Goal: Task Accomplishment & Management: Complete application form

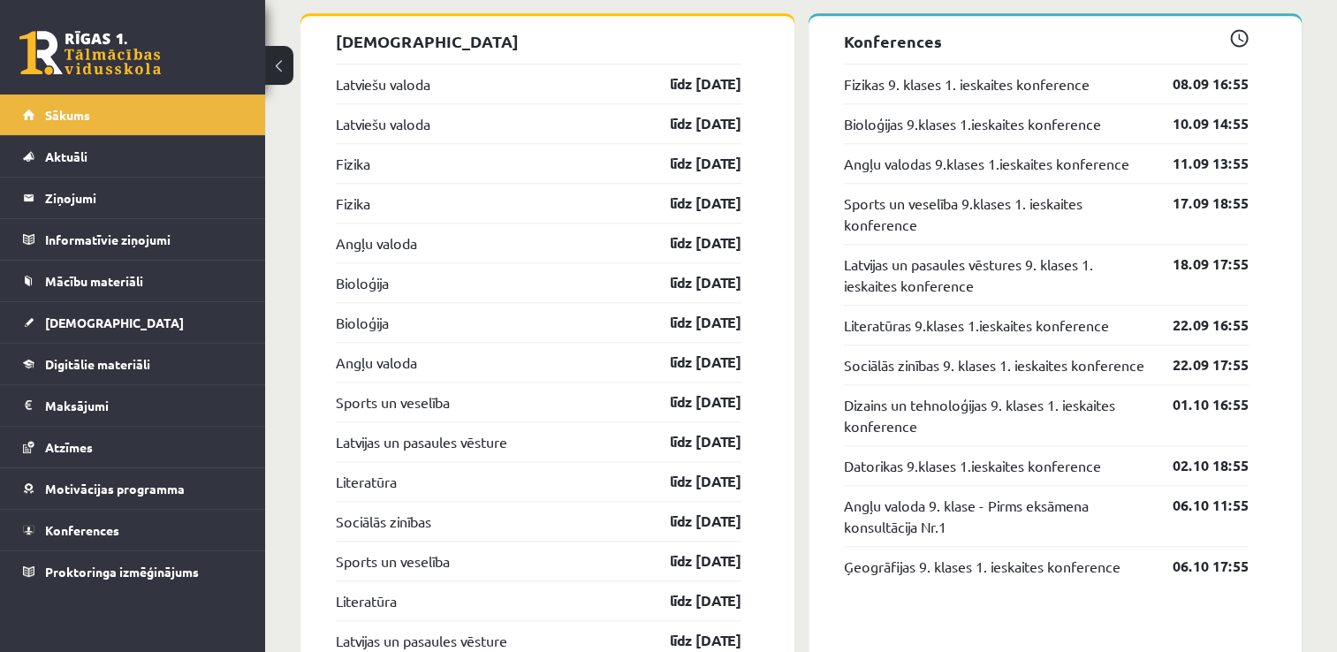
scroll to position [1777, 0]
click at [137, 307] on link "[DEMOGRAPHIC_DATA]" at bounding box center [133, 322] width 220 height 41
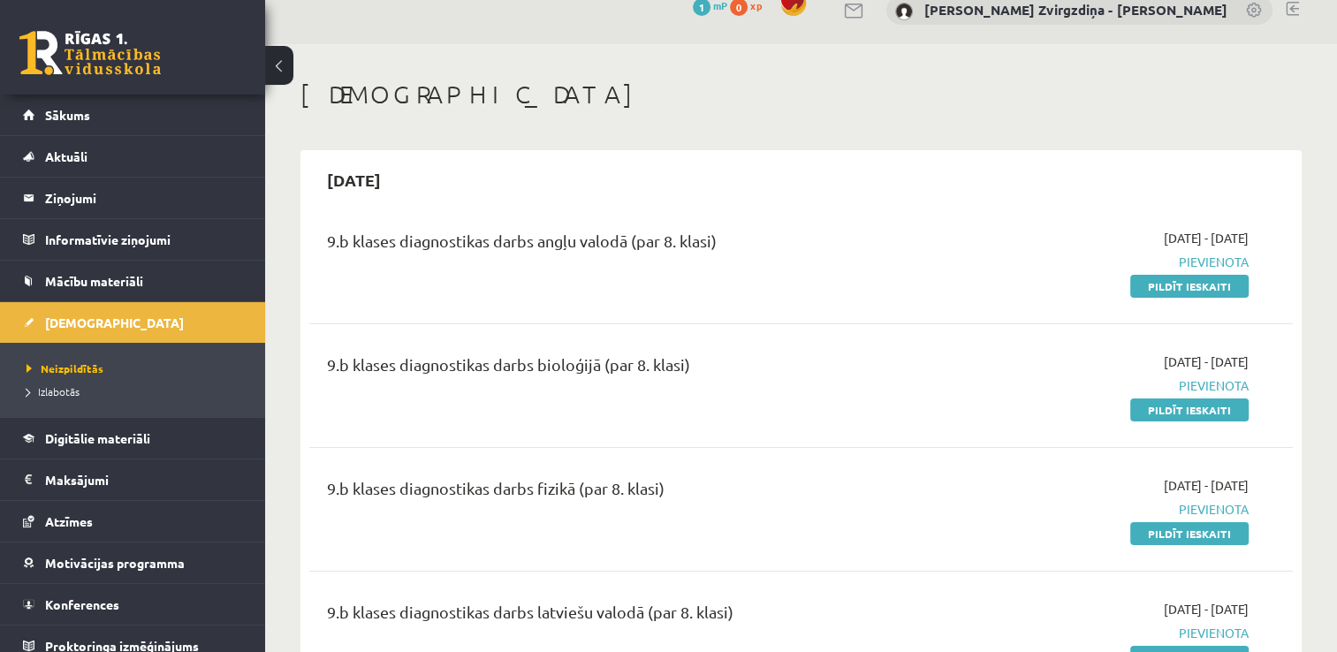
scroll to position [23, 0]
click at [1163, 292] on link "Pildīt ieskaiti" at bounding box center [1189, 287] width 118 height 23
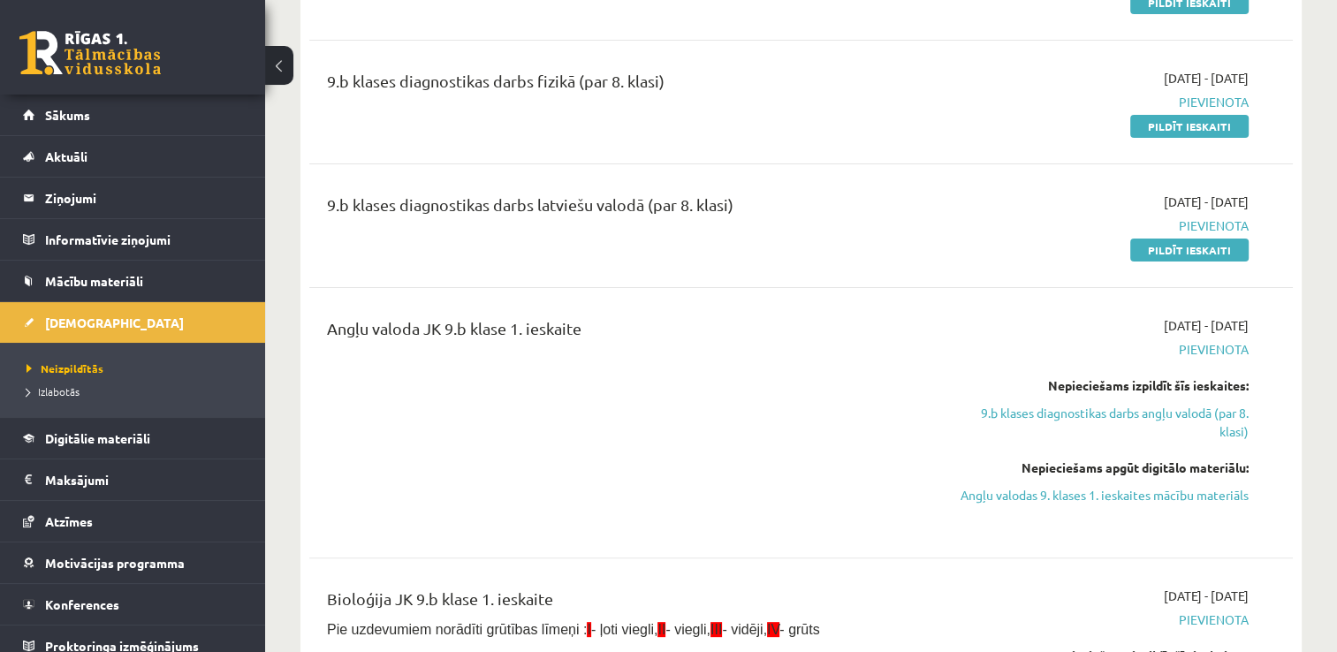
scroll to position [427, 0]
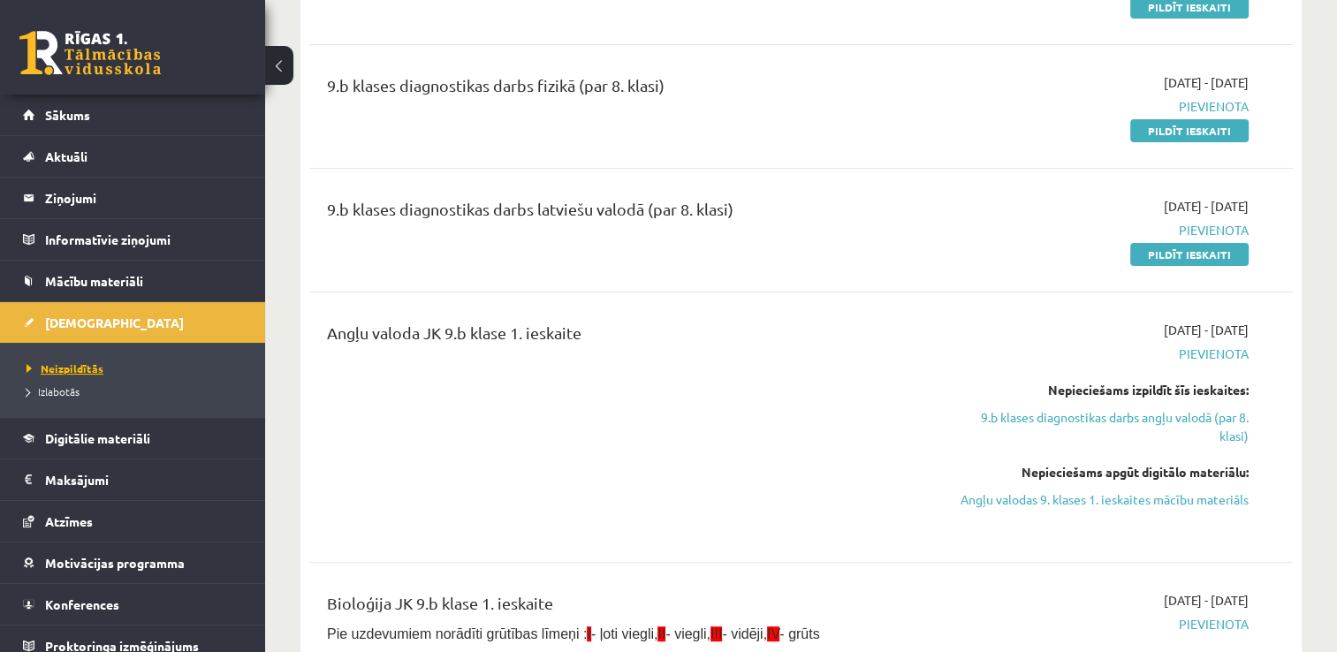
click at [59, 366] on span "Neizpildītās" at bounding box center [65, 368] width 77 height 14
click at [72, 431] on span "Digitālie materiāli" at bounding box center [97, 438] width 105 height 16
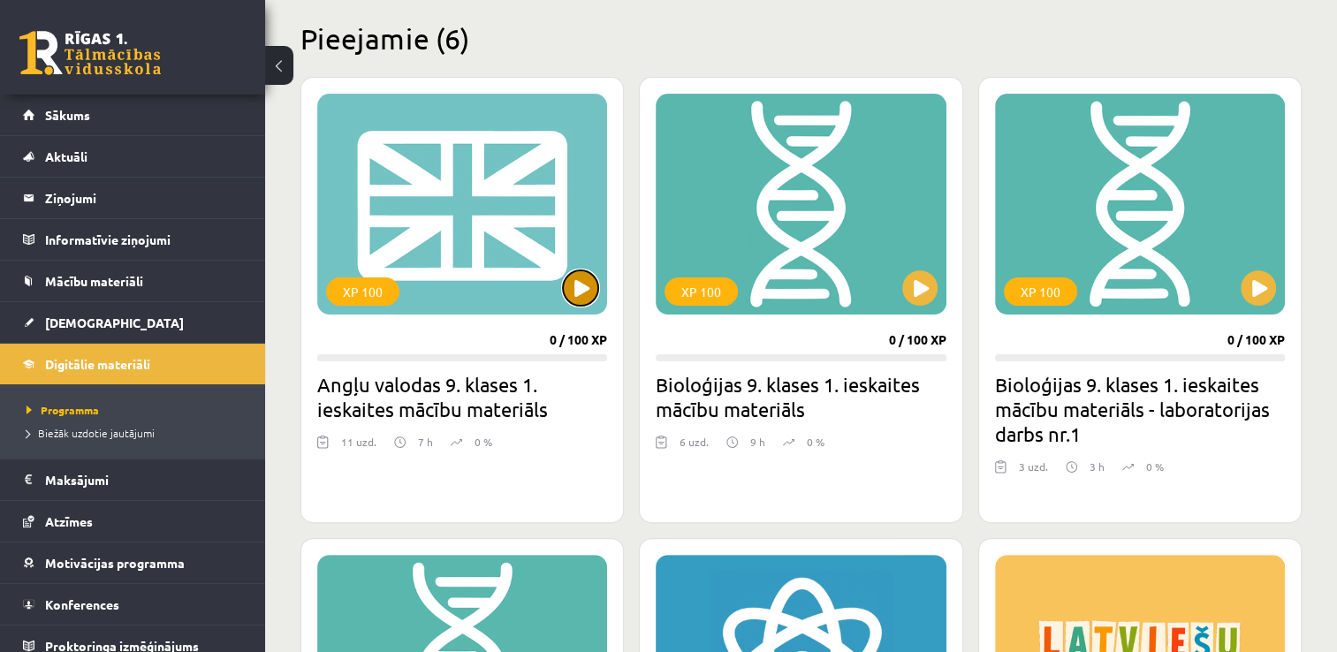
click at [579, 283] on button at bounding box center [580, 287] width 35 height 35
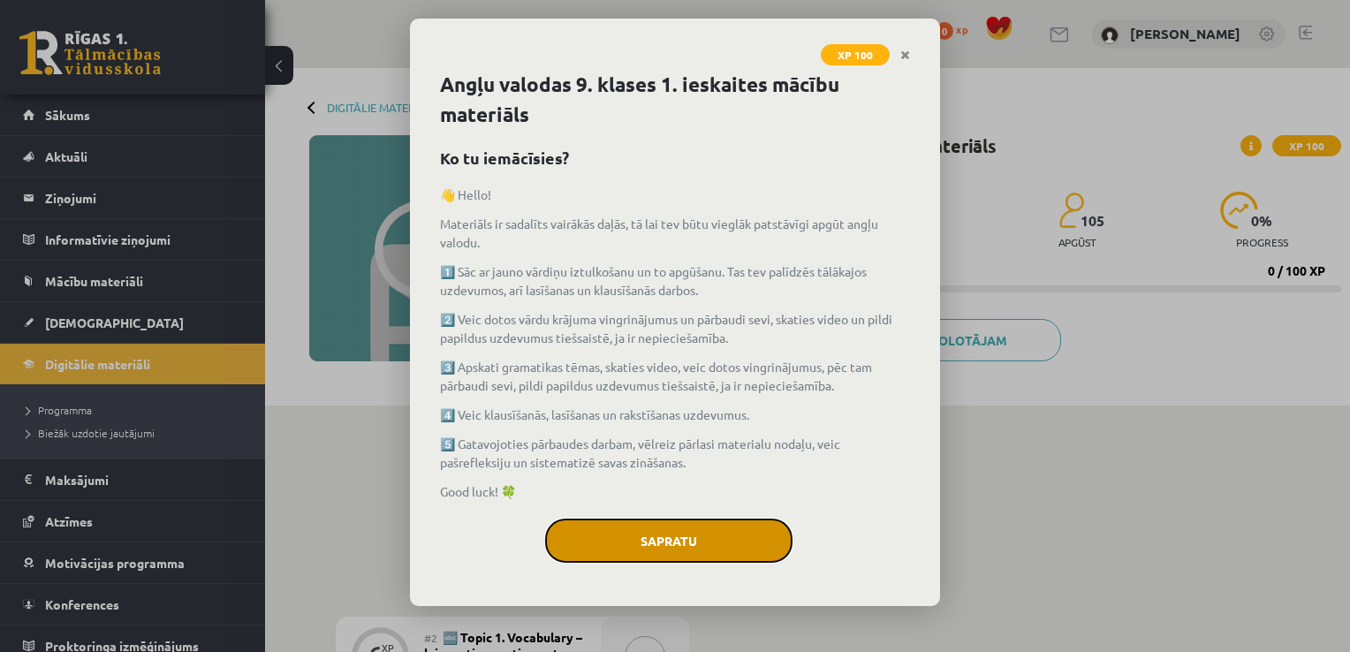
click at [696, 531] on button "Sapratu" at bounding box center [668, 541] width 247 height 44
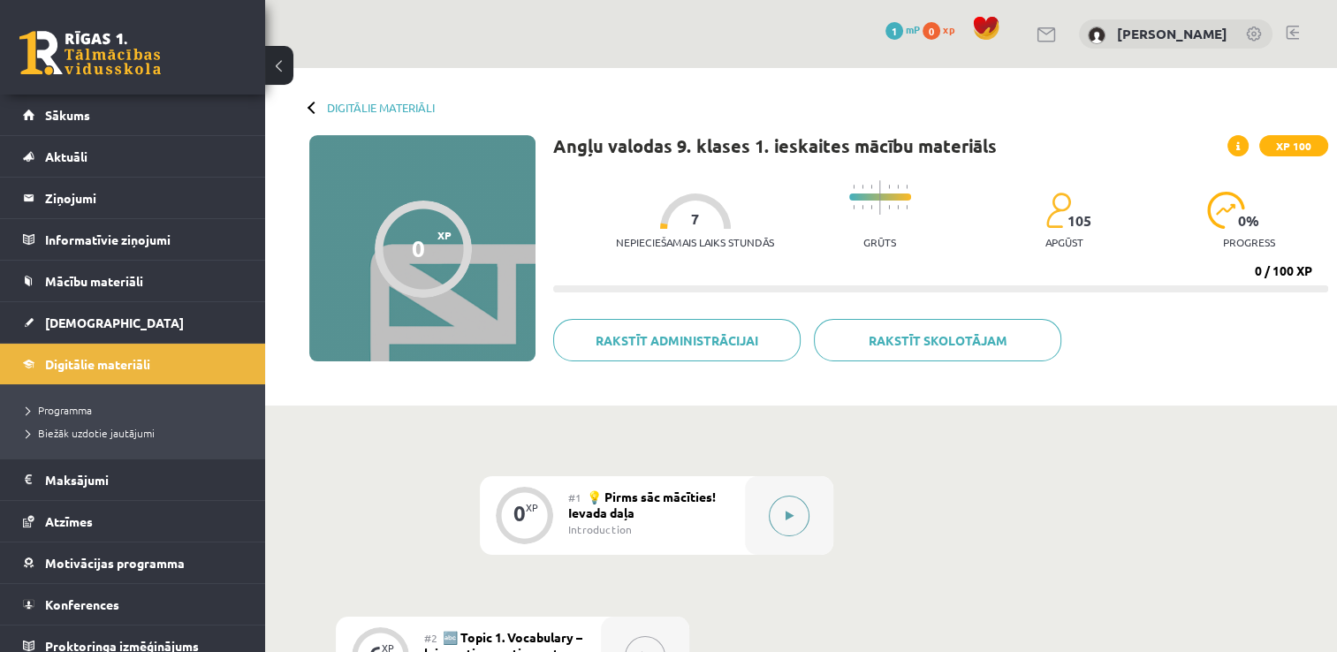
click at [790, 511] on icon at bounding box center [789, 516] width 8 height 11
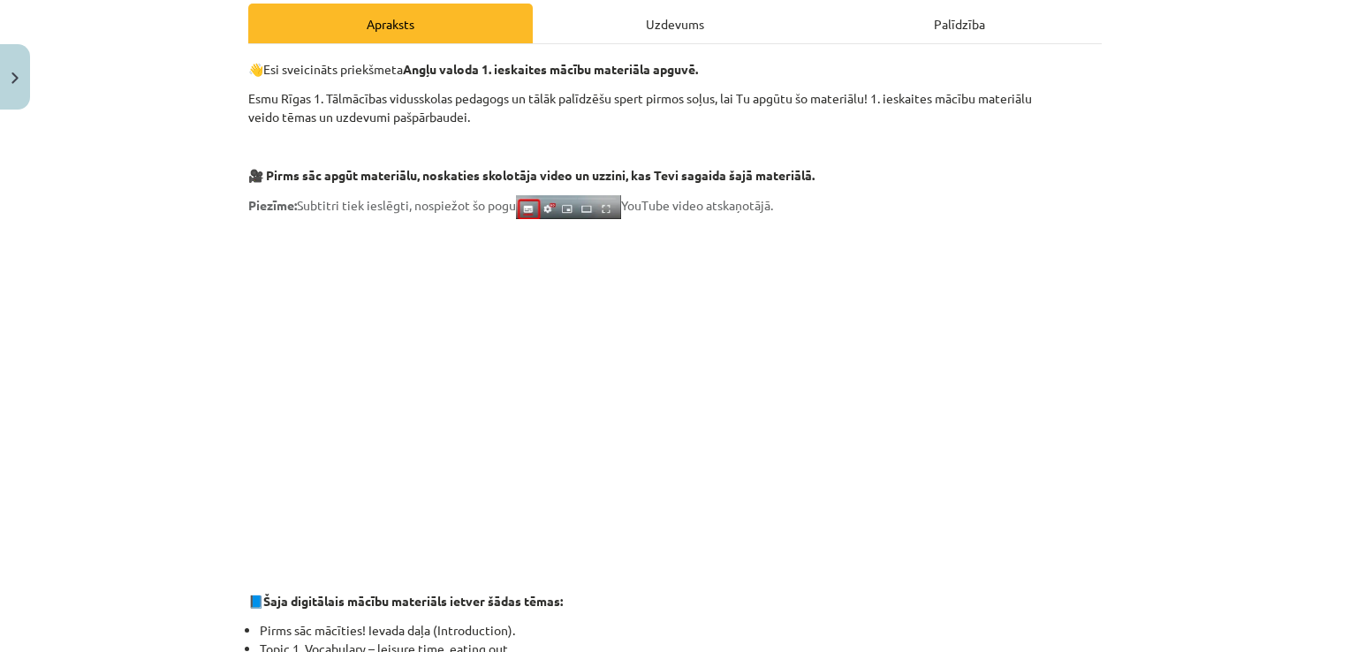
scroll to position [257, 0]
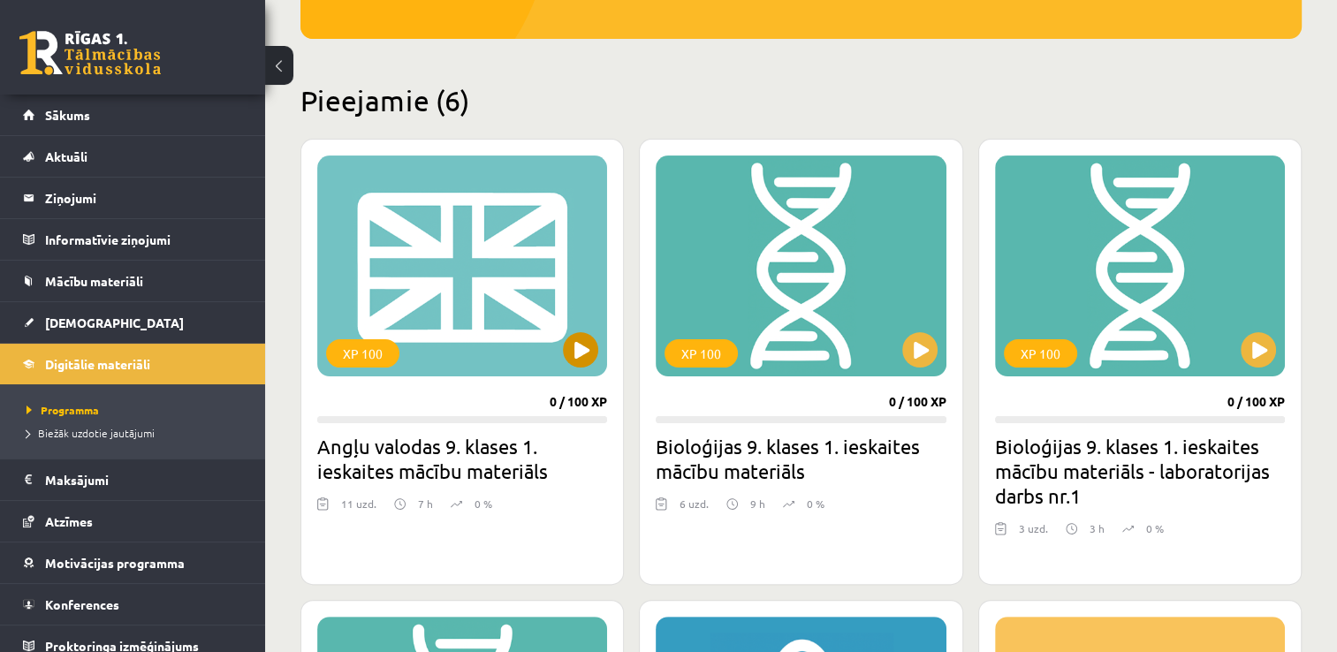
scroll to position [359, 0]
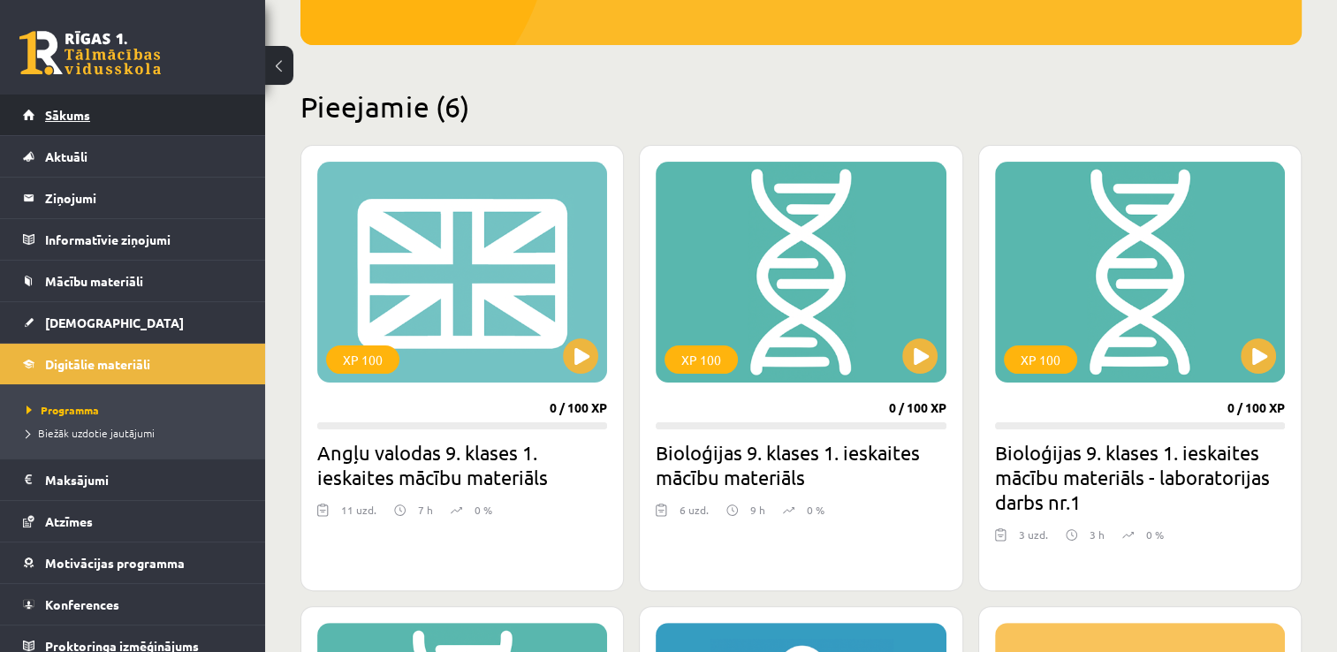
click at [117, 117] on link "Sākums" at bounding box center [133, 115] width 220 height 41
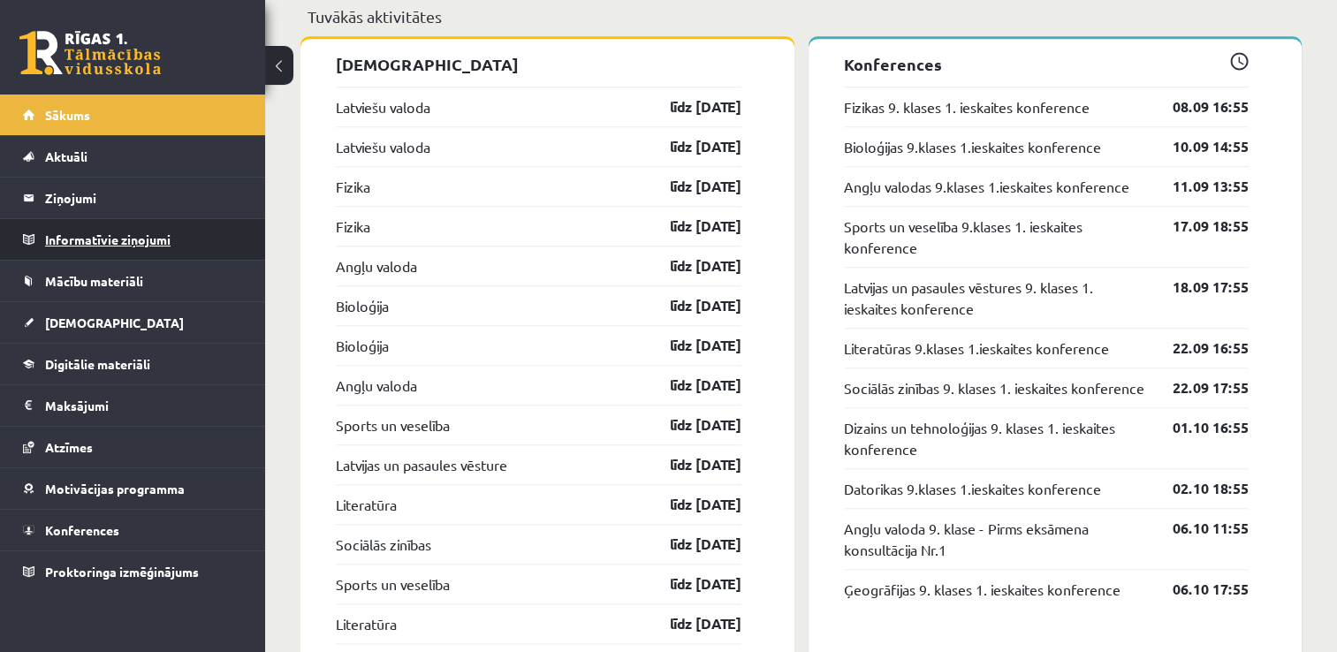
scroll to position [1763, 0]
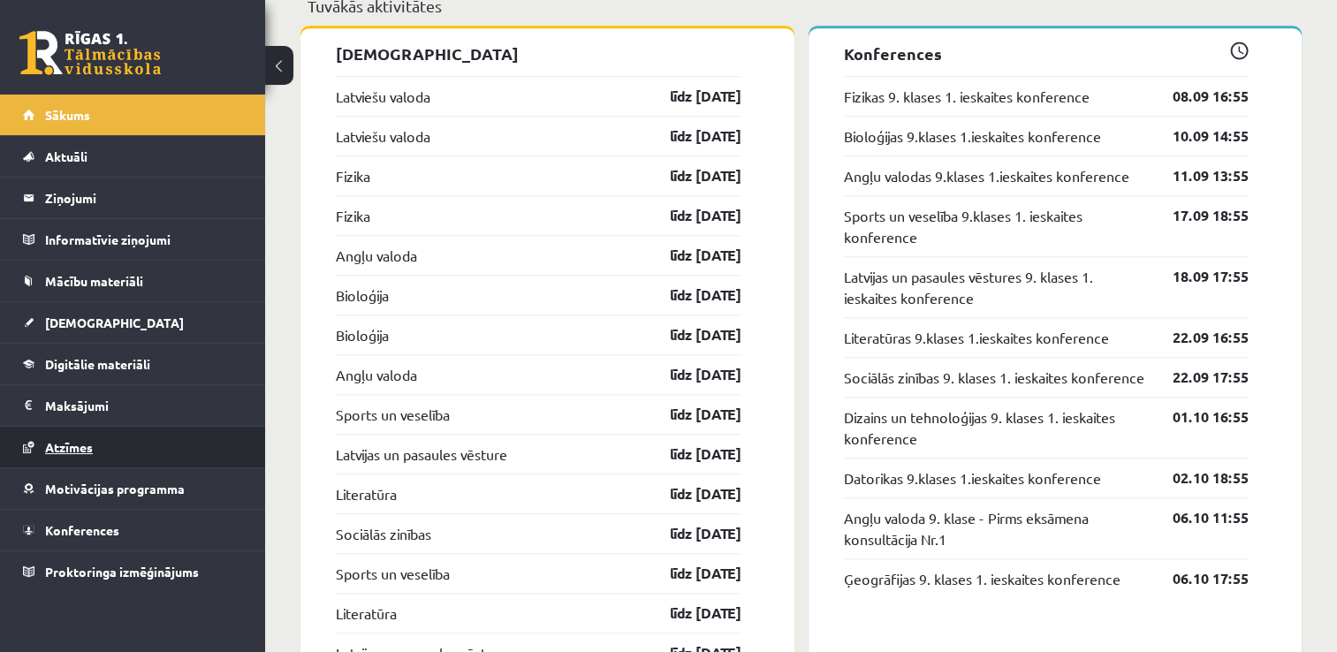
click at [90, 443] on span "Atzīmes" at bounding box center [69, 447] width 48 height 16
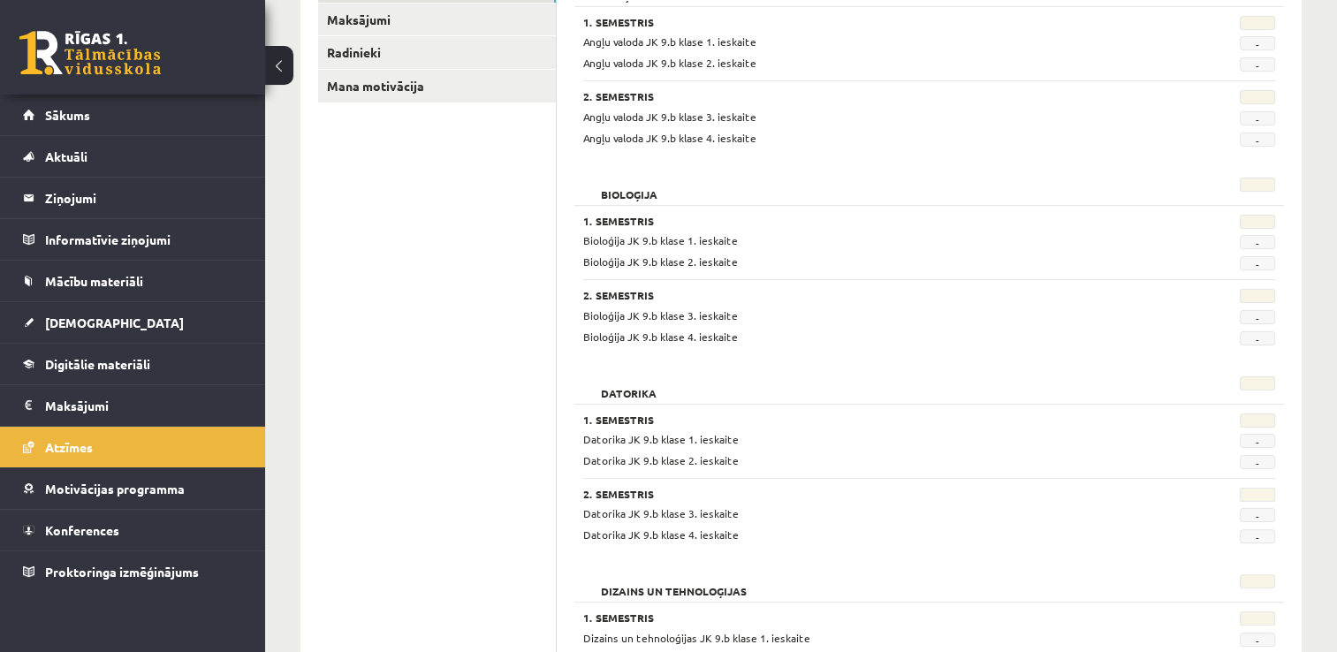
scroll to position [295, 0]
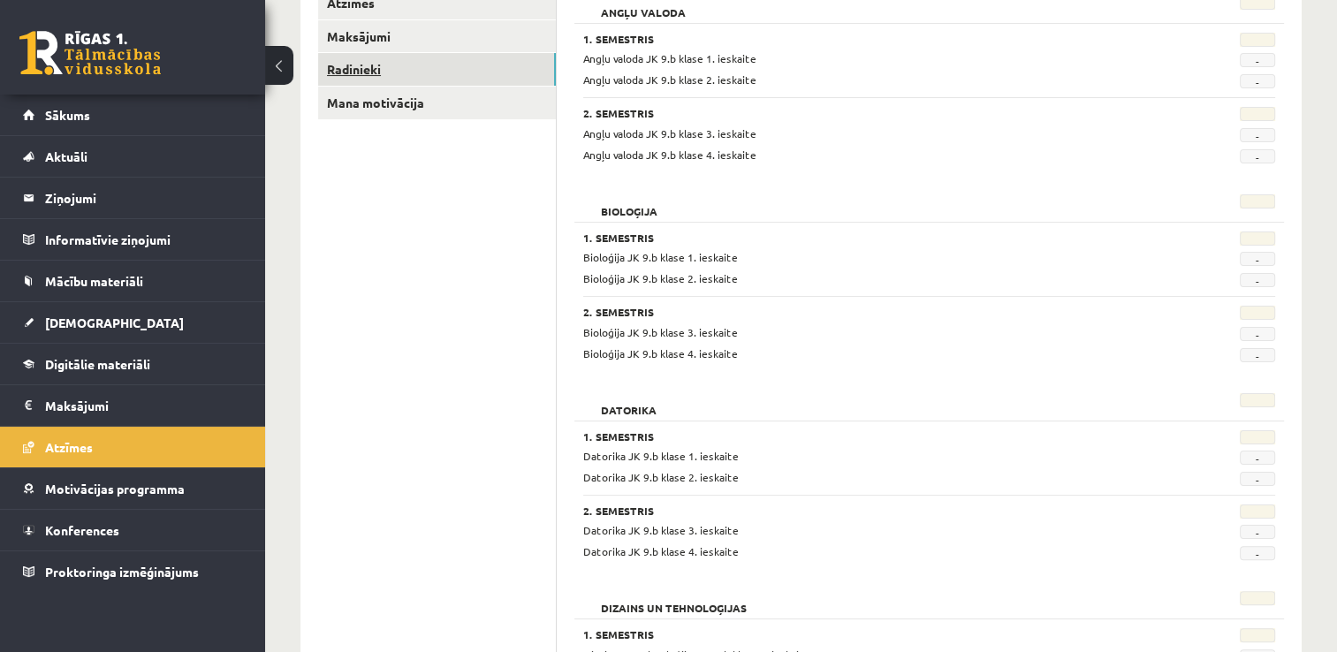
click link "Radinieki"
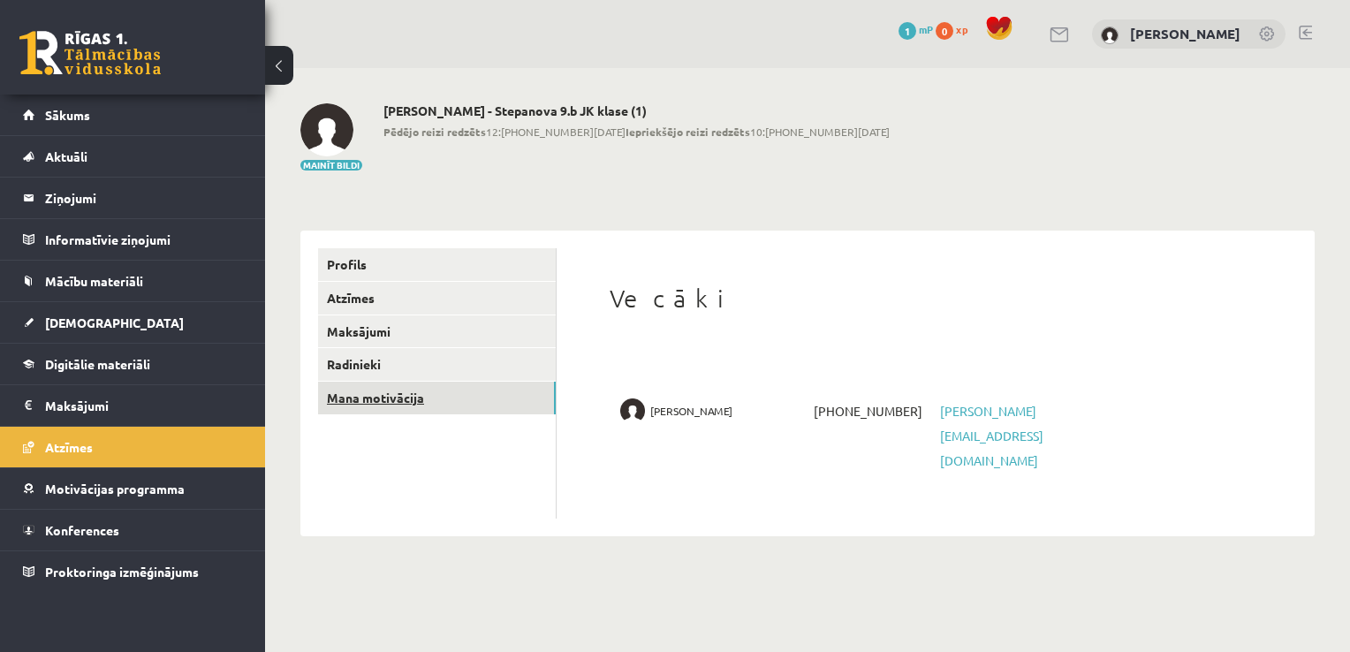
click link "Mana motivācija"
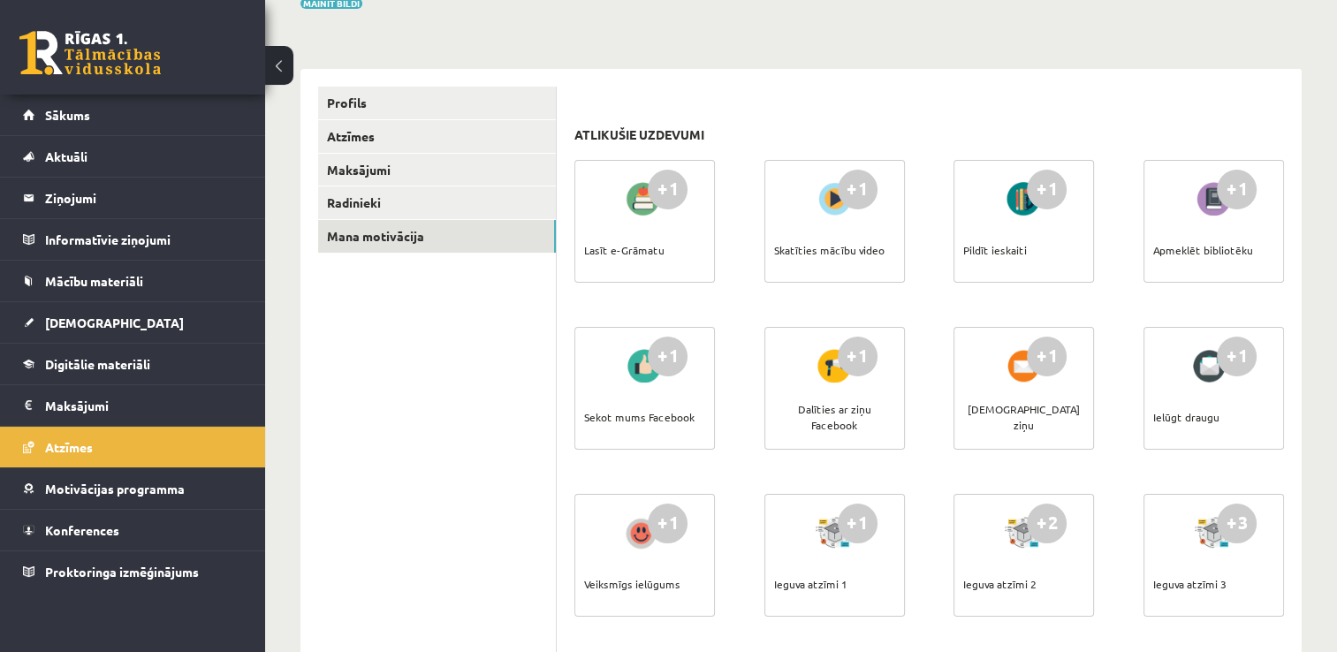
scroll to position [158, 0]
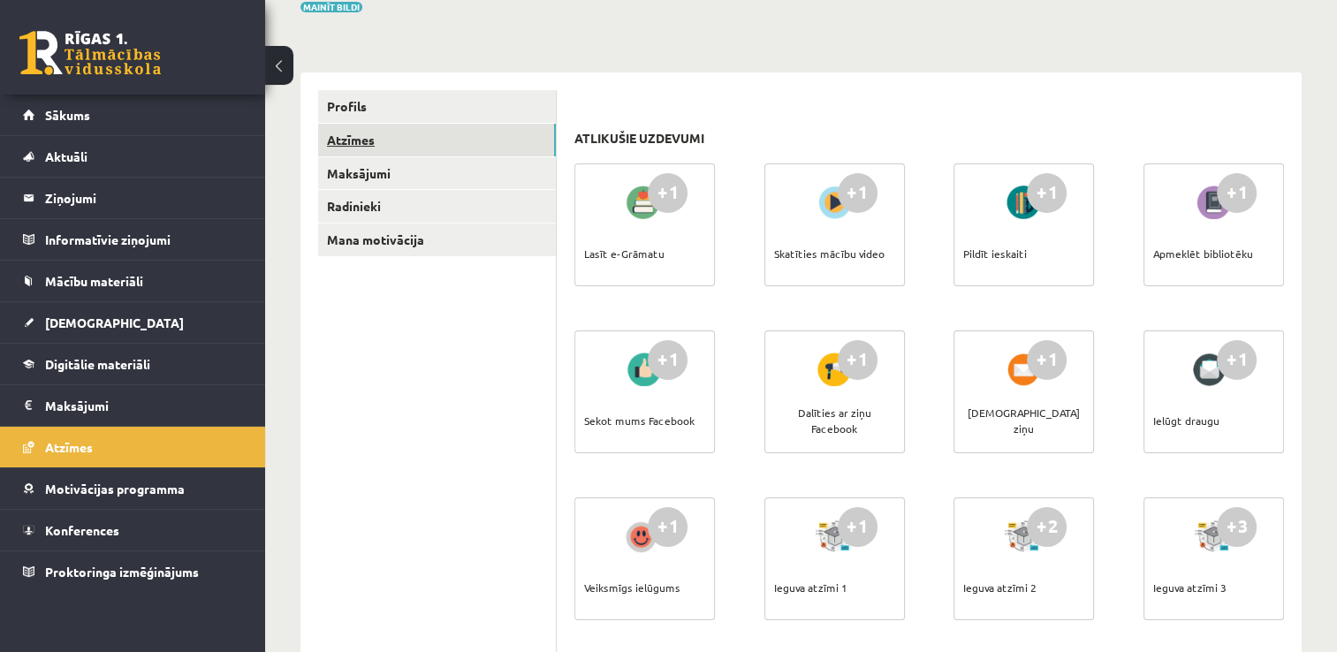
click link "Atzīmes"
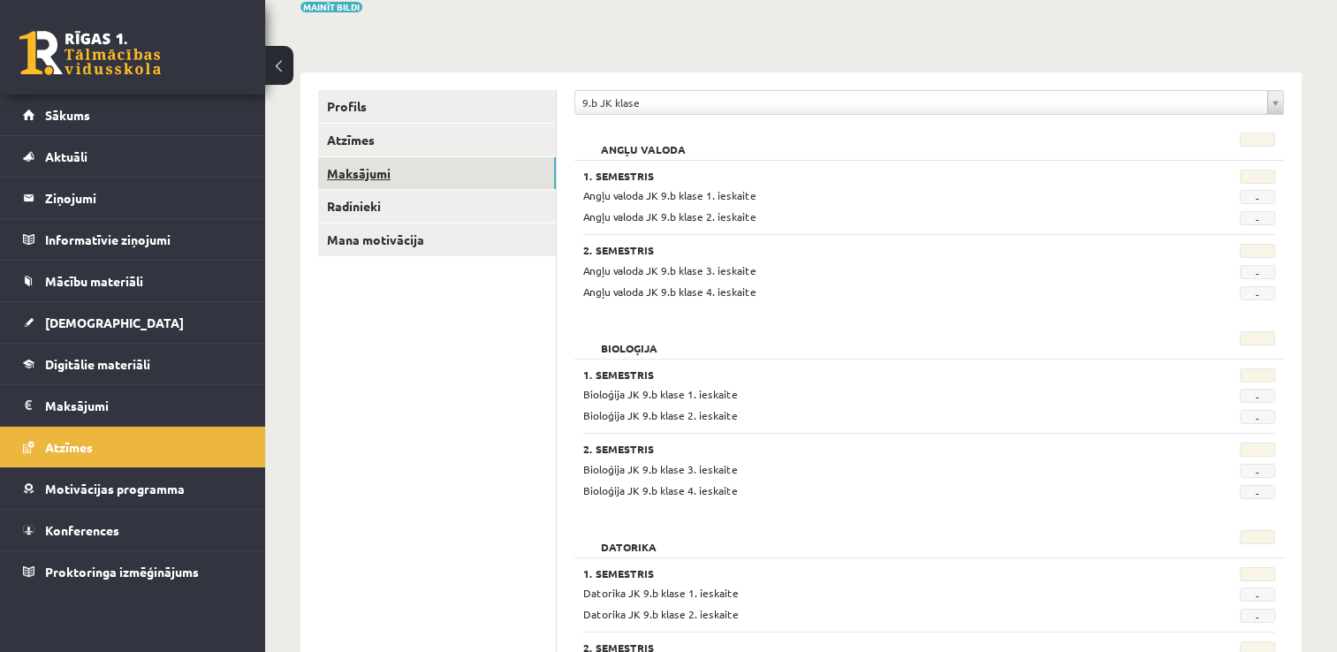
click link "Maksājumi"
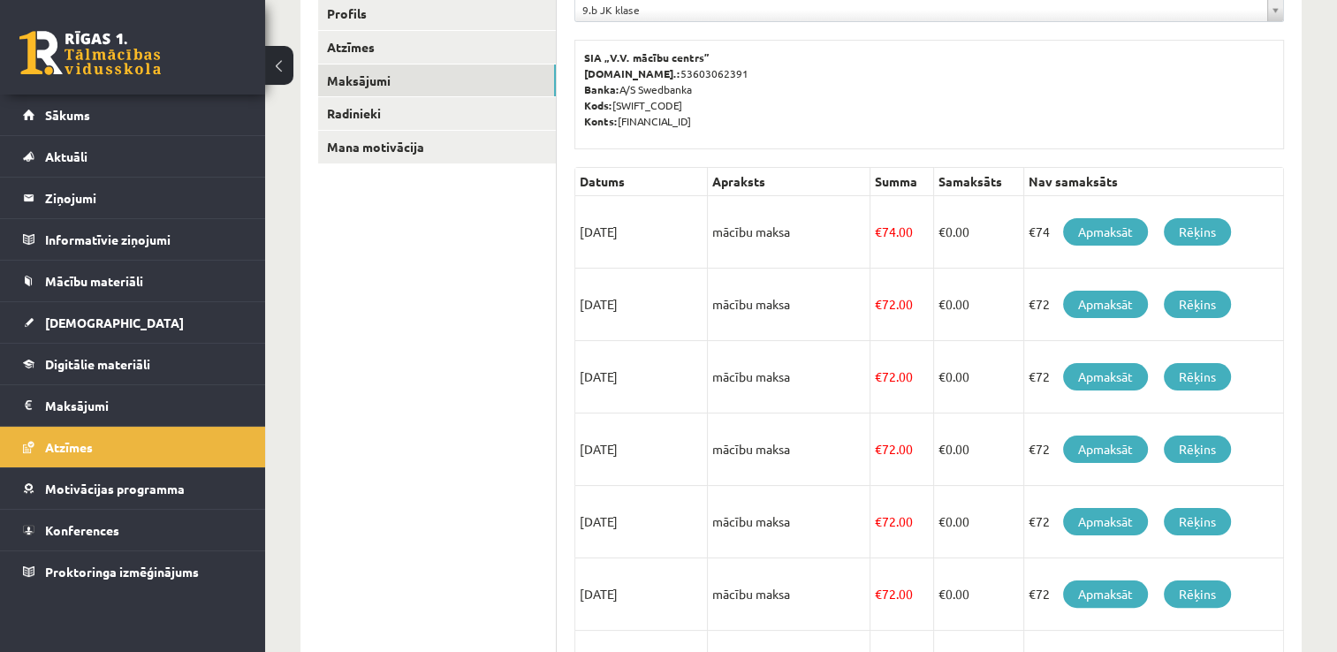
scroll to position [246, 0]
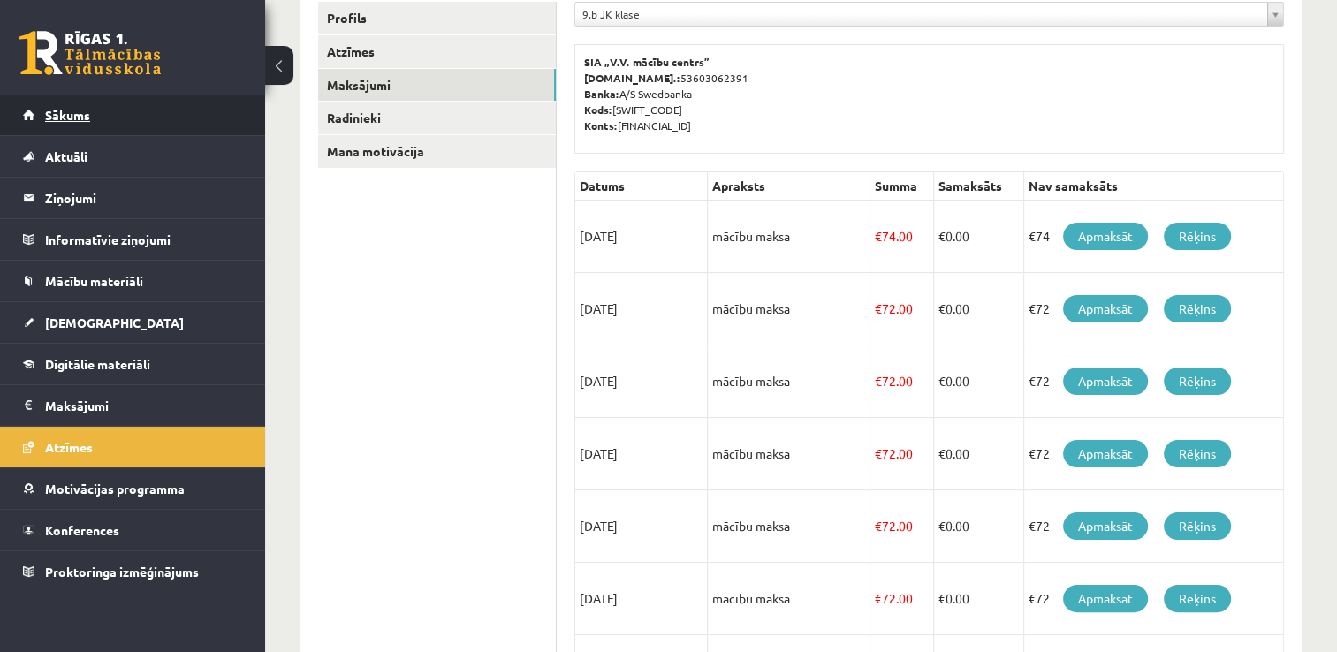
click link "Sākums"
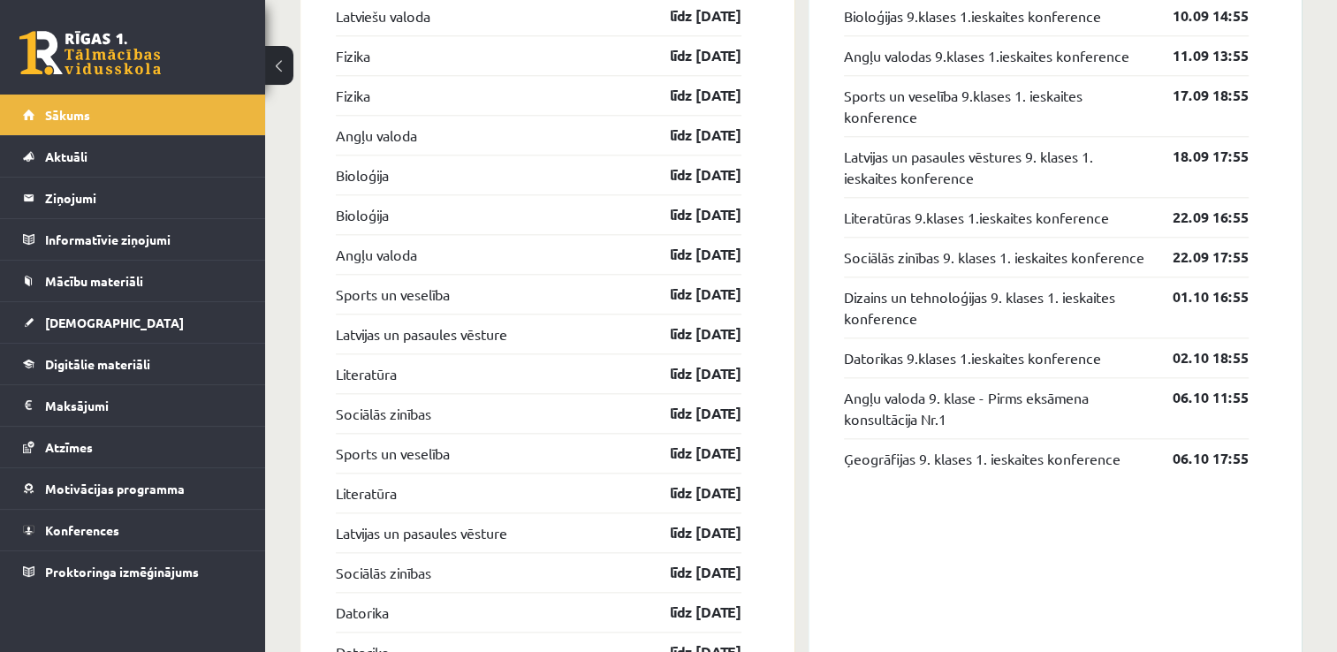
scroll to position [1887, 0]
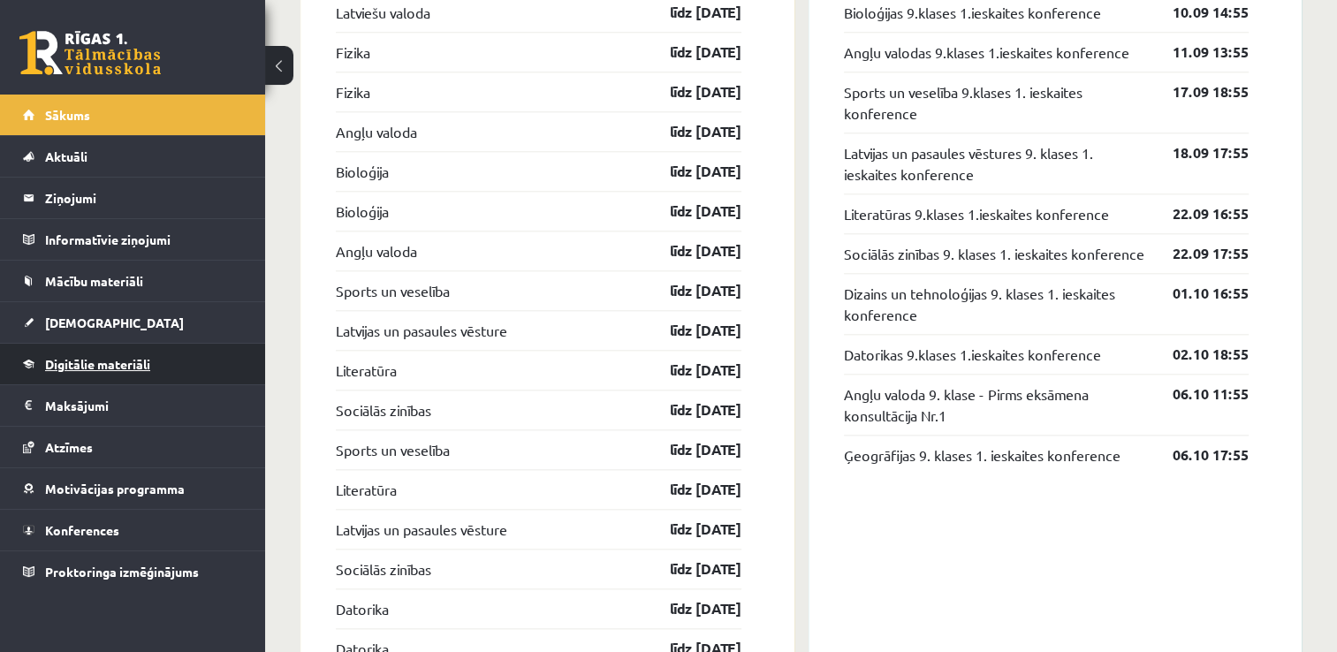
click at [133, 349] on link "Digitālie materiāli" at bounding box center [133, 364] width 220 height 41
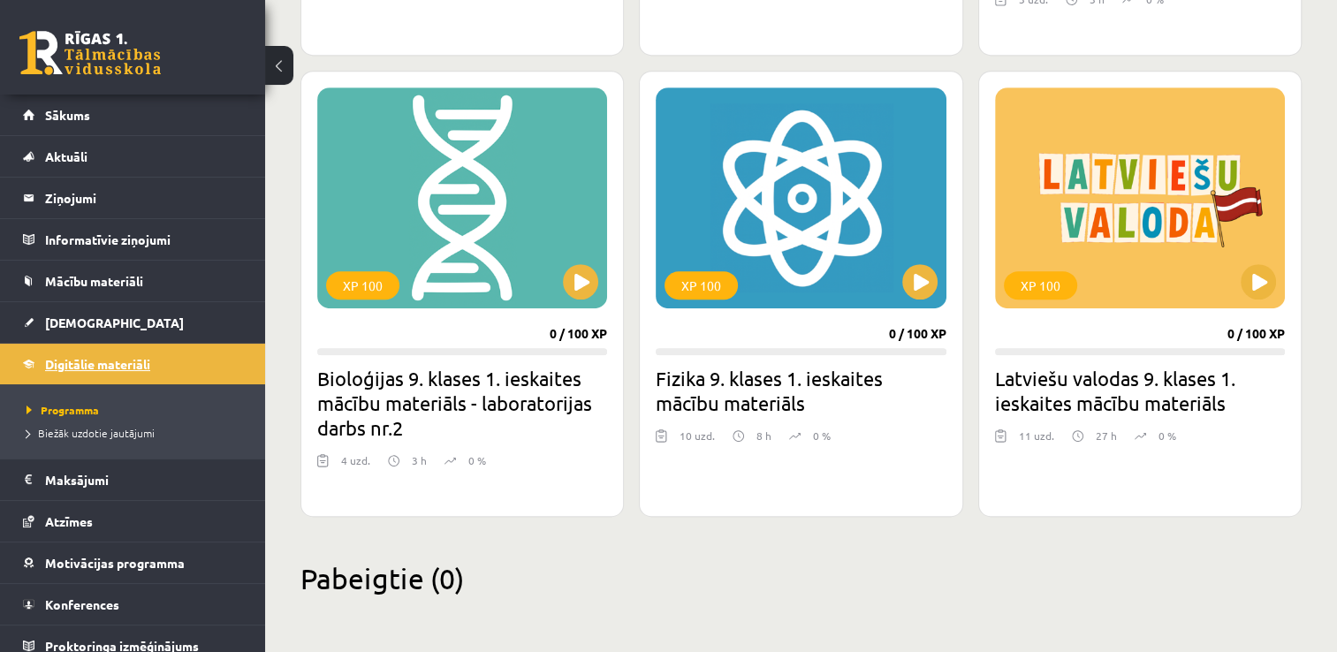
scroll to position [893, 0]
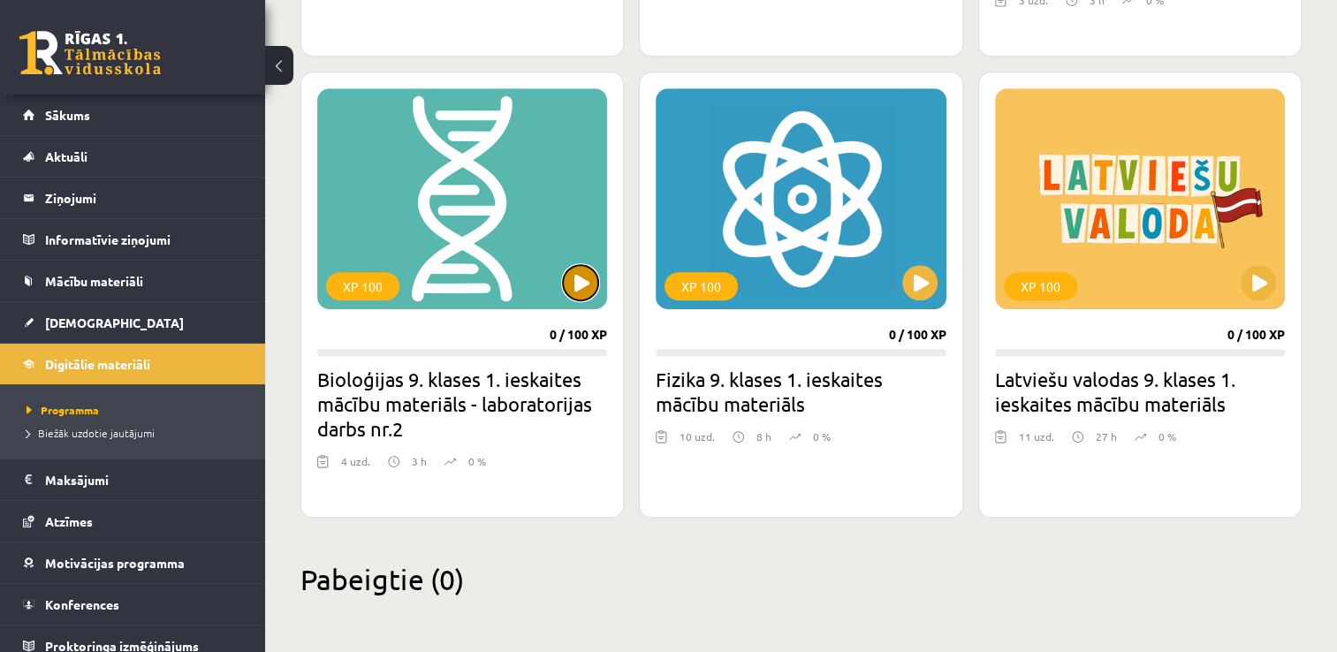
click at [581, 276] on button at bounding box center [580, 282] width 35 height 35
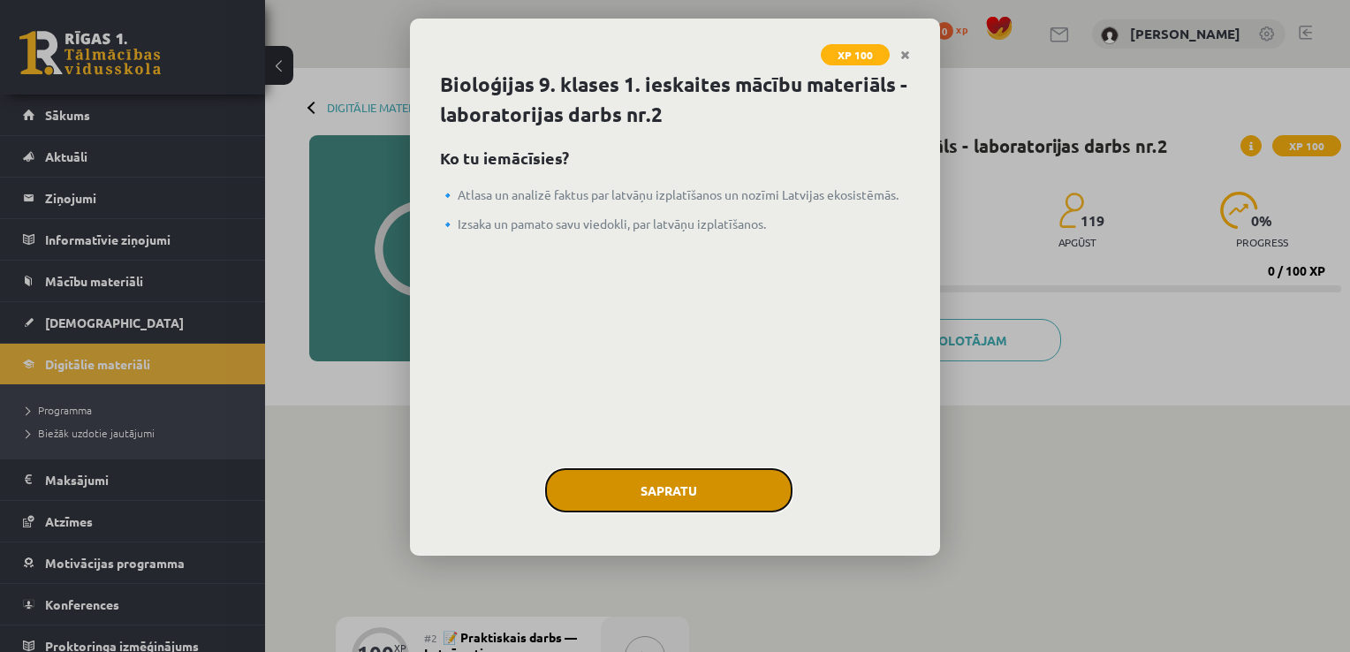
click at [716, 497] on button "Sapratu" at bounding box center [668, 490] width 247 height 44
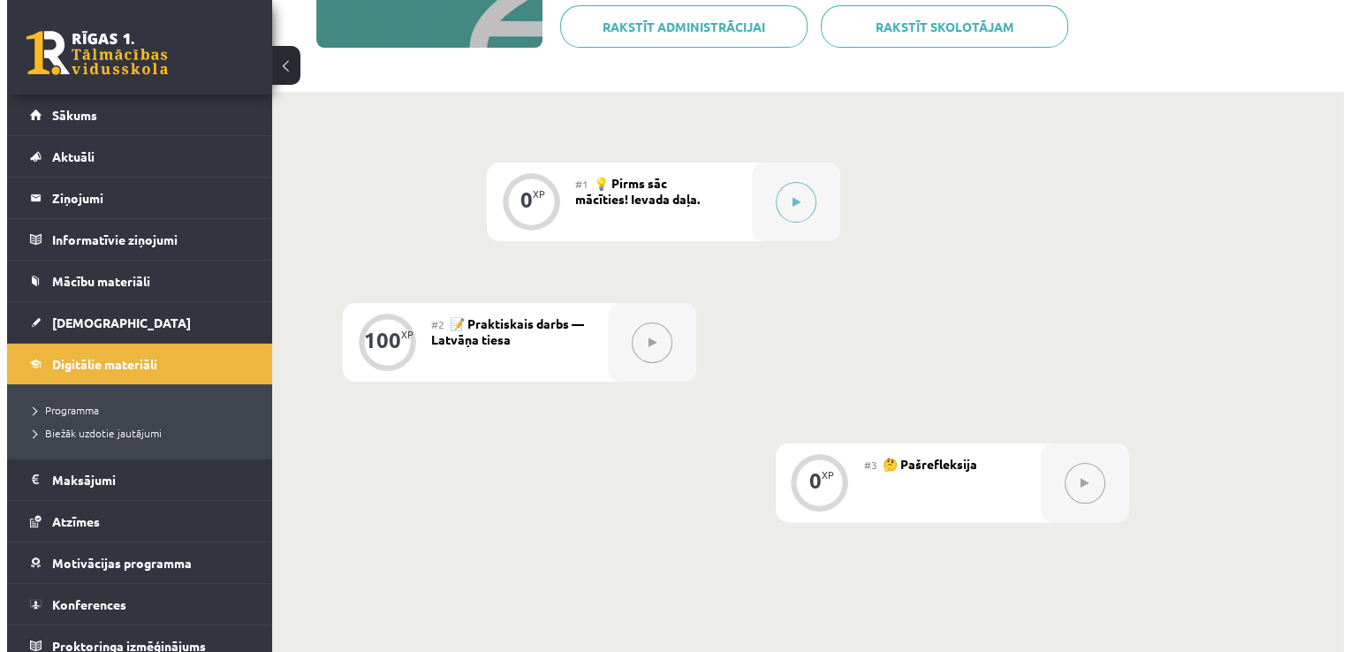
scroll to position [304, 0]
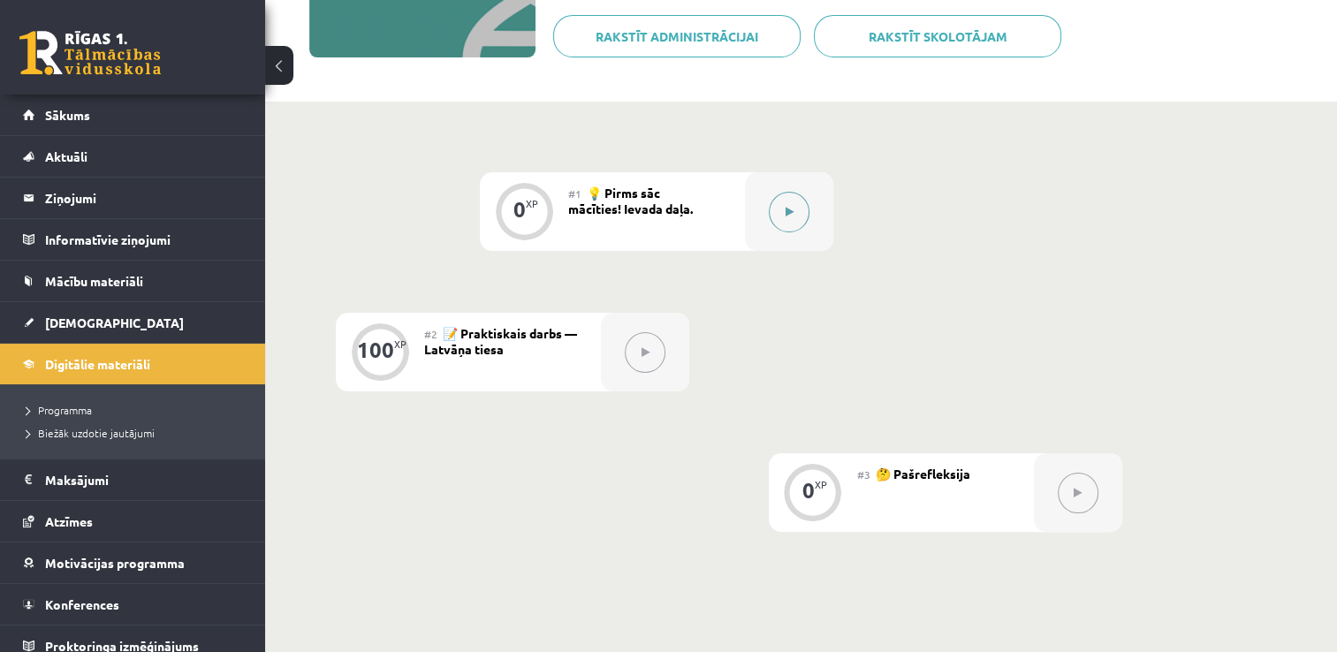
click at [780, 207] on button at bounding box center [789, 212] width 41 height 41
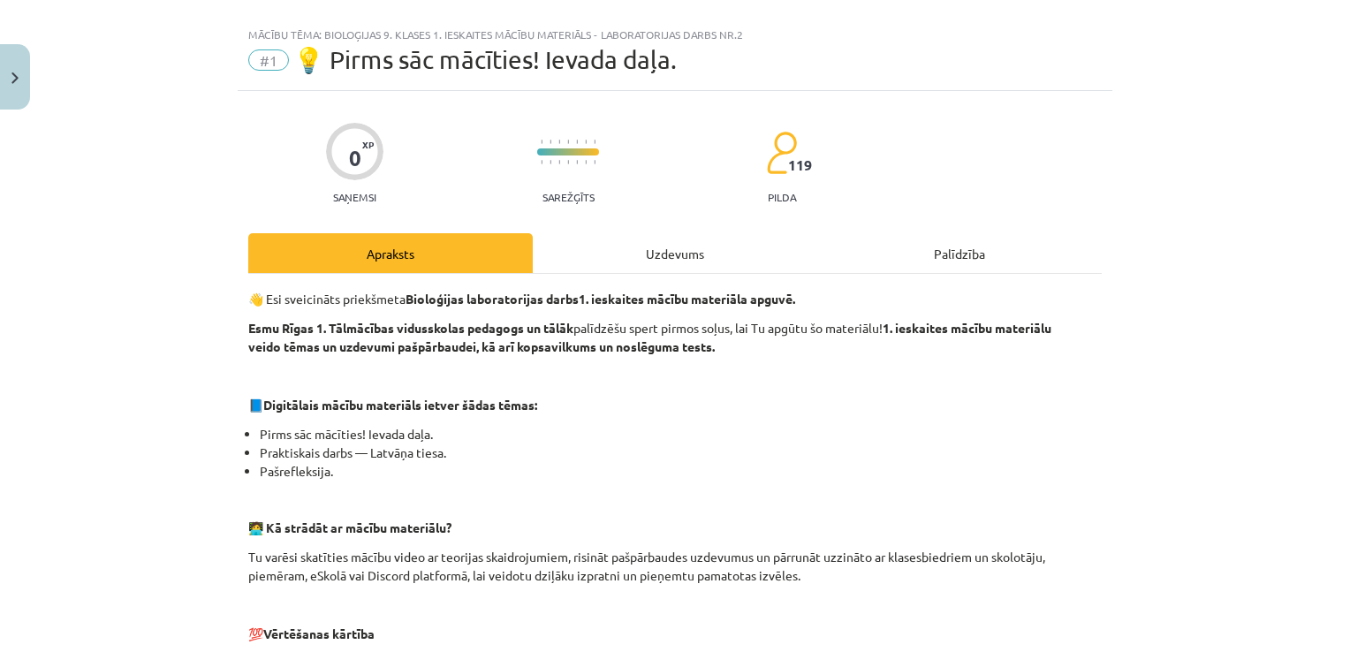
scroll to position [28, 0]
click at [668, 262] on div "Uzdevums" at bounding box center [675, 251] width 284 height 40
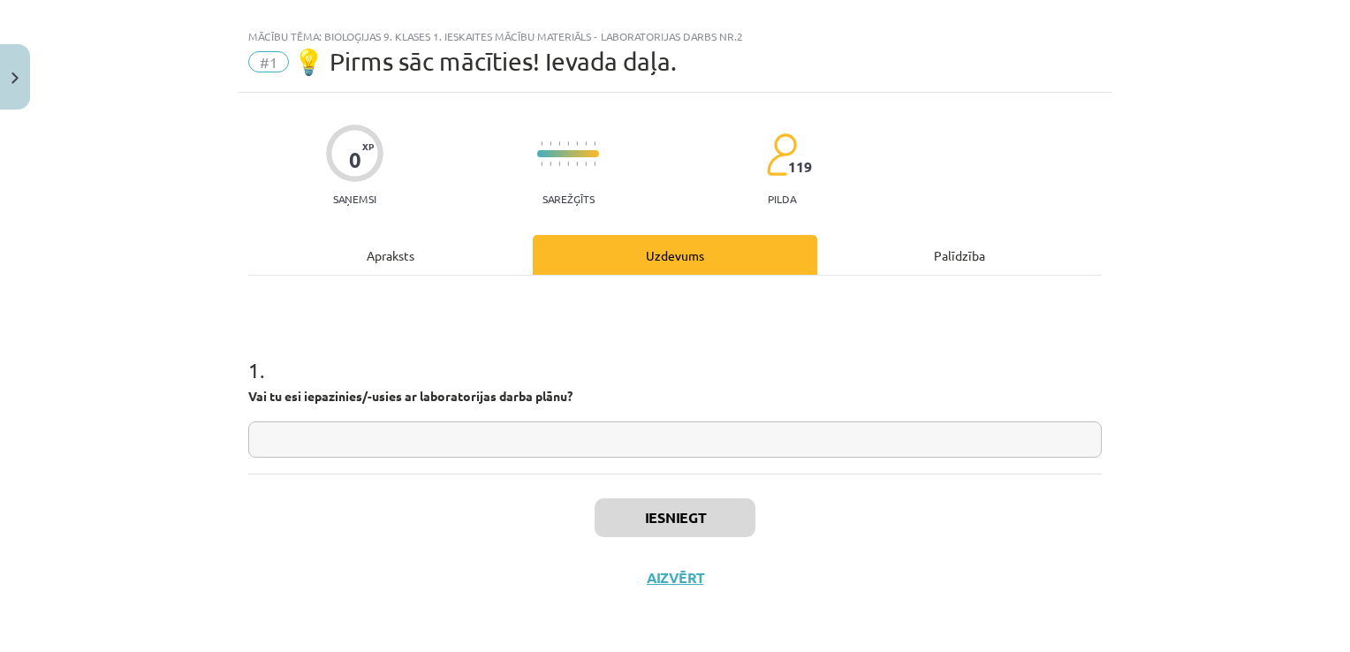
scroll to position [24, 0]
click at [943, 251] on div "Palīdzība" at bounding box center [959, 256] width 284 height 40
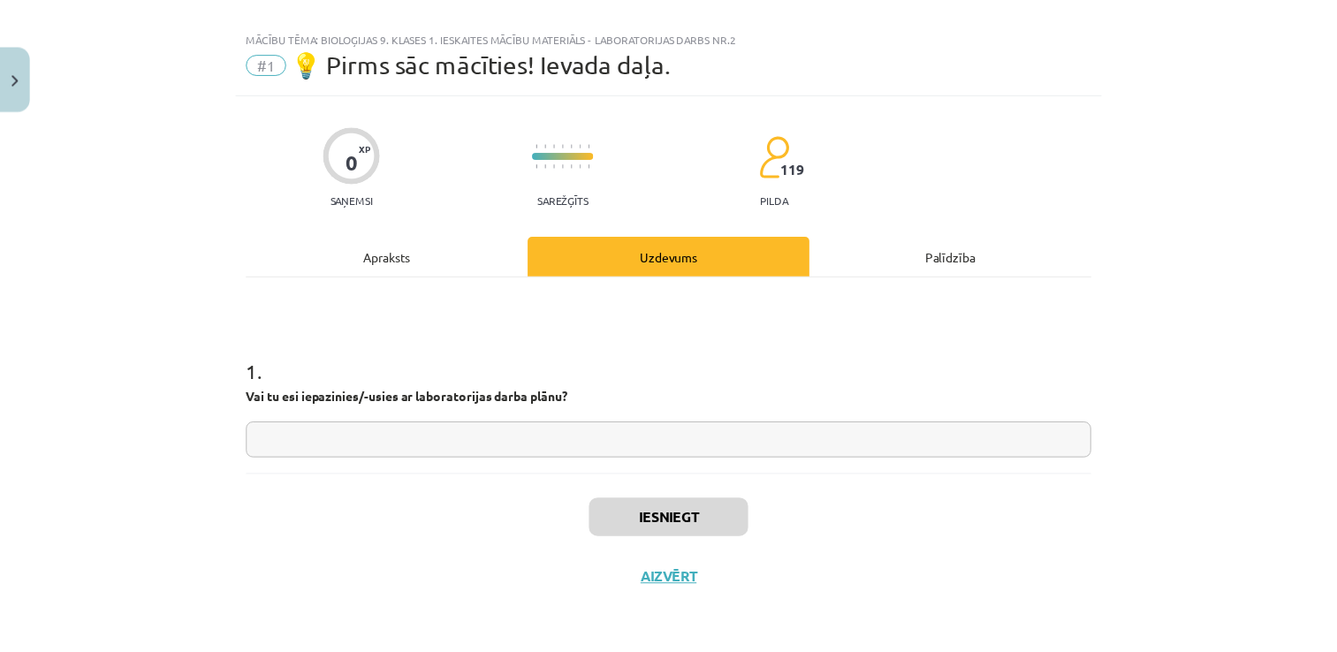
scroll to position [0, 0]
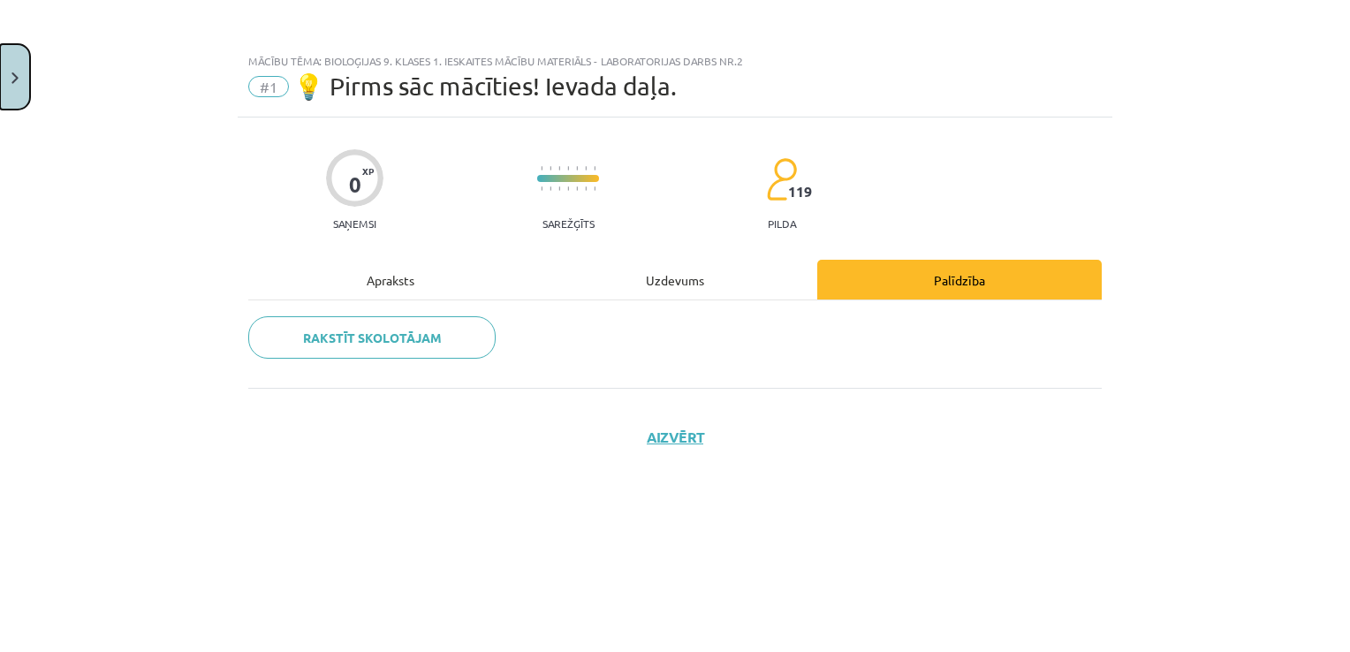
click at [14, 65] on button "Close" at bounding box center [15, 76] width 30 height 65
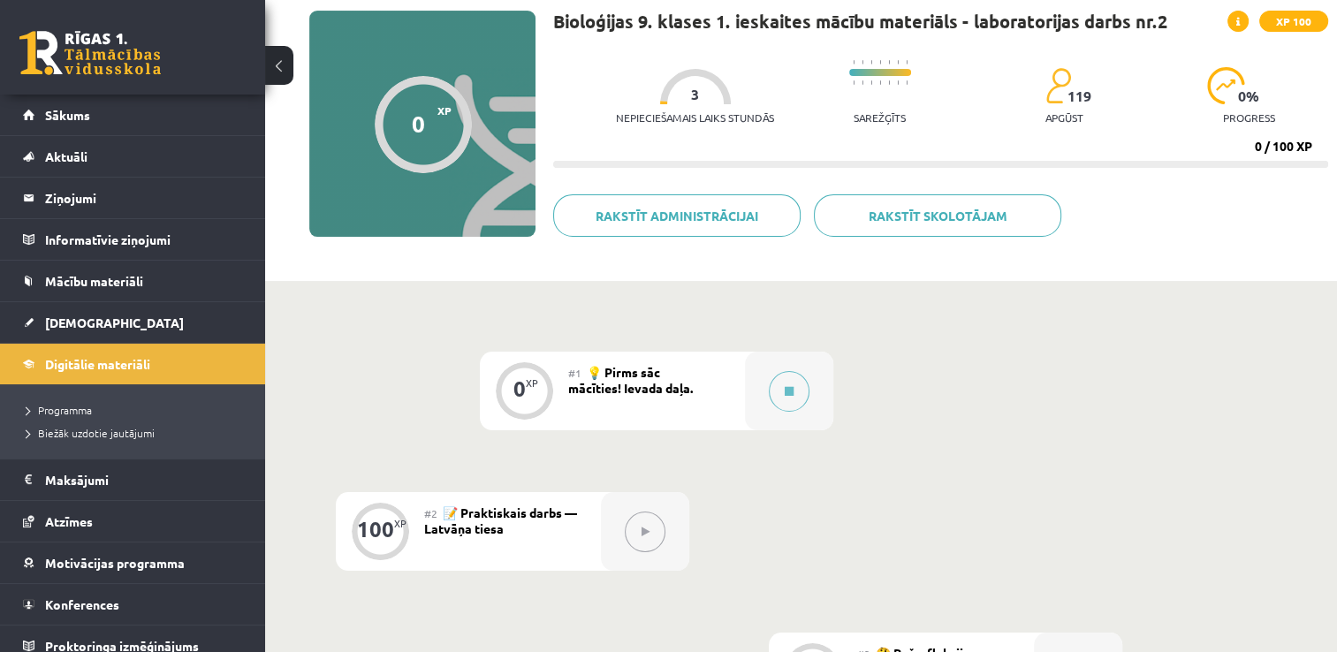
scroll to position [126, 0]
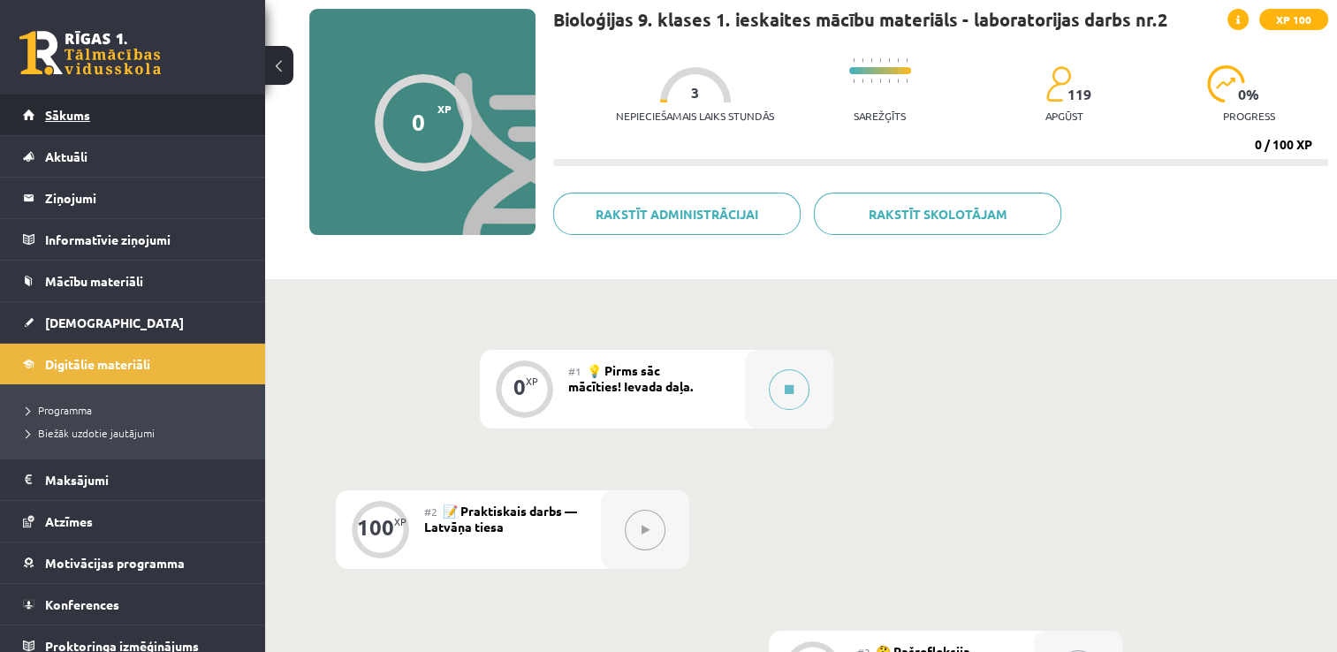
click at [141, 125] on link "Sākums" at bounding box center [133, 115] width 220 height 41
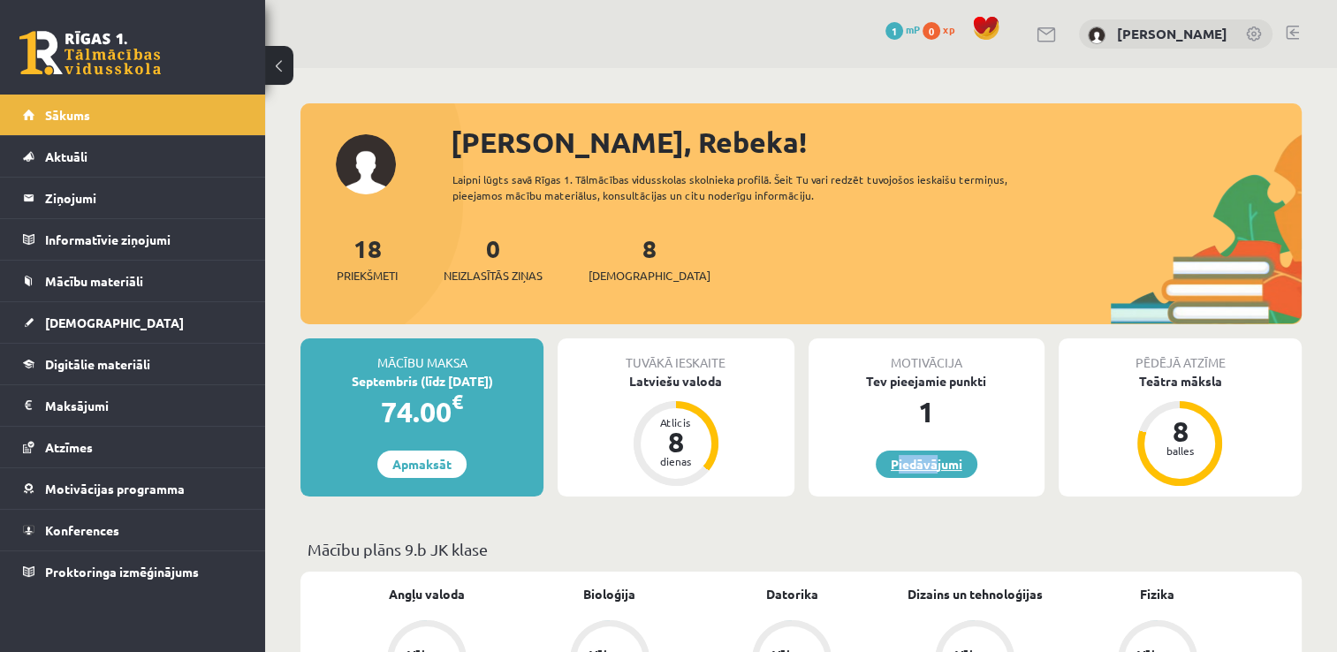
drag, startPoint x: 924, startPoint y: 447, endPoint x: 929, endPoint y: 465, distance: 18.4
click at [929, 465] on div "Motivācija Tev pieejamie punkti 1 [GEOGRAPHIC_DATA]" at bounding box center [926, 417] width 236 height 158
click at [929, 465] on link "Piedāvājumi" at bounding box center [926, 464] width 102 height 27
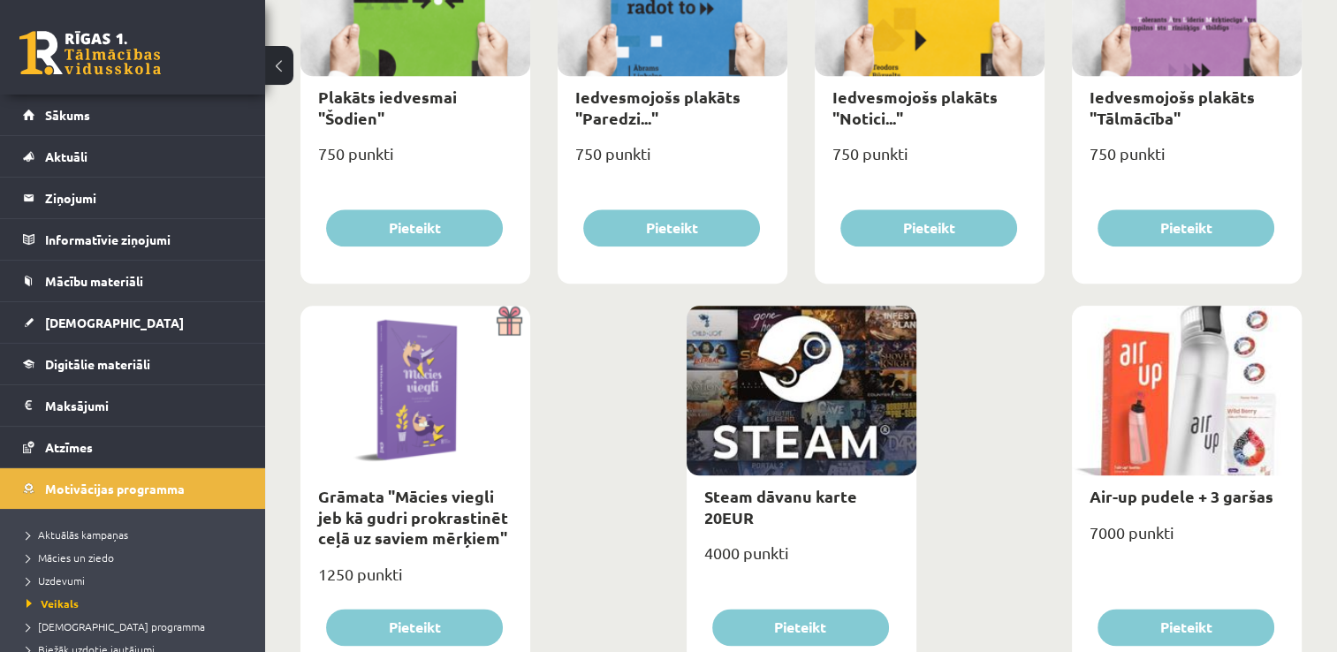
scroll to position [2062, 0]
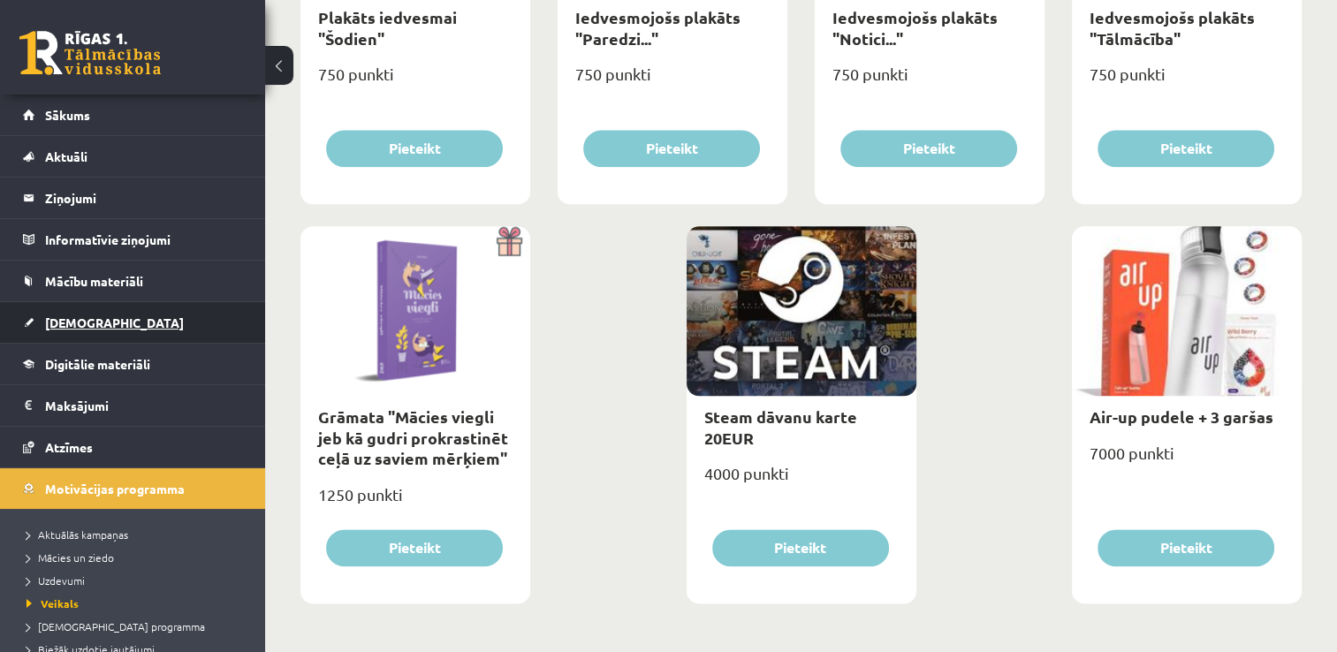
click link "[DEMOGRAPHIC_DATA]"
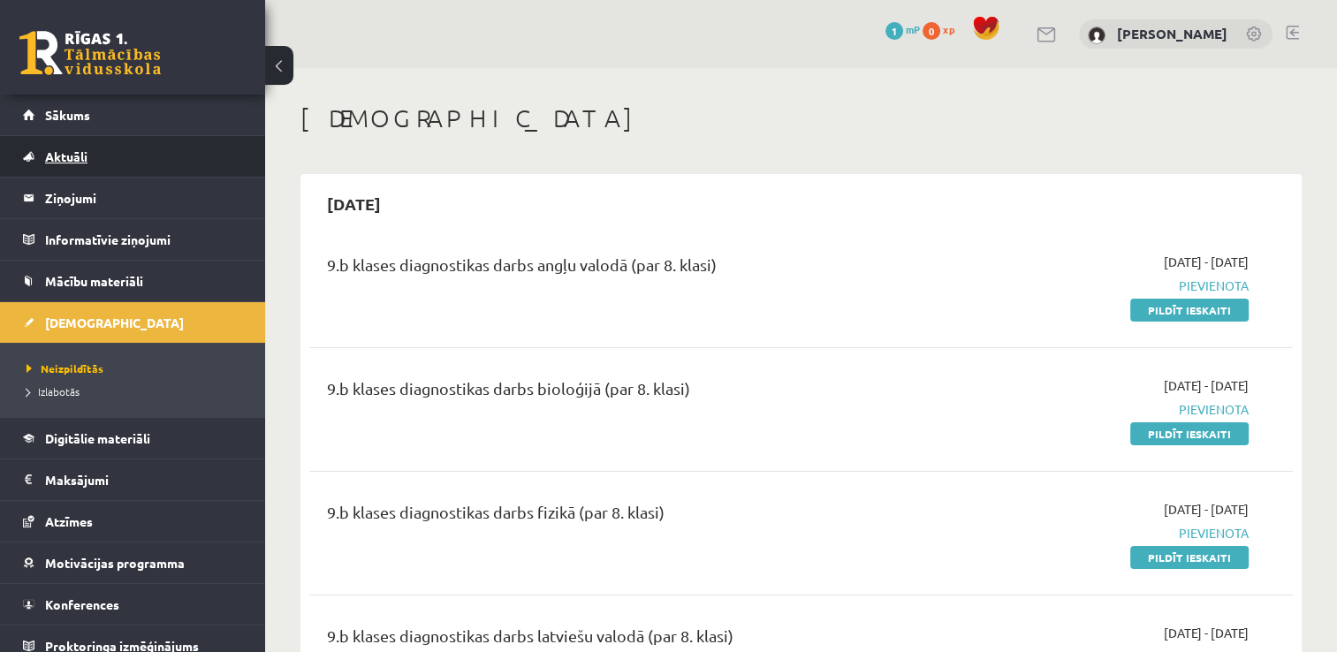
click link "Aktuāli"
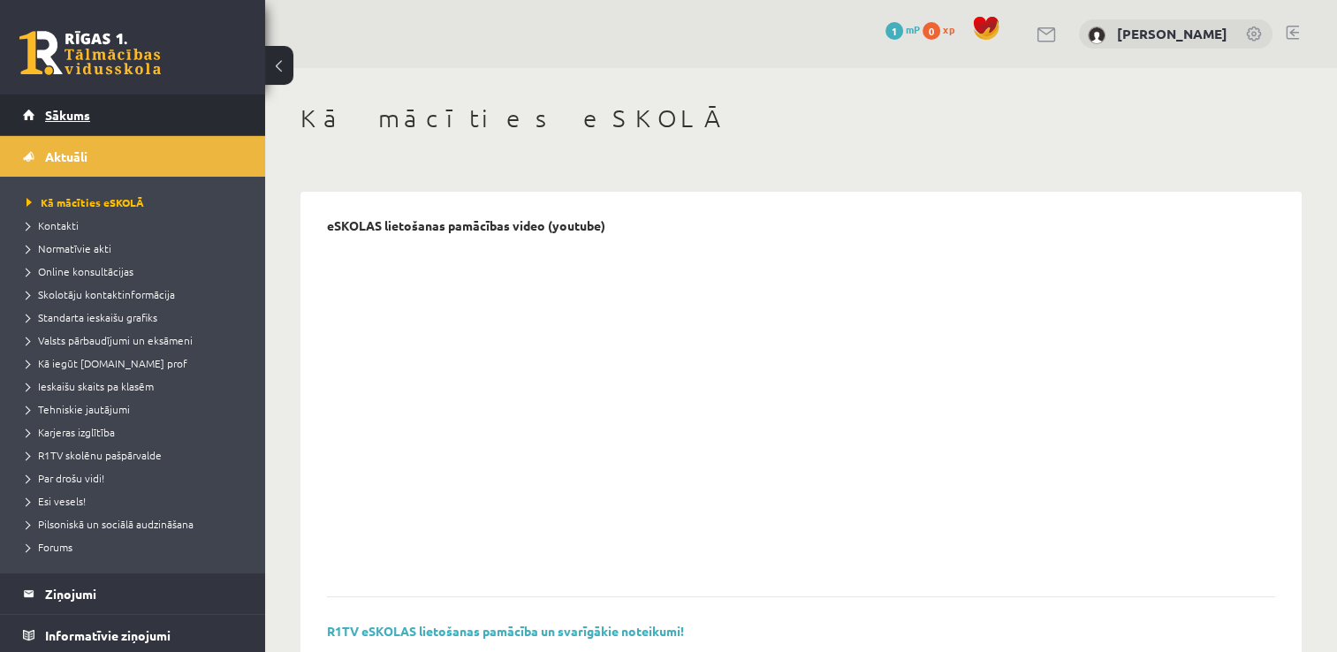
click link "Sākums"
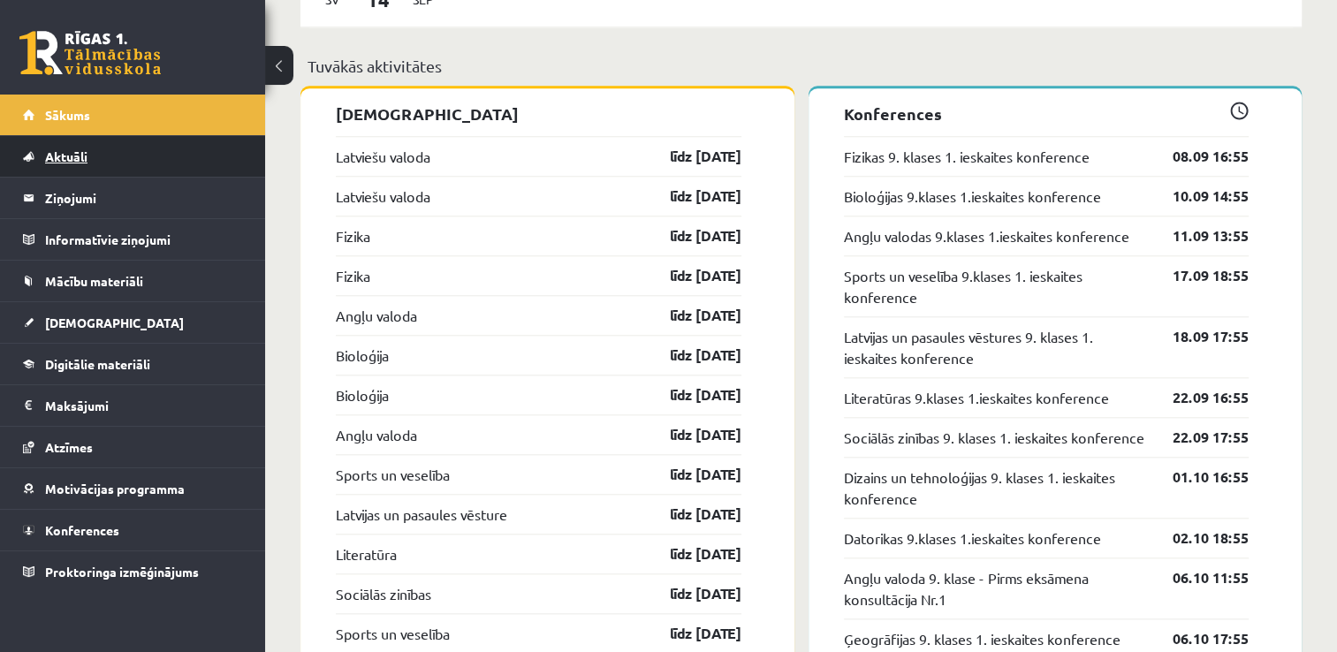
scroll to position [1702, 0]
click at [571, 154] on div "Latviešu valoda līdz [DATE]" at bounding box center [538, 157] width 405 height 40
click at [422, 155] on link "Latviešu valoda" at bounding box center [383, 157] width 95 height 21
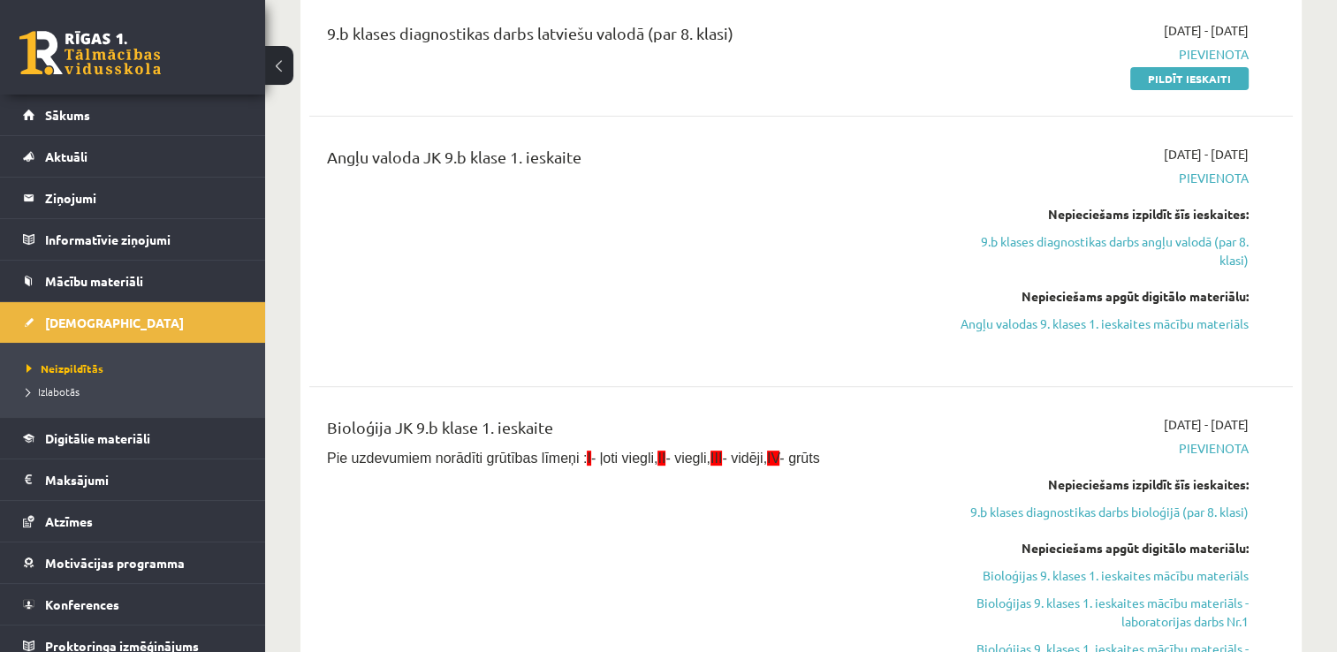
scroll to position [606, 0]
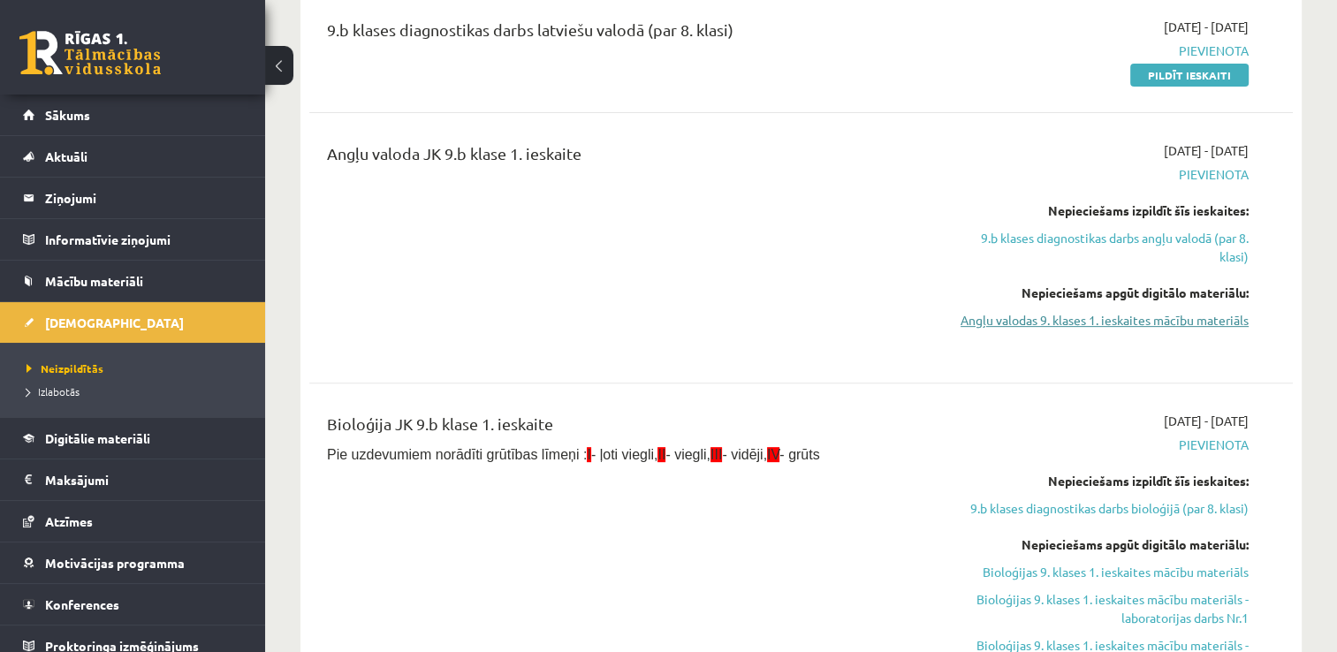
click at [1042, 315] on link "Angļu valodas 9. klases 1. ieskaites mācību materiāls" at bounding box center [1103, 320] width 290 height 19
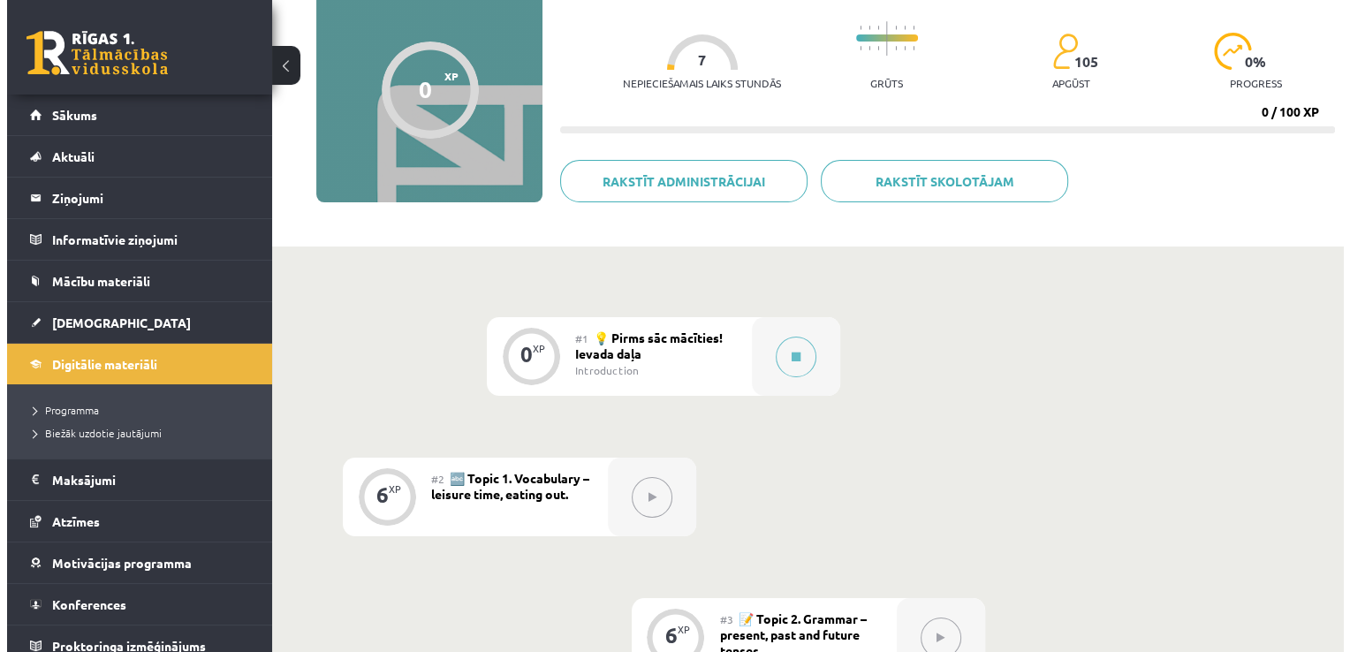
scroll to position [173, 0]
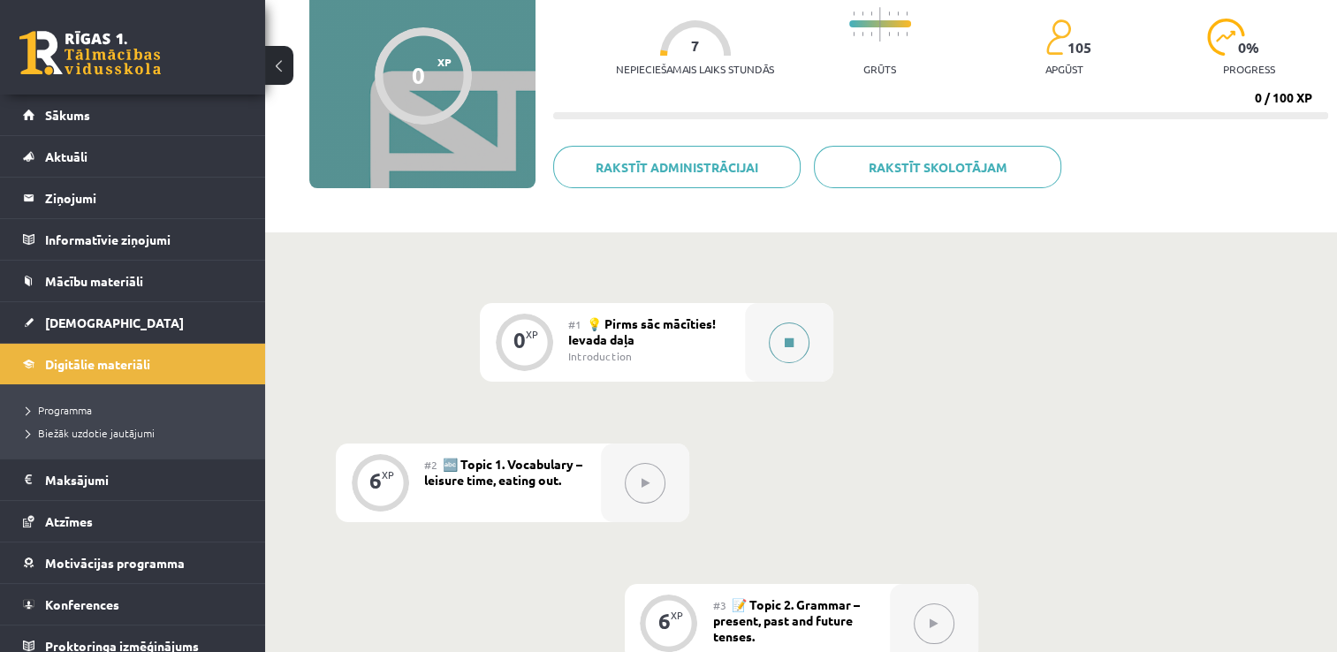
click at [790, 340] on icon at bounding box center [788, 342] width 9 height 11
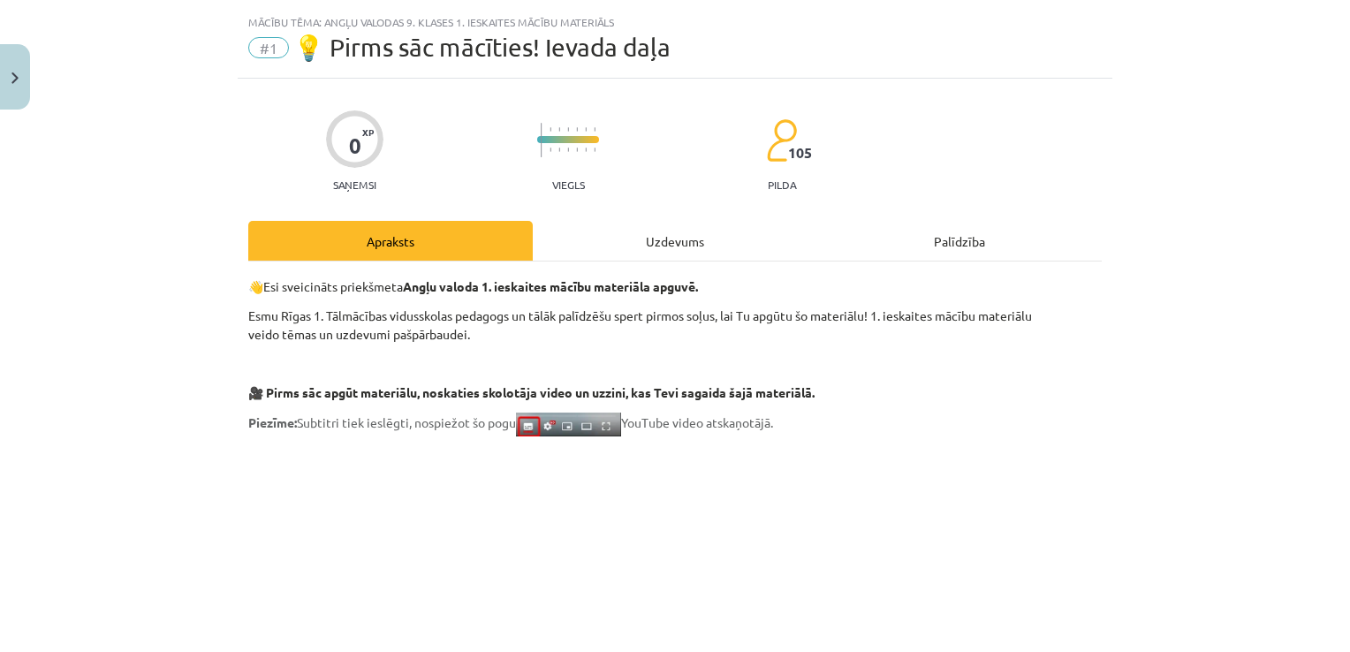
scroll to position [51, 0]
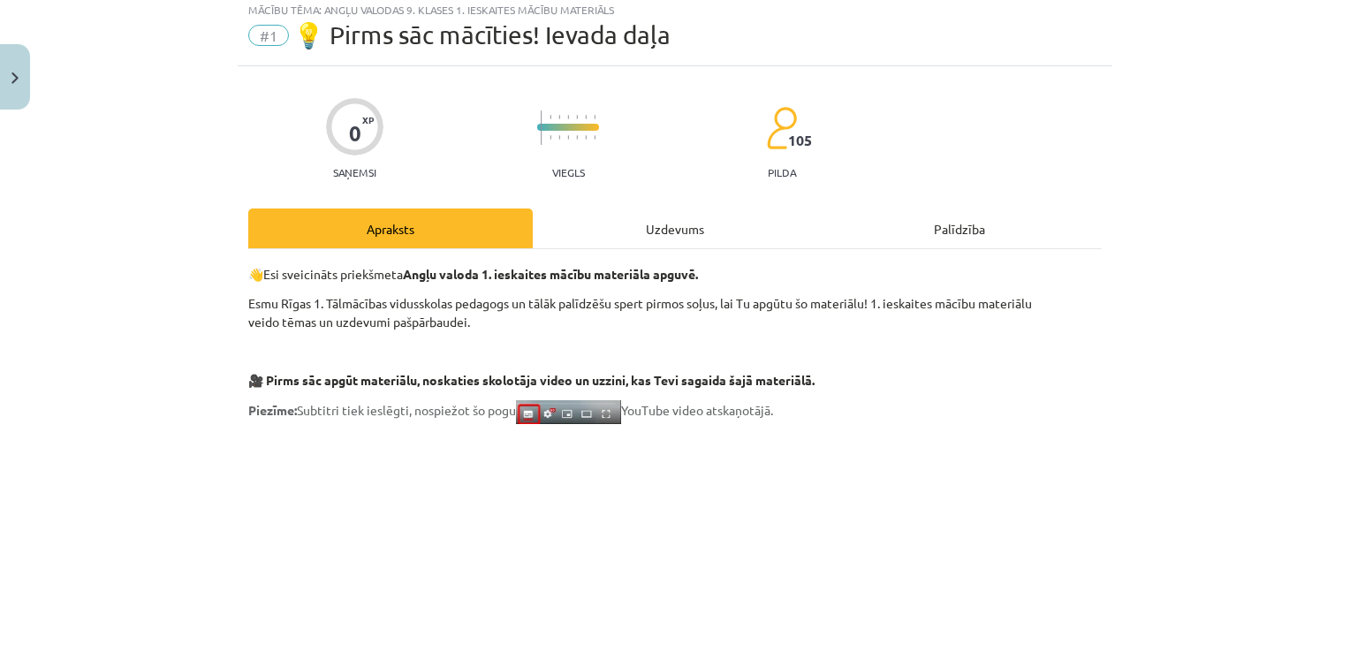
click at [682, 223] on div "Uzdevums" at bounding box center [675, 228] width 284 height 40
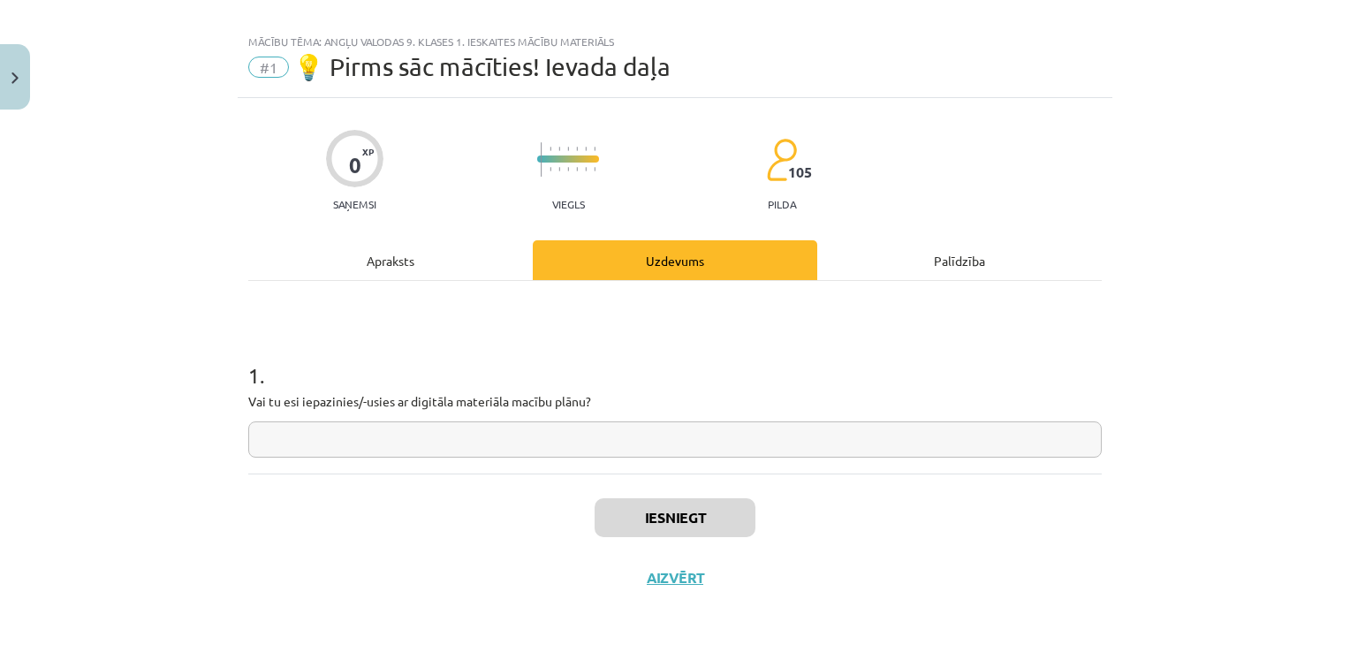
scroll to position [18, 0]
click at [618, 439] on input "text" at bounding box center [674, 441] width 853 height 36
click at [429, 257] on div "Apraksts" at bounding box center [390, 262] width 284 height 40
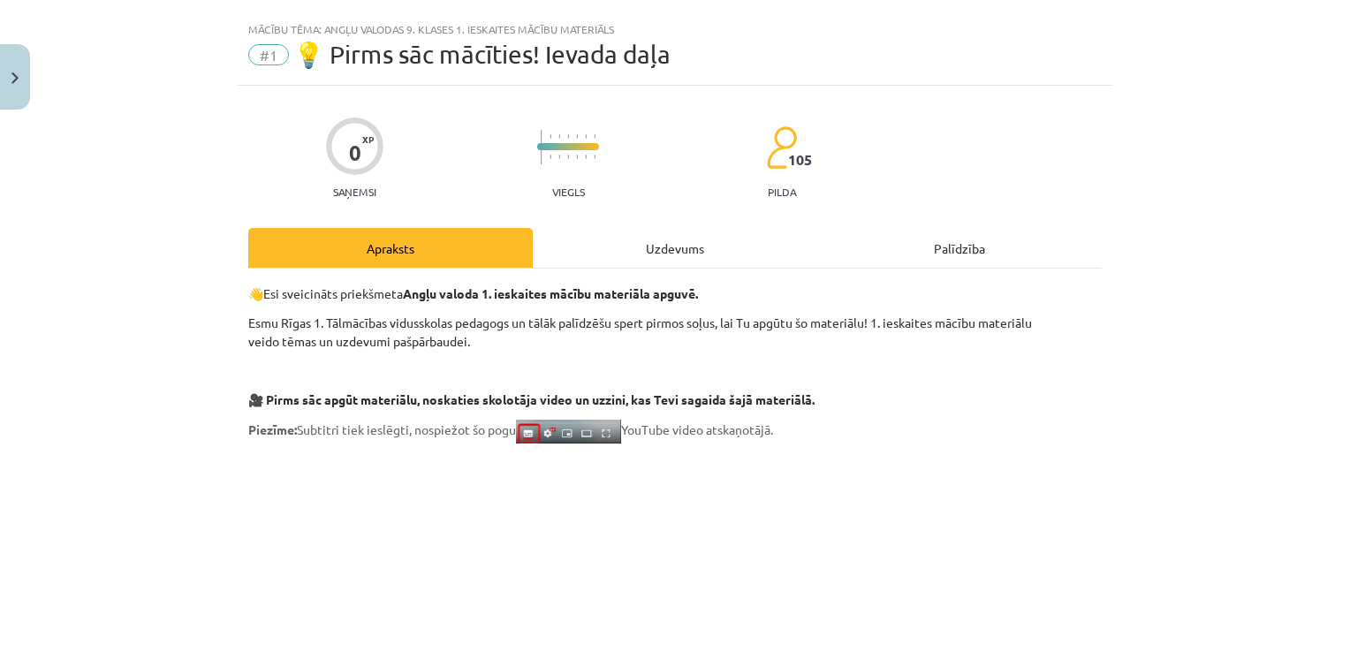
scroll to position [0, 0]
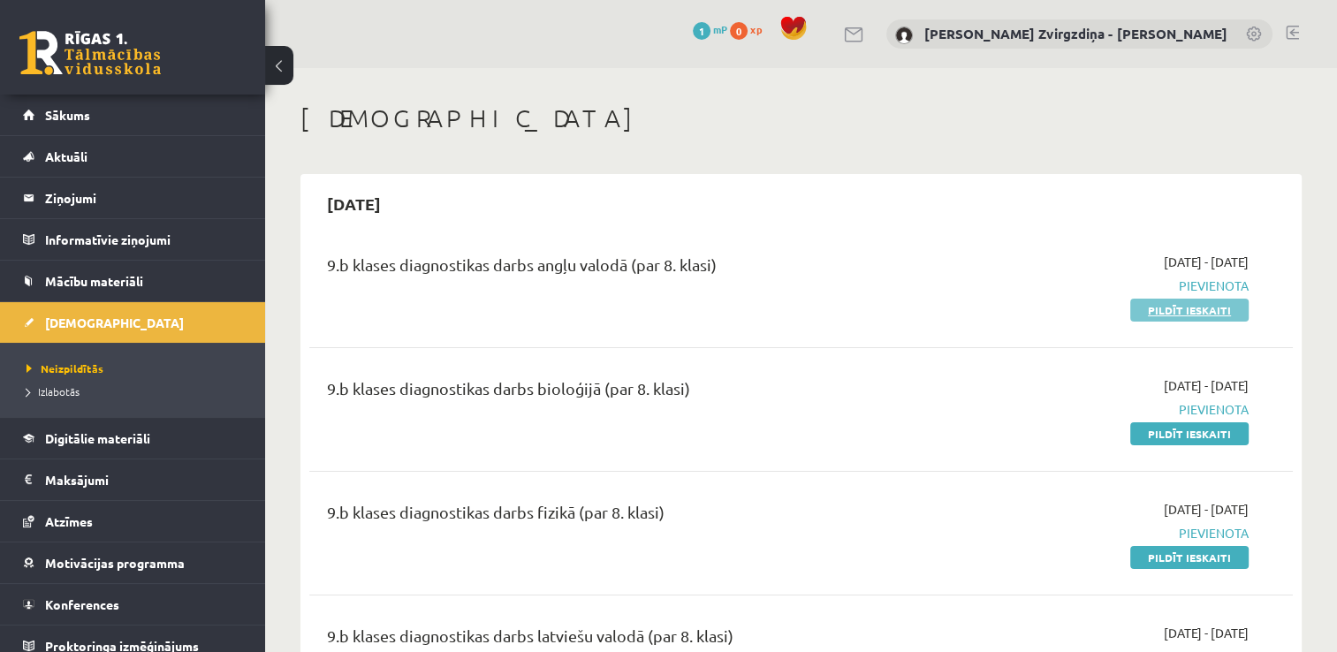
click at [1168, 307] on link "Pildīt ieskaiti" at bounding box center [1189, 310] width 118 height 23
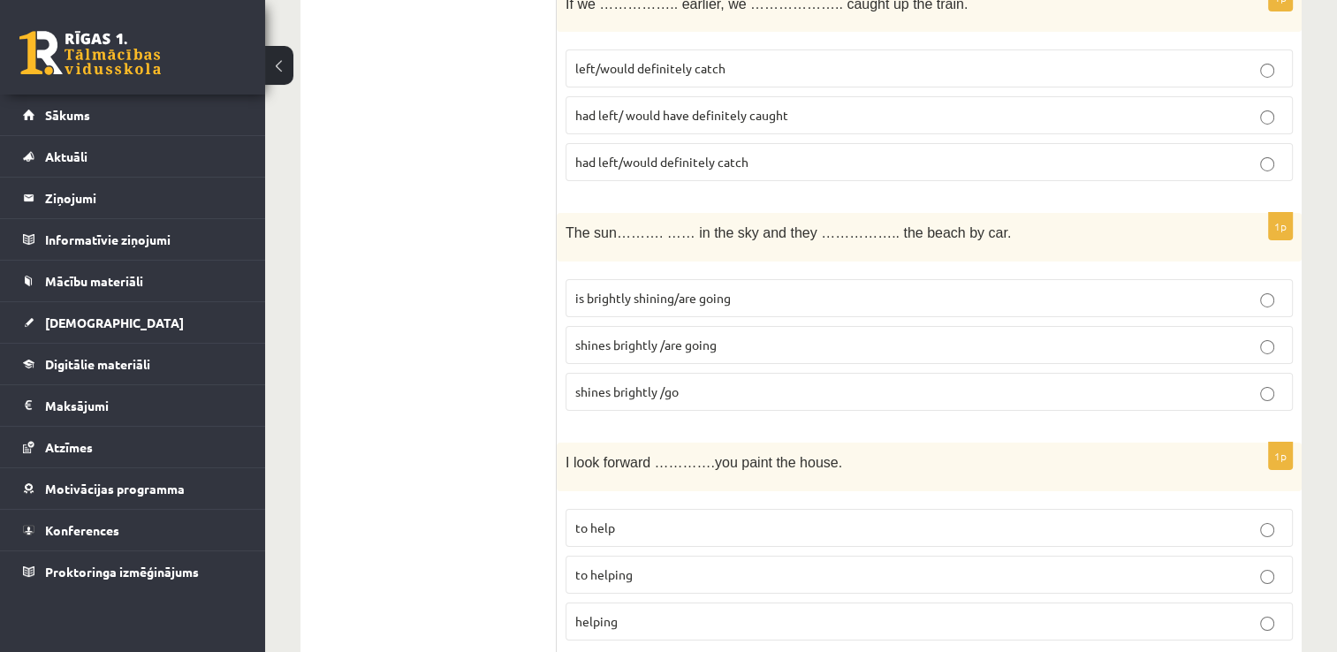
scroll to position [6343, 0]
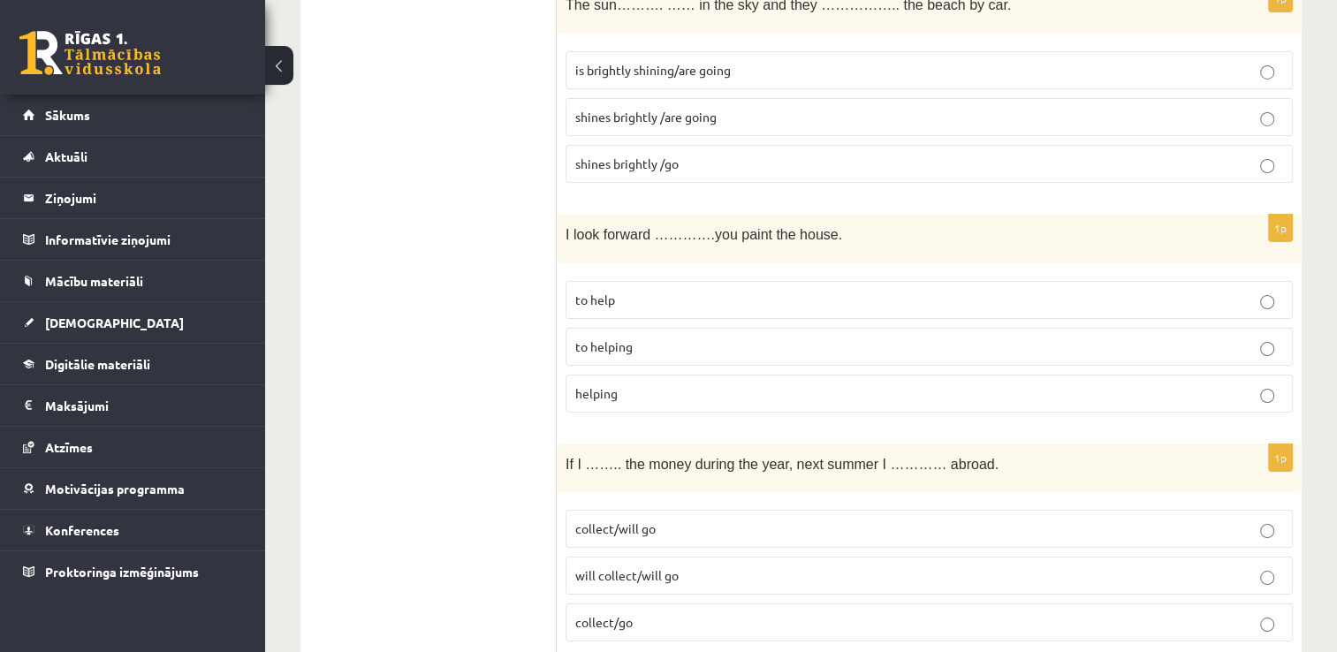
click at [705, 519] on p "collect/will go" at bounding box center [929, 528] width 708 height 19
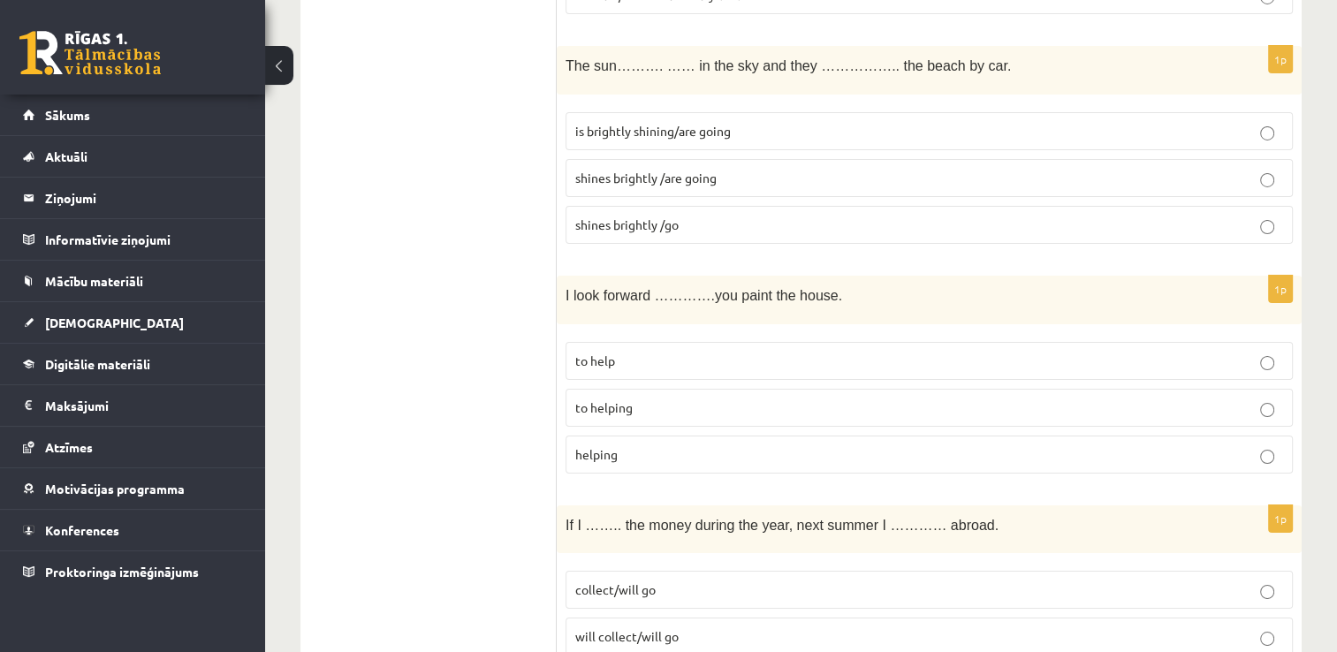
scroll to position [6283, 0]
click at [853, 444] on p "helping" at bounding box center [929, 453] width 708 height 19
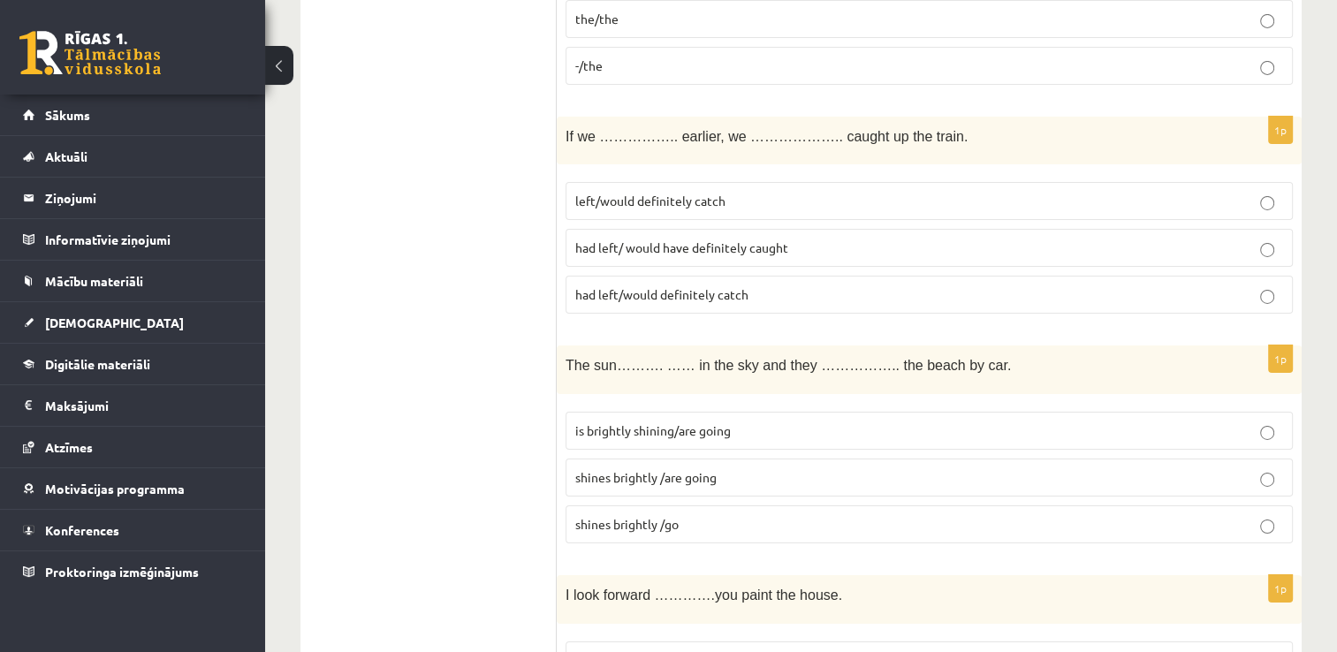
scroll to position [5967, 0]
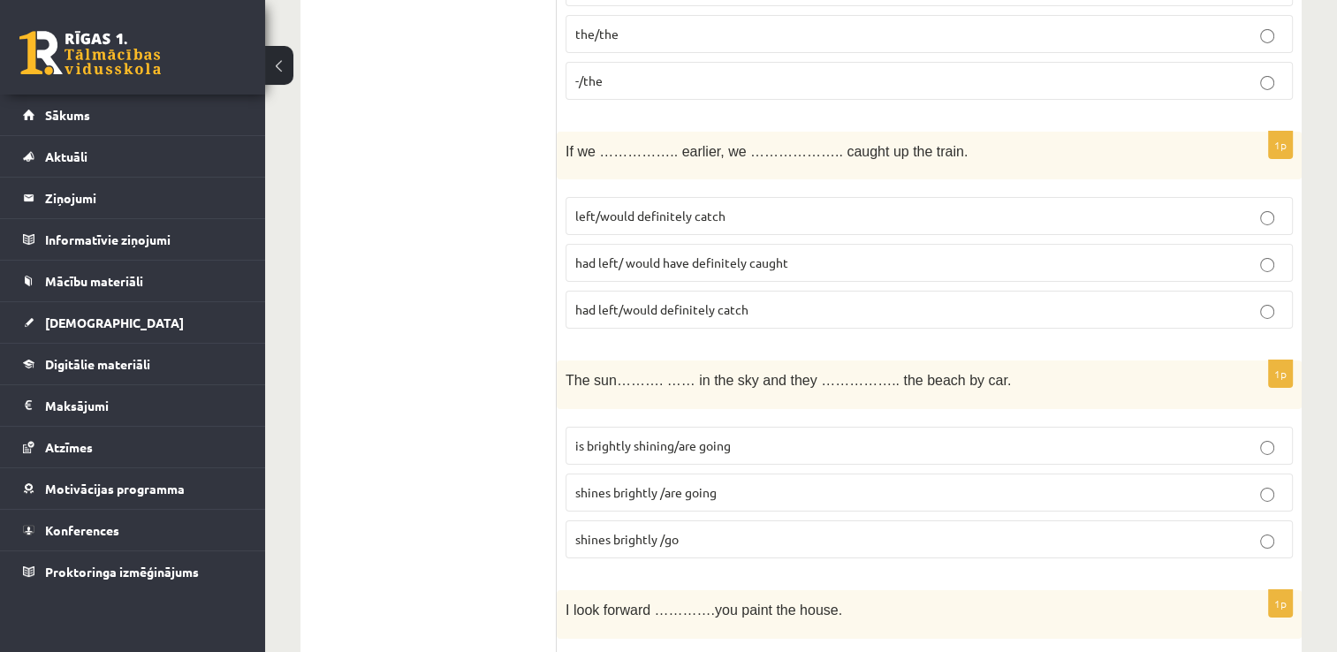
click at [963, 360] on div "The sun………. …… in the sky and they …………….. the beach by car." at bounding box center [929, 384] width 745 height 49
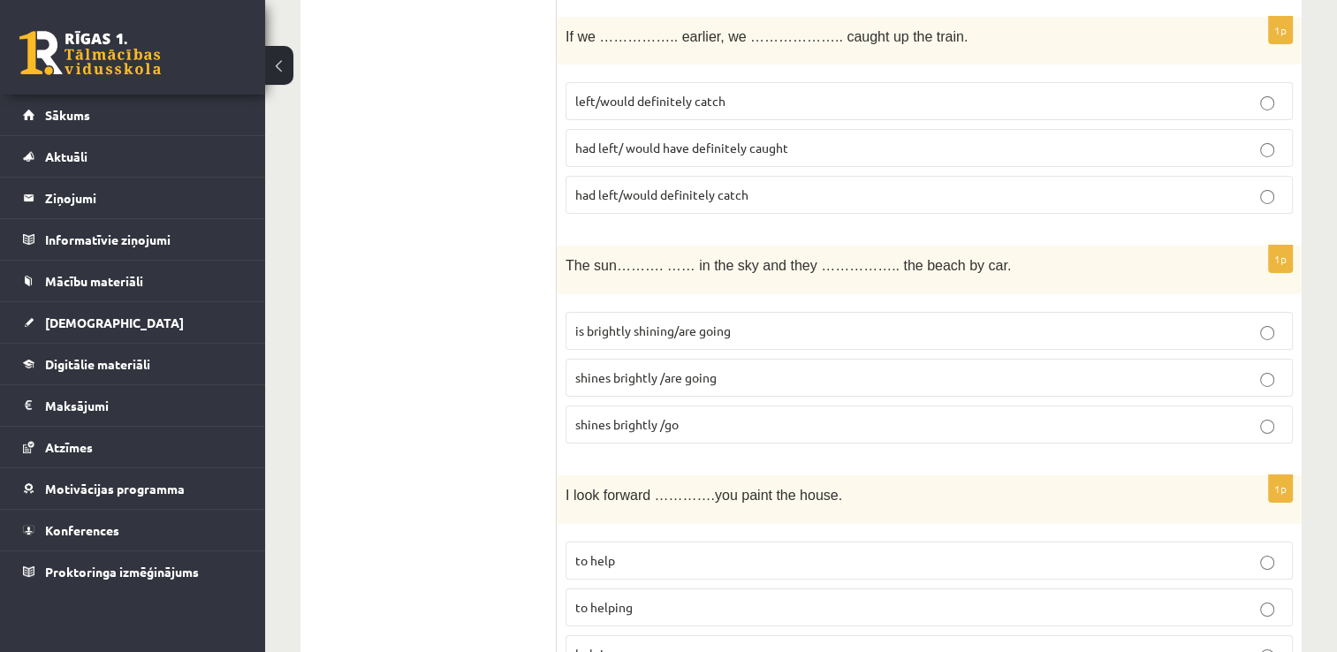
scroll to position [6080, 0]
click at [825, 370] on p "shines brightly /are going" at bounding box center [929, 379] width 708 height 19
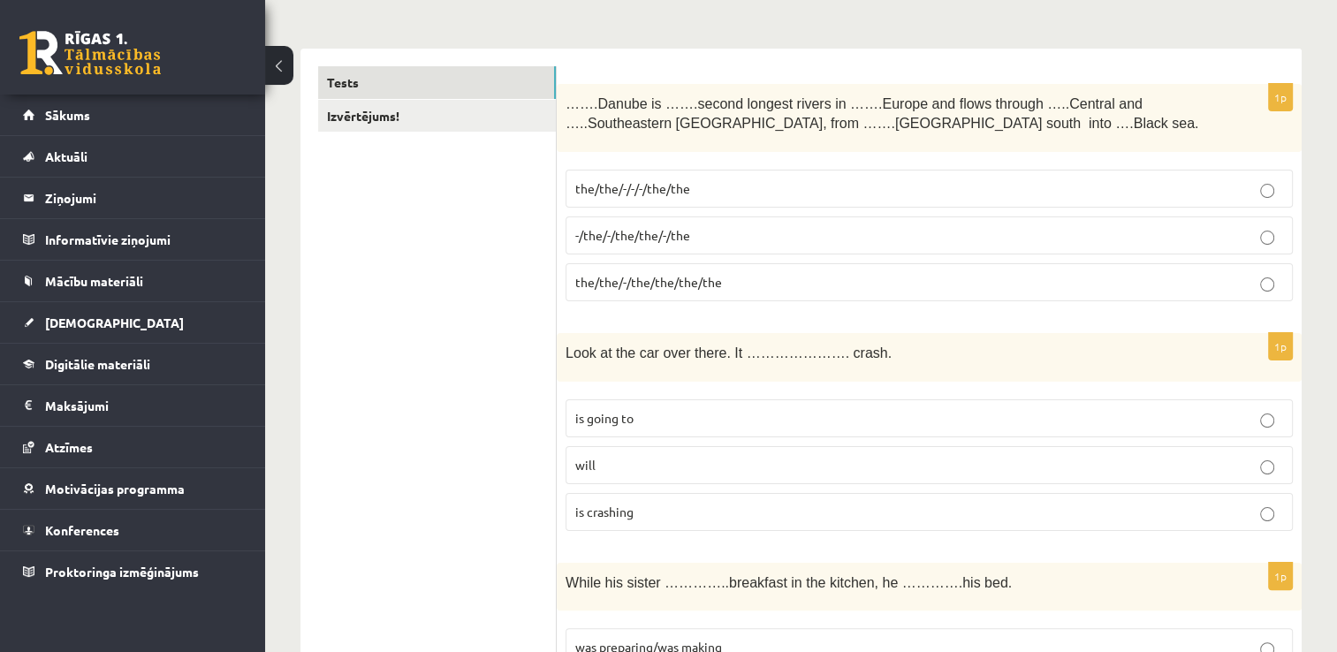
scroll to position [240, 0]
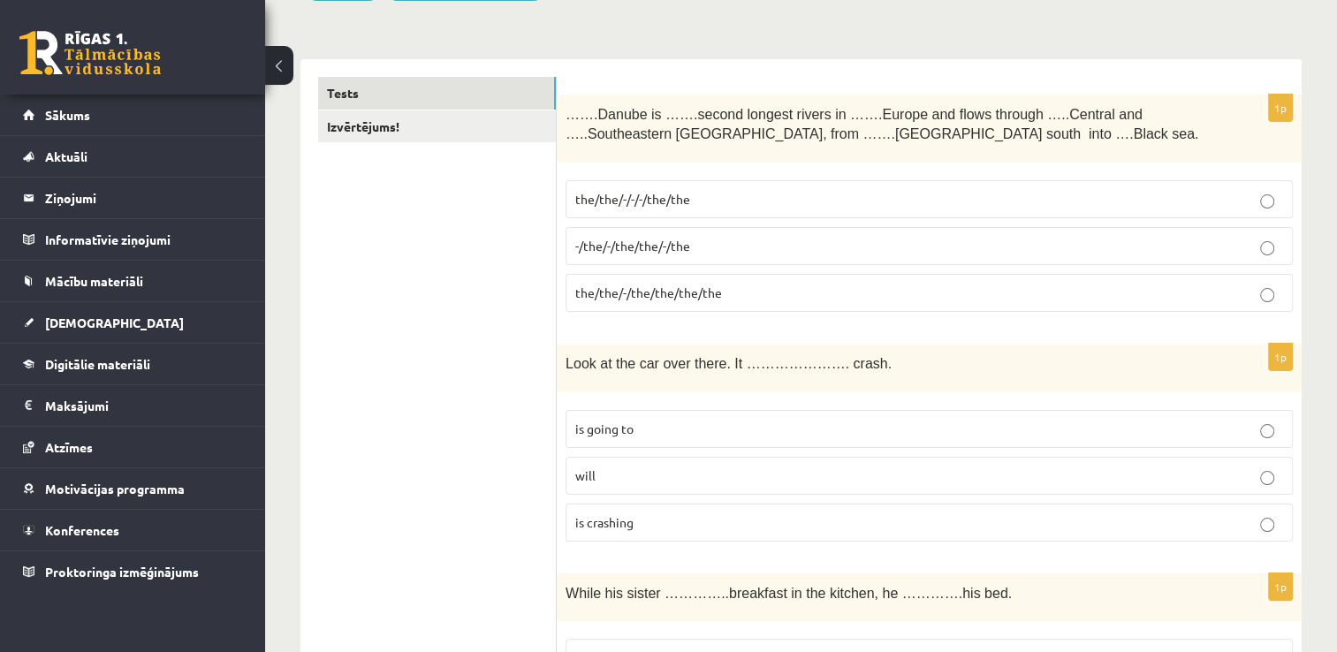
click at [675, 240] on span "-/the/-/the/the/-/the" at bounding box center [632, 246] width 115 height 16
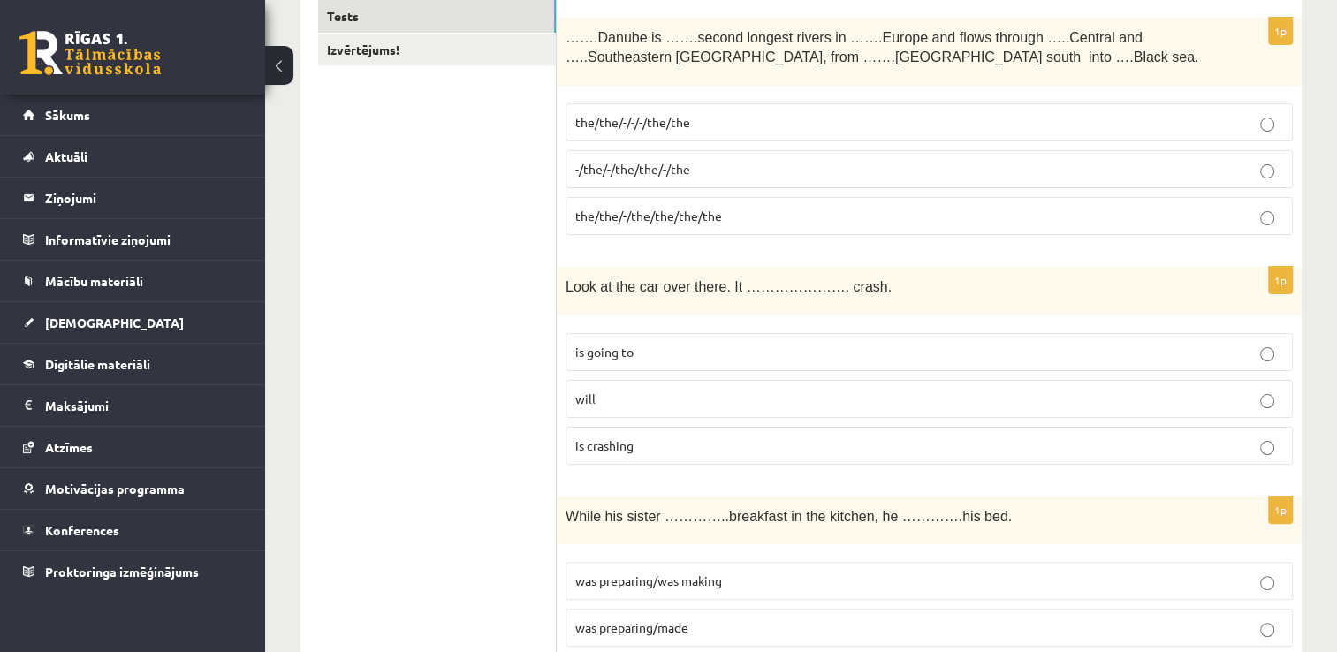
scroll to position [322, 0]
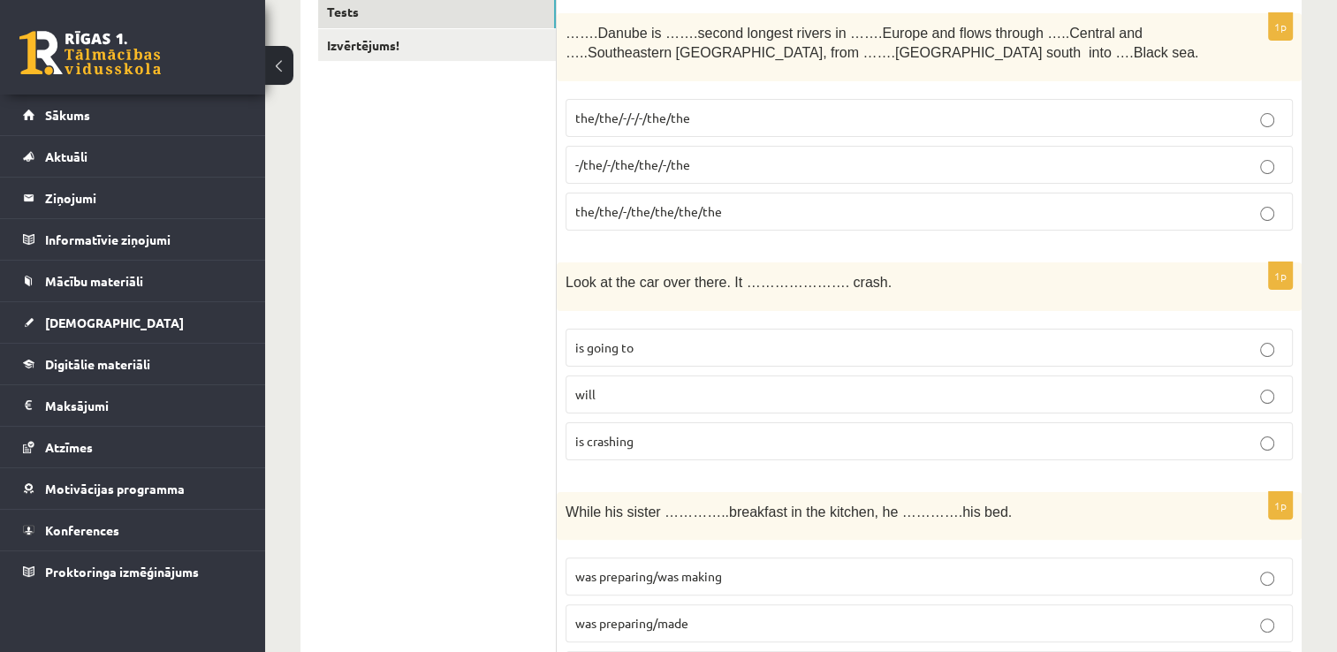
click at [714, 390] on p "will" at bounding box center [929, 394] width 708 height 19
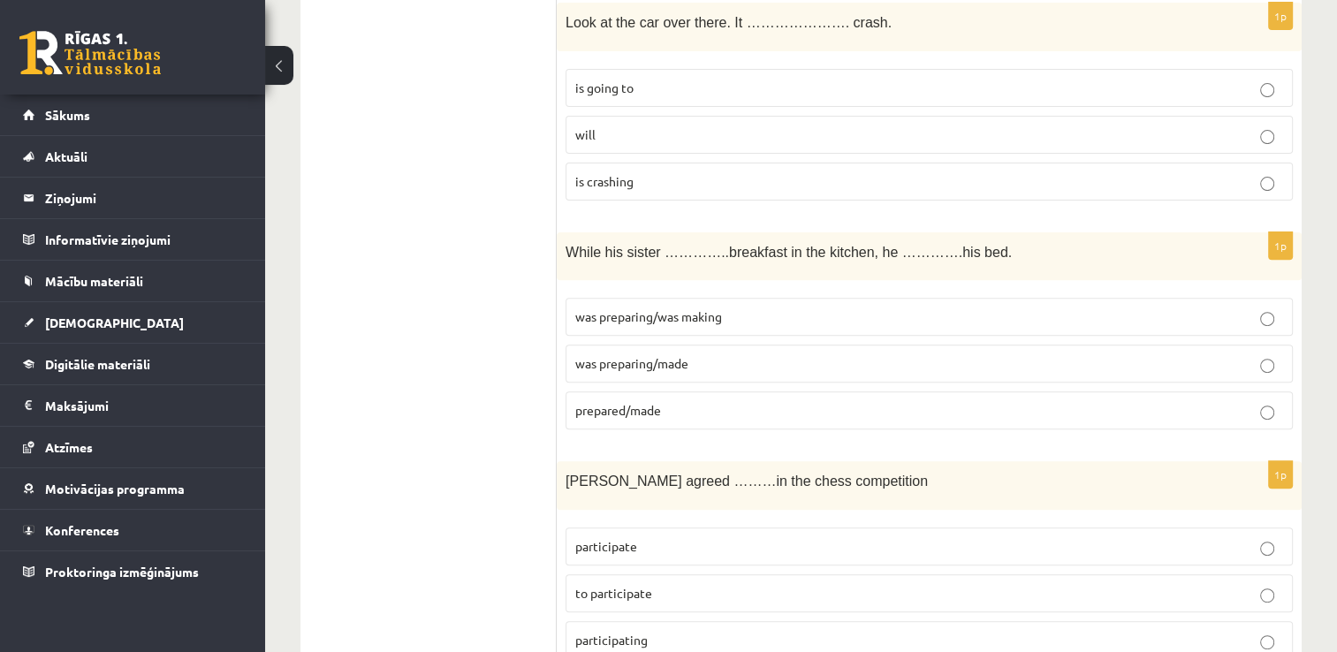
scroll to position [587, 0]
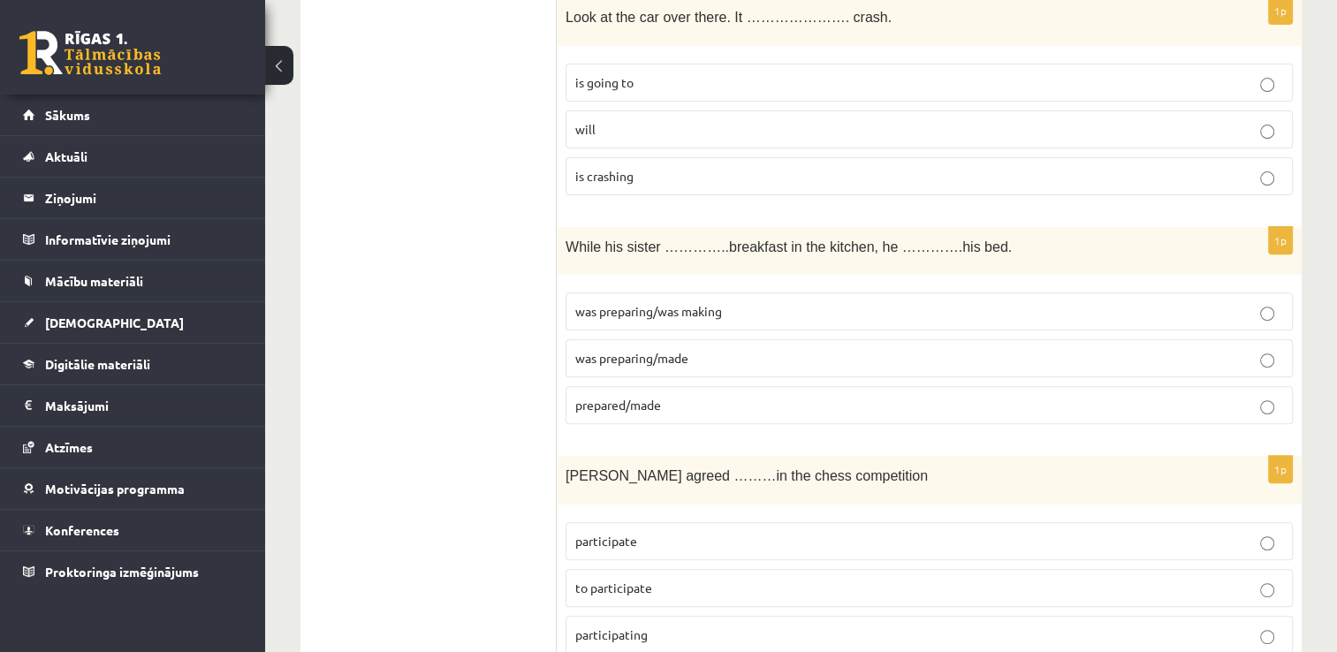
click at [672, 398] on p "prepared/made" at bounding box center [929, 405] width 708 height 19
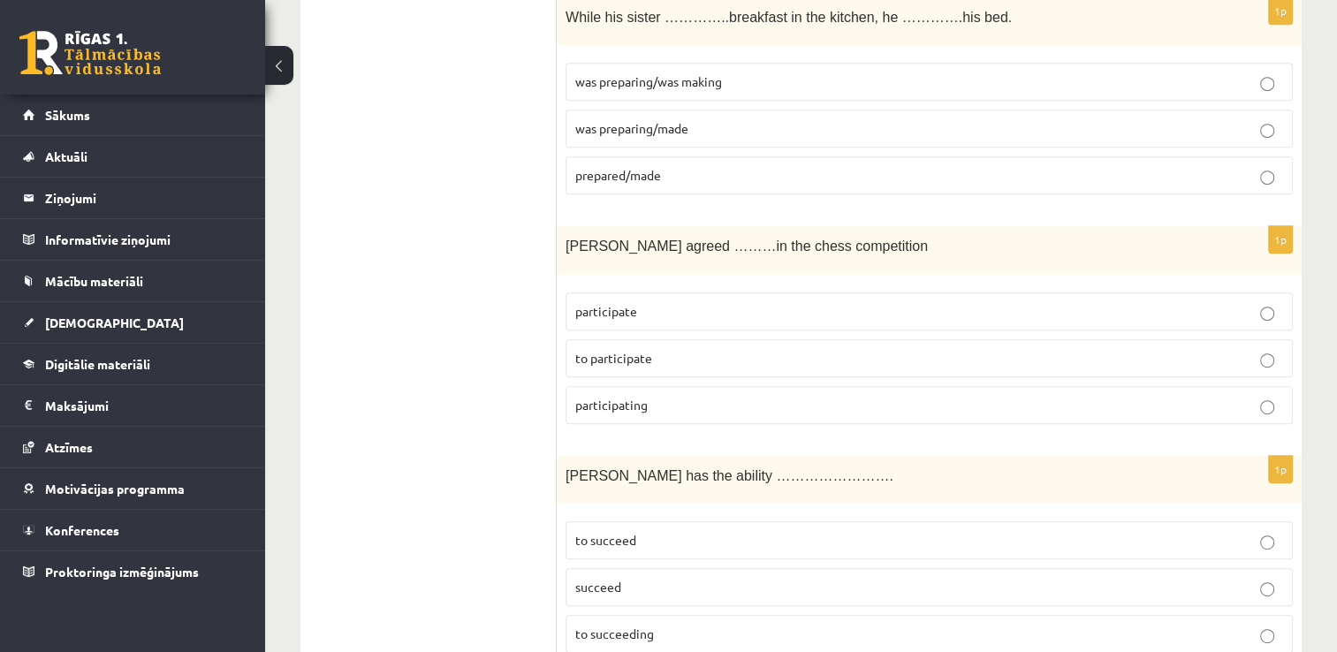
scroll to position [816, 0]
click p "to participate"
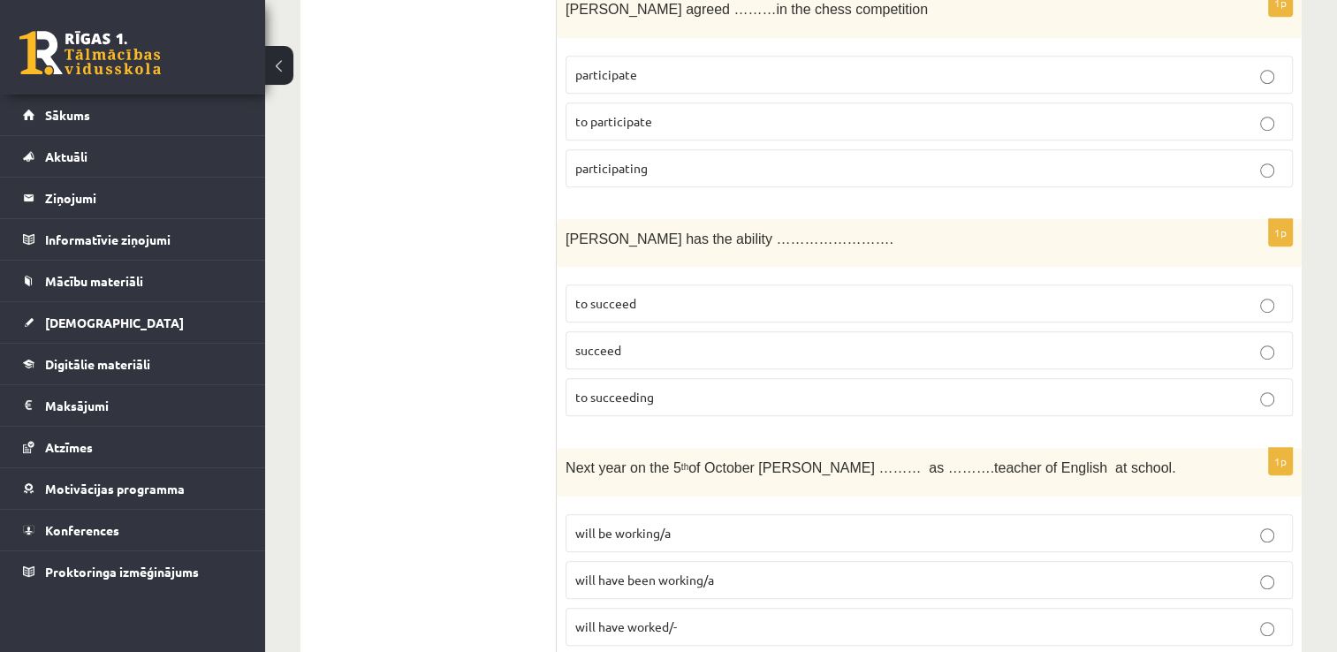
scroll to position [1057, 0]
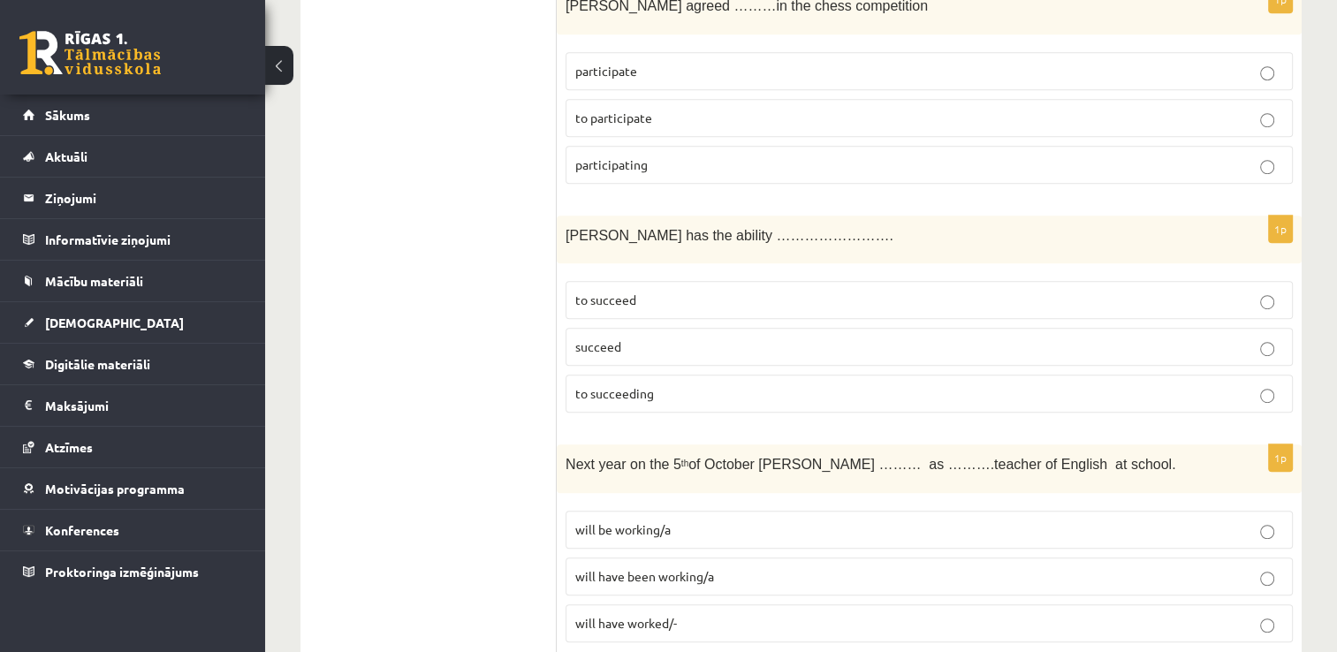
click p "to succeed"
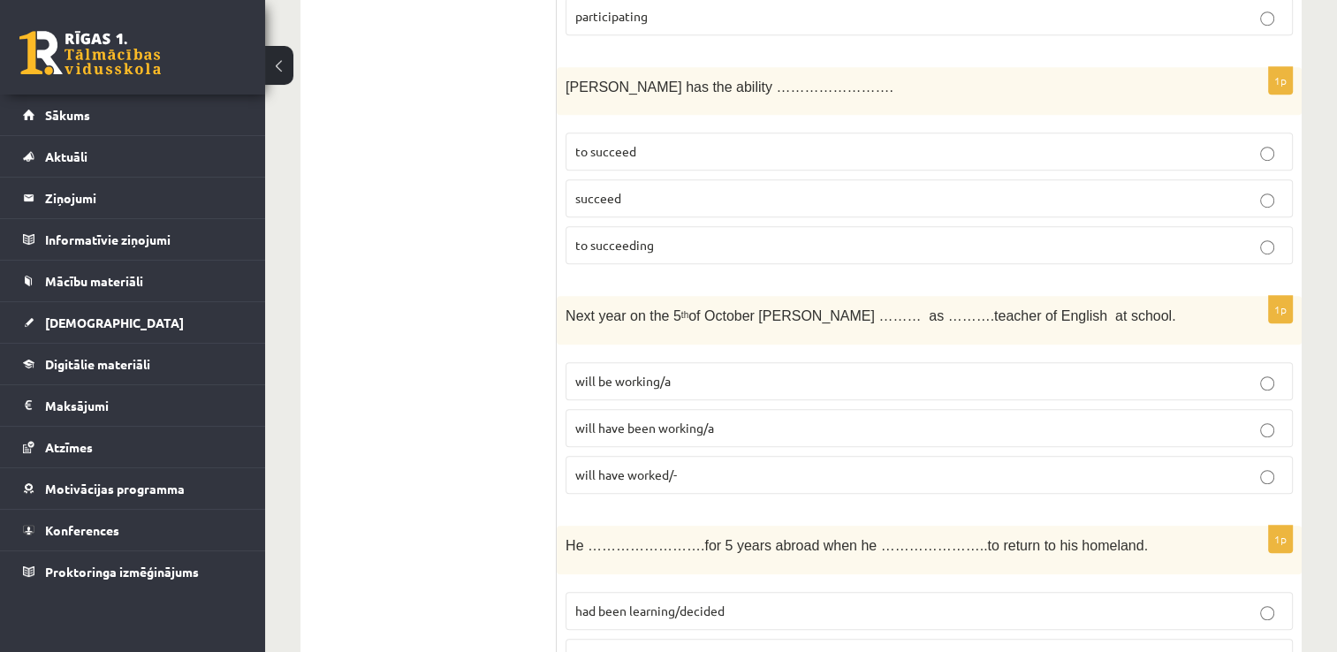
scroll to position [1208, 0]
click p "will be working/a"
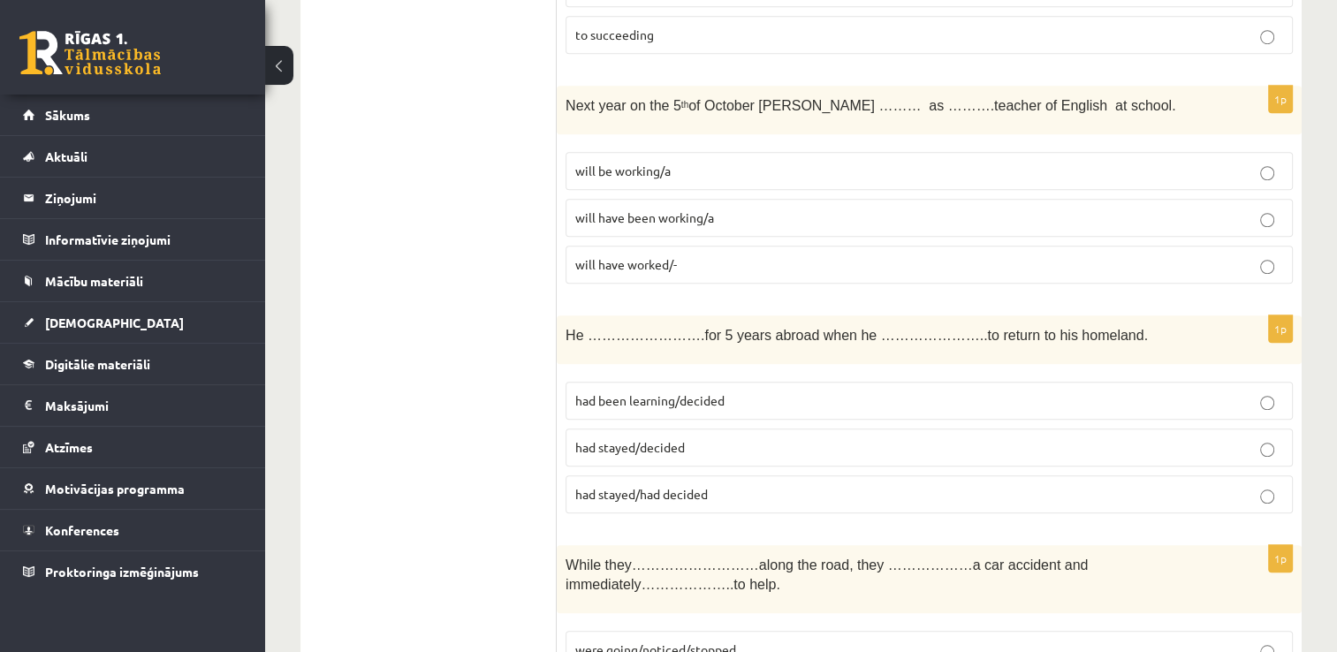
scroll to position [1422, 0]
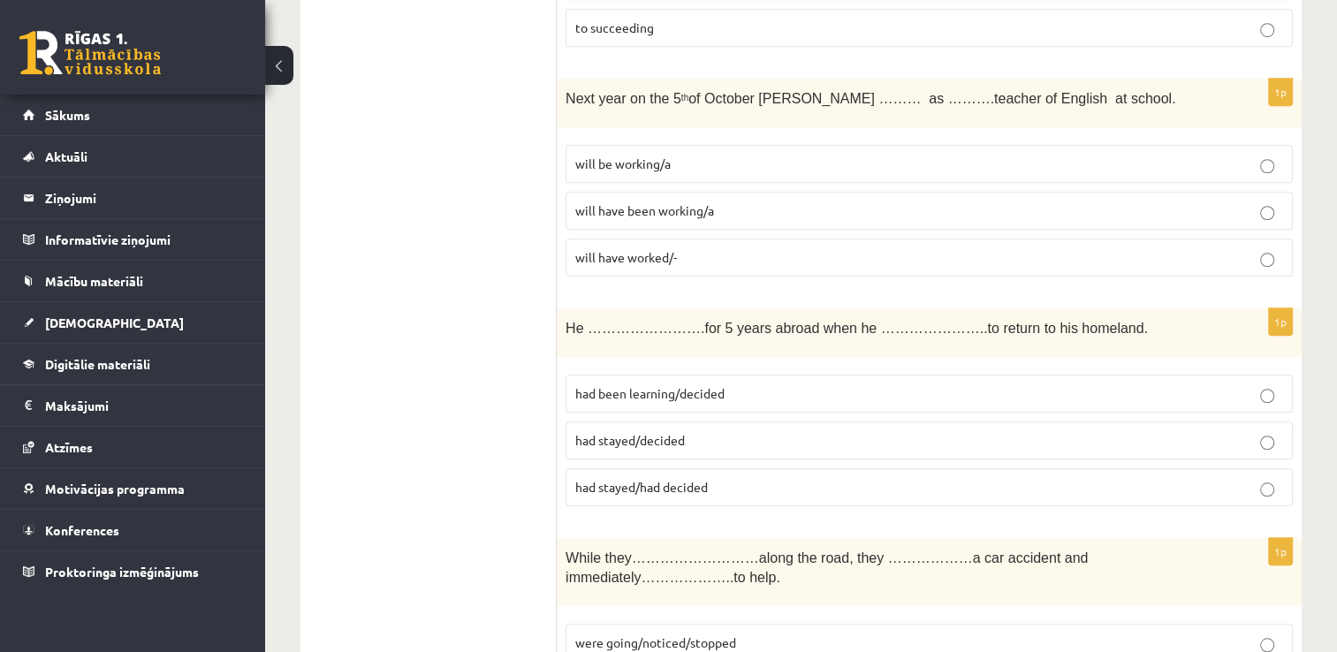
click label "had been learning/decided"
click p "had stayed/decided"
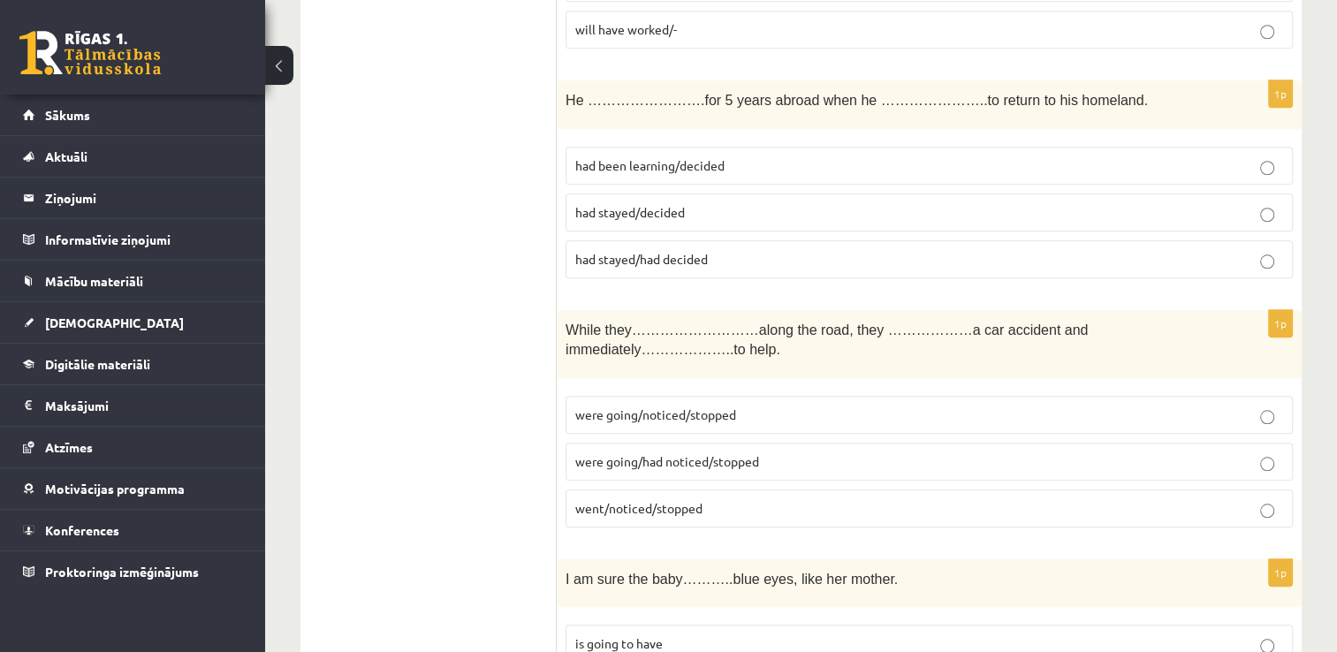
scroll to position [1654, 0]
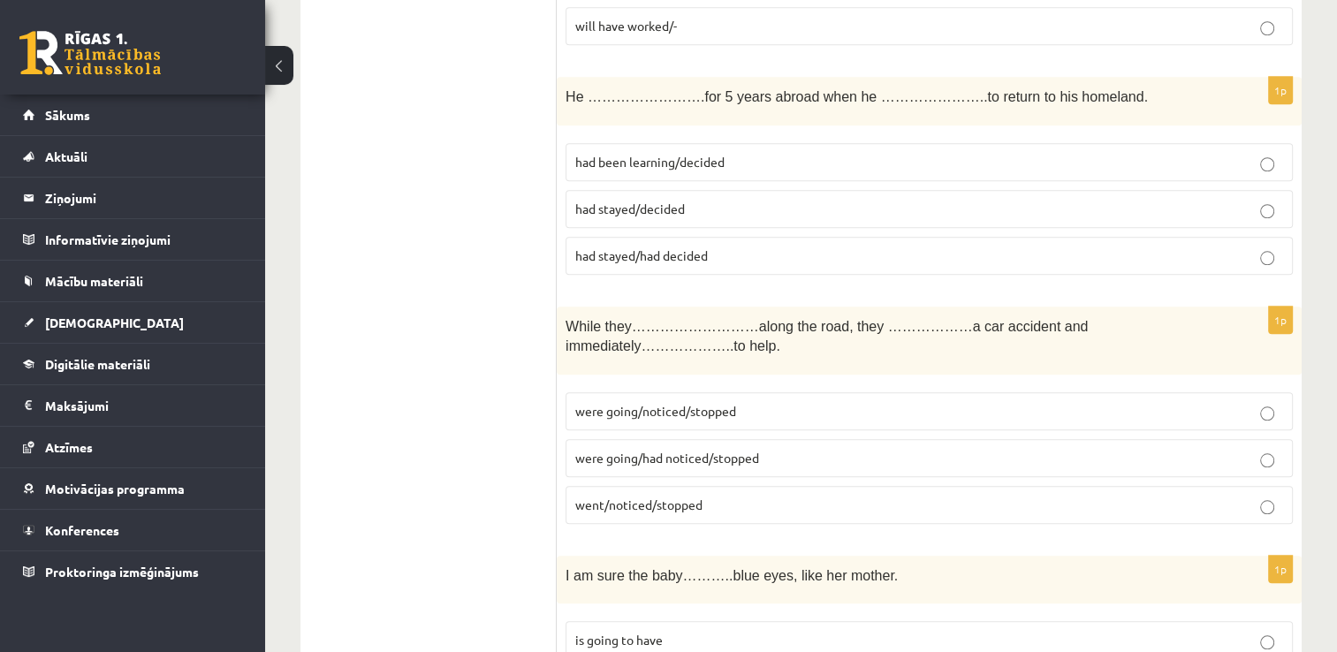
click p "went/noticed/stopped"
click button
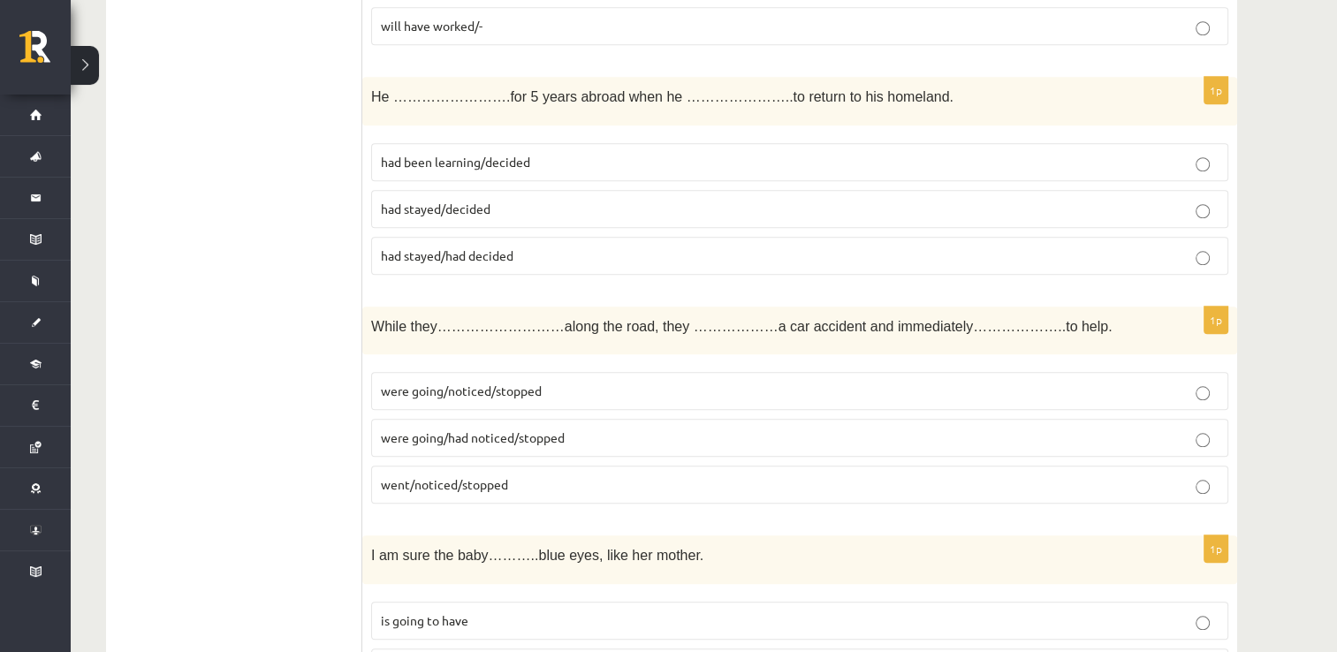
click p "were going/had noticed/stopped"
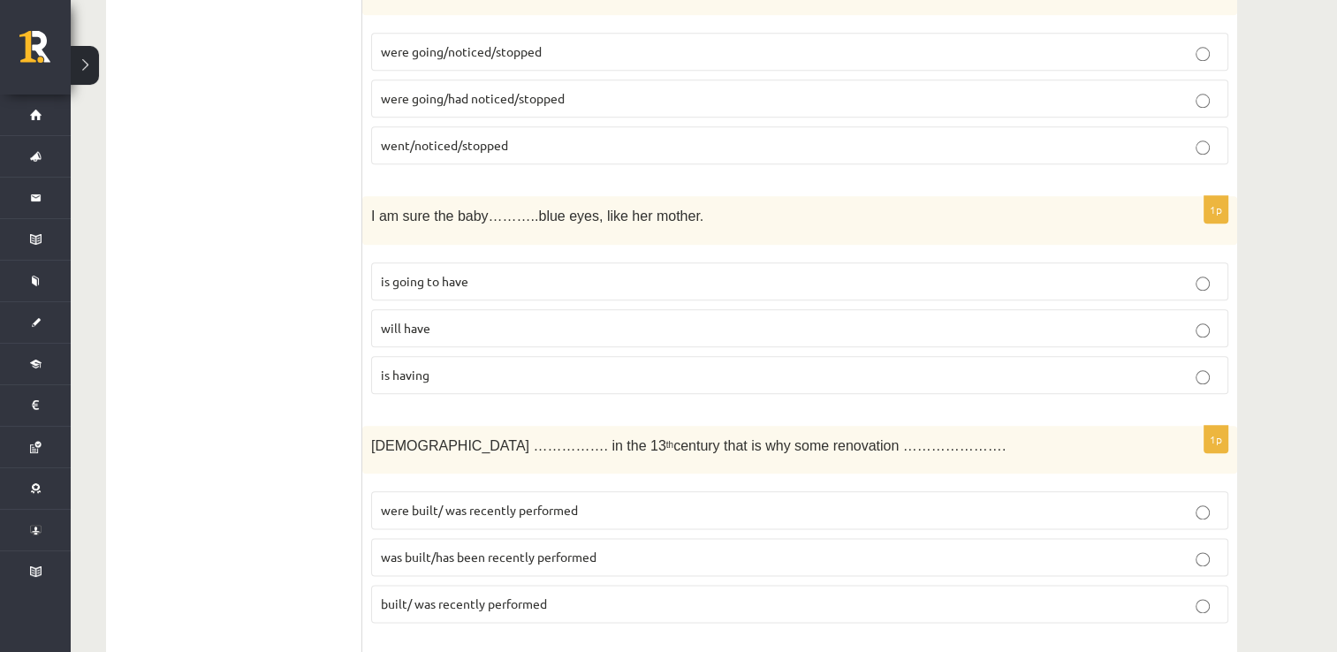
scroll to position [1993, 0]
click p "will have"
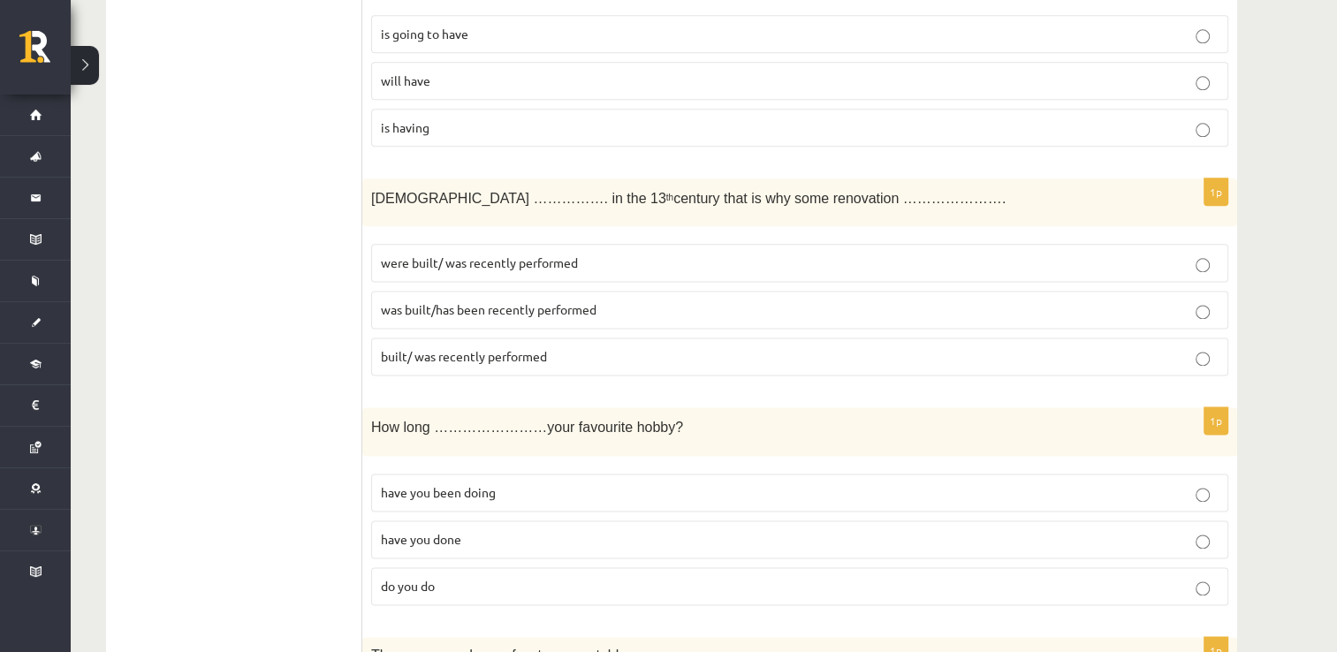
scroll to position [2242, 0]
click p "was built/has been recently performed"
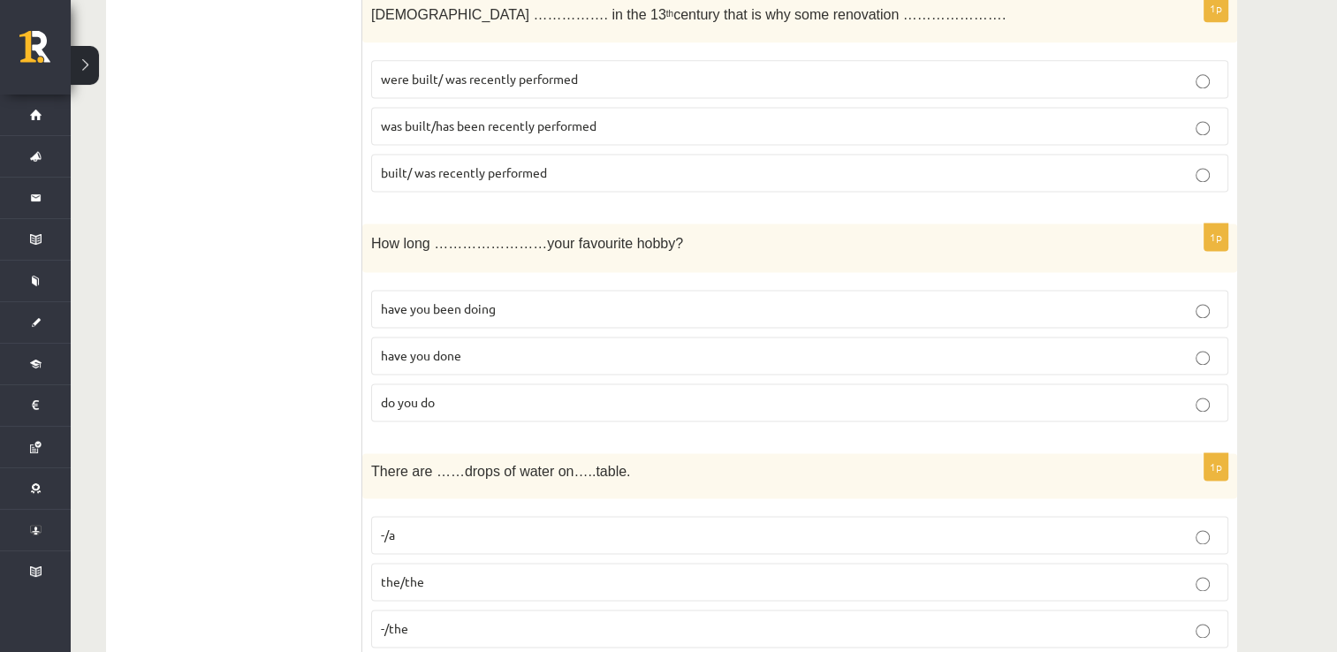
scroll to position [2442, 0]
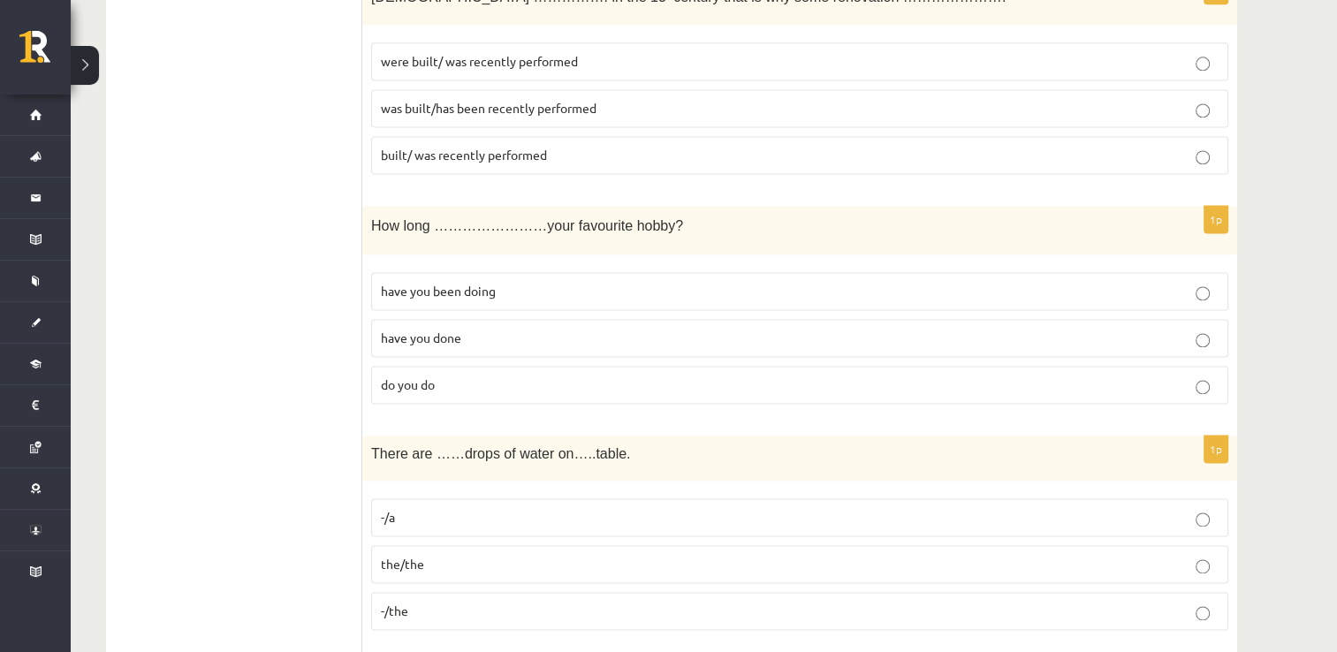
click p "have you been doing"
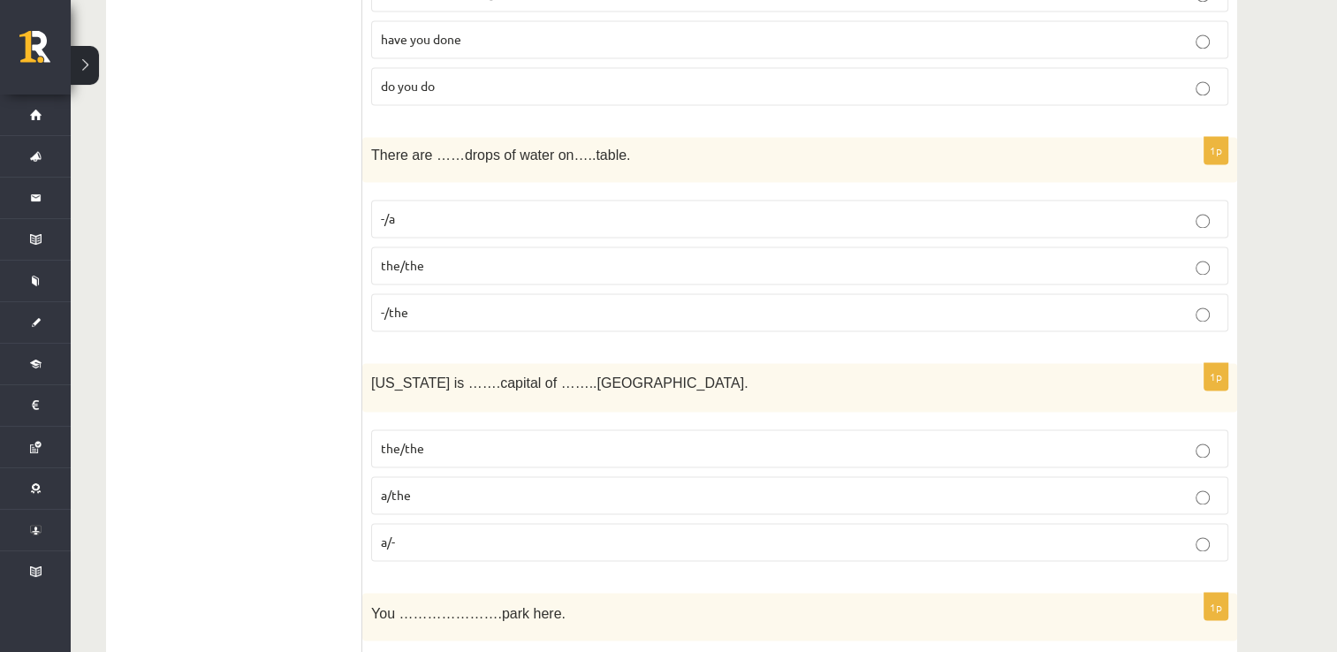
scroll to position [2741, 0]
click p "-/the"
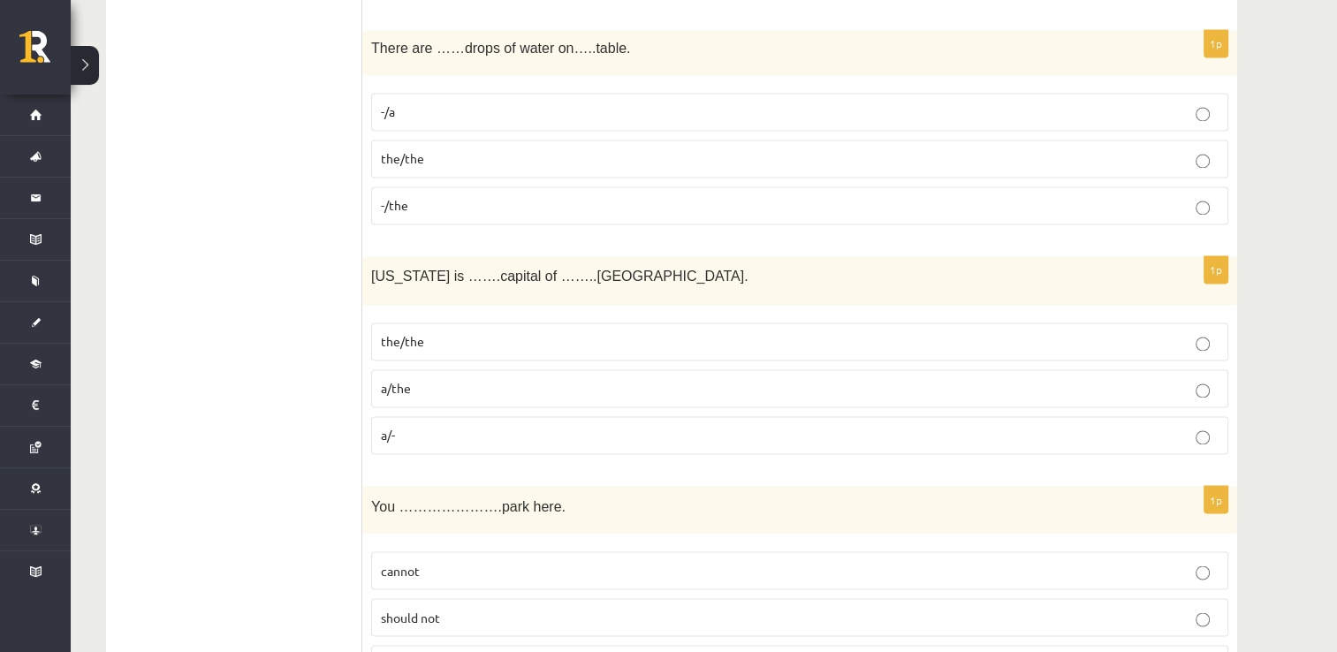
scroll to position [2851, 0]
click label "a/-"
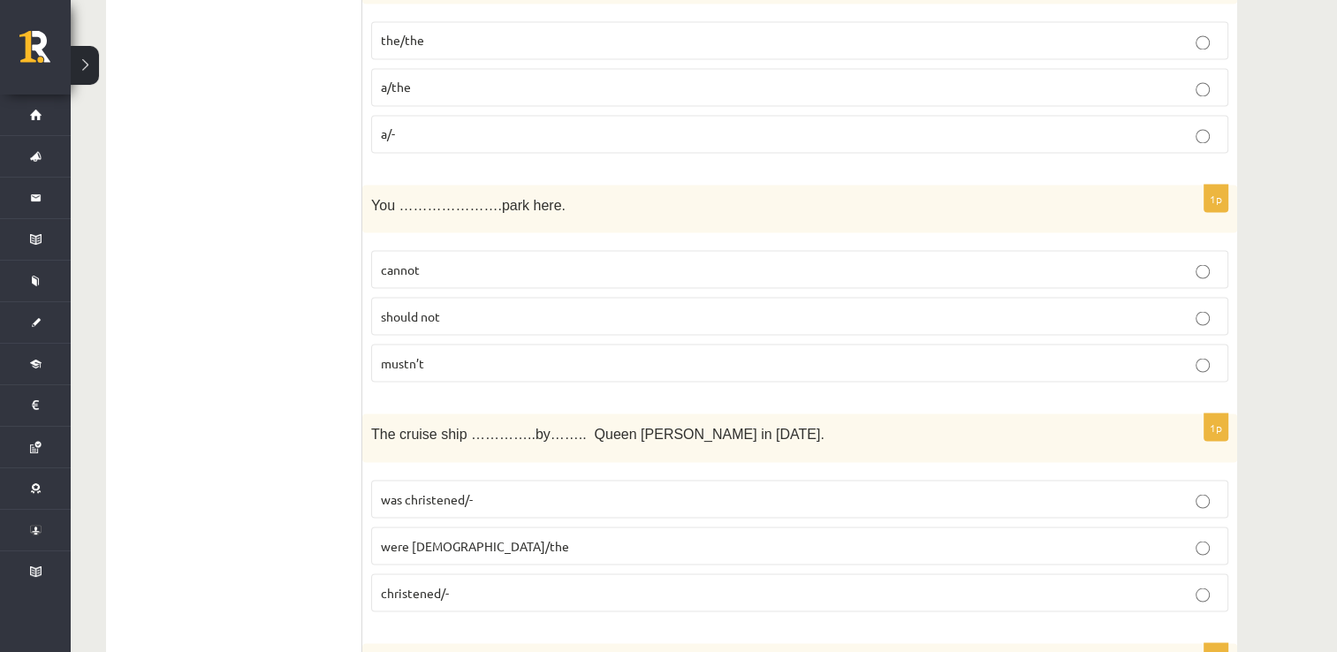
scroll to position [3151, 0]
click p "cannot"
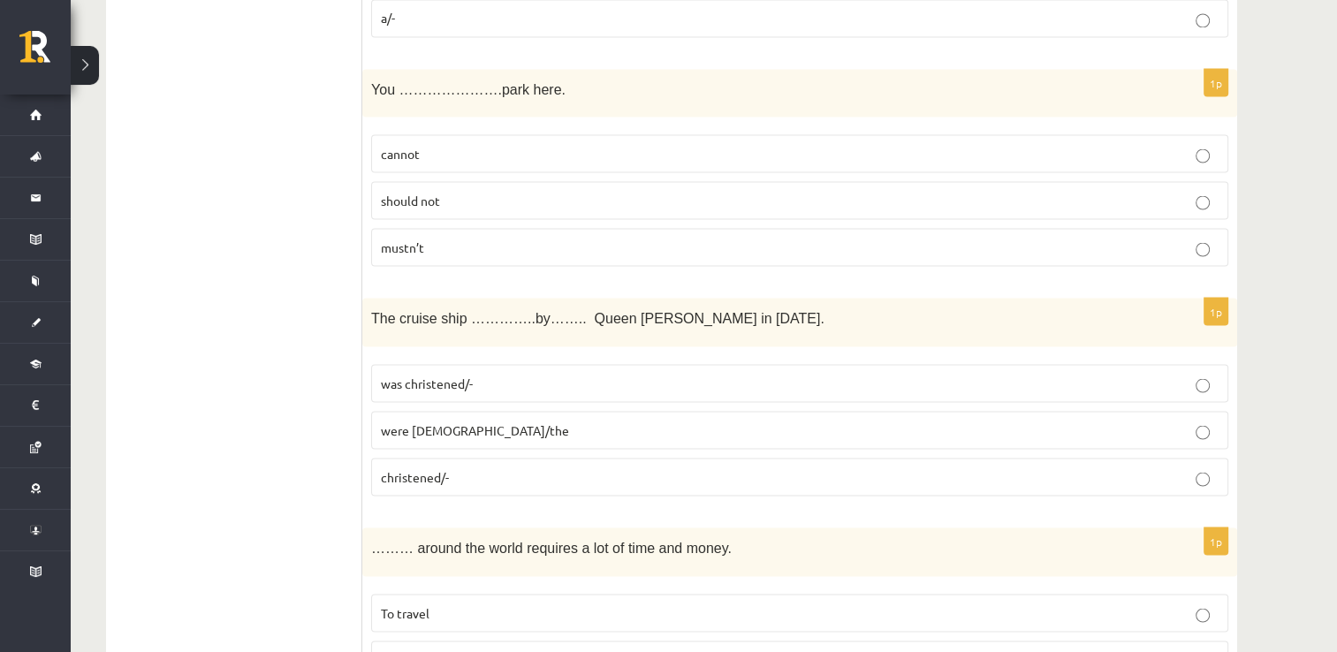
scroll to position [3265, 0]
click p "was christened/-"
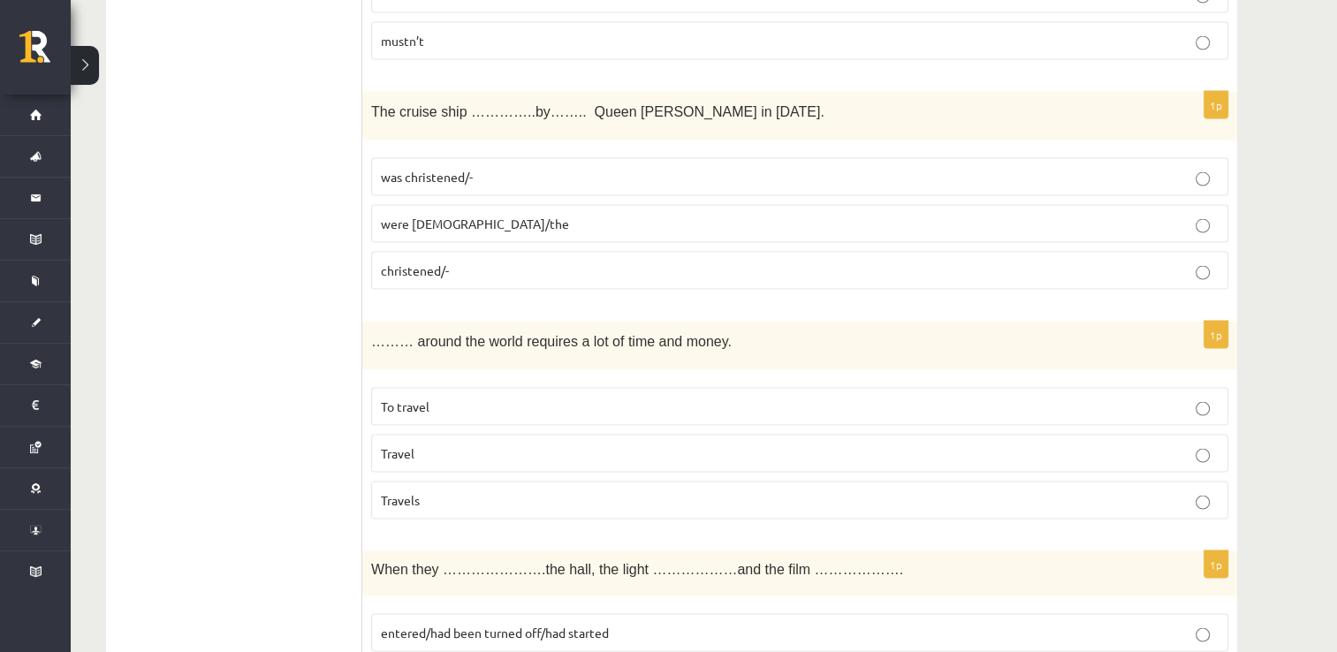
scroll to position [3472, 0]
click p "To travel"
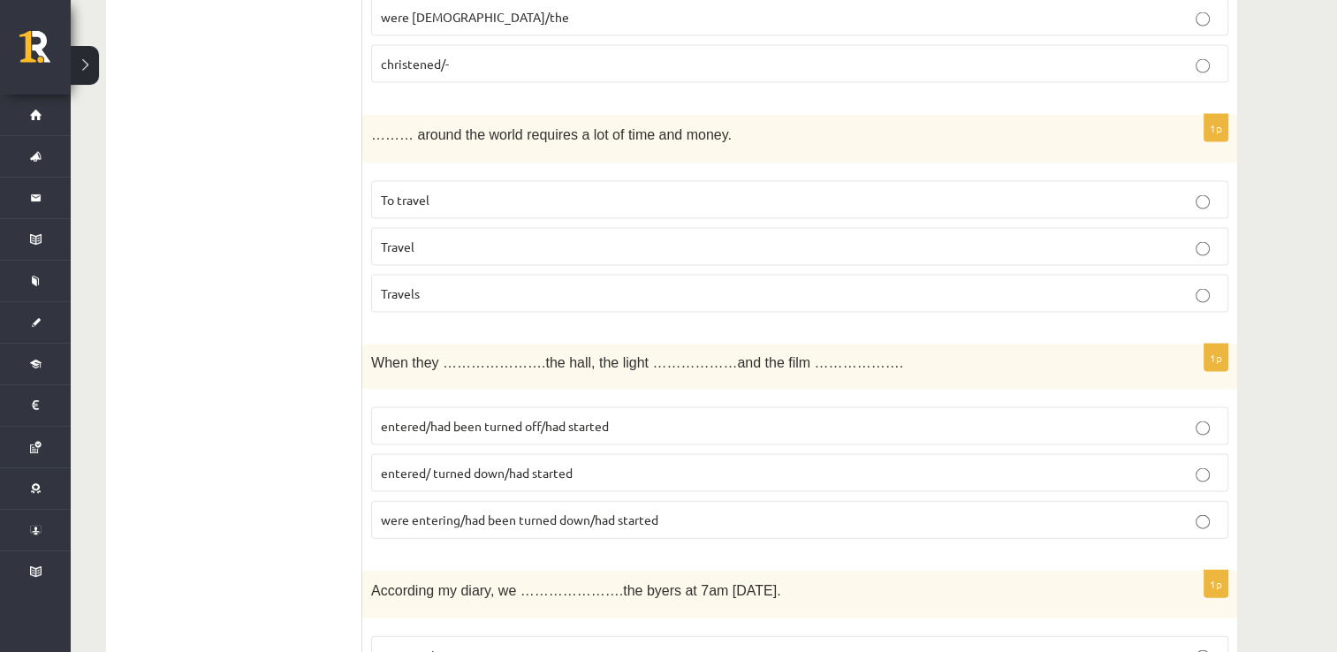
scroll to position [3678, 0]
click label "entered/had been turned off/had started"
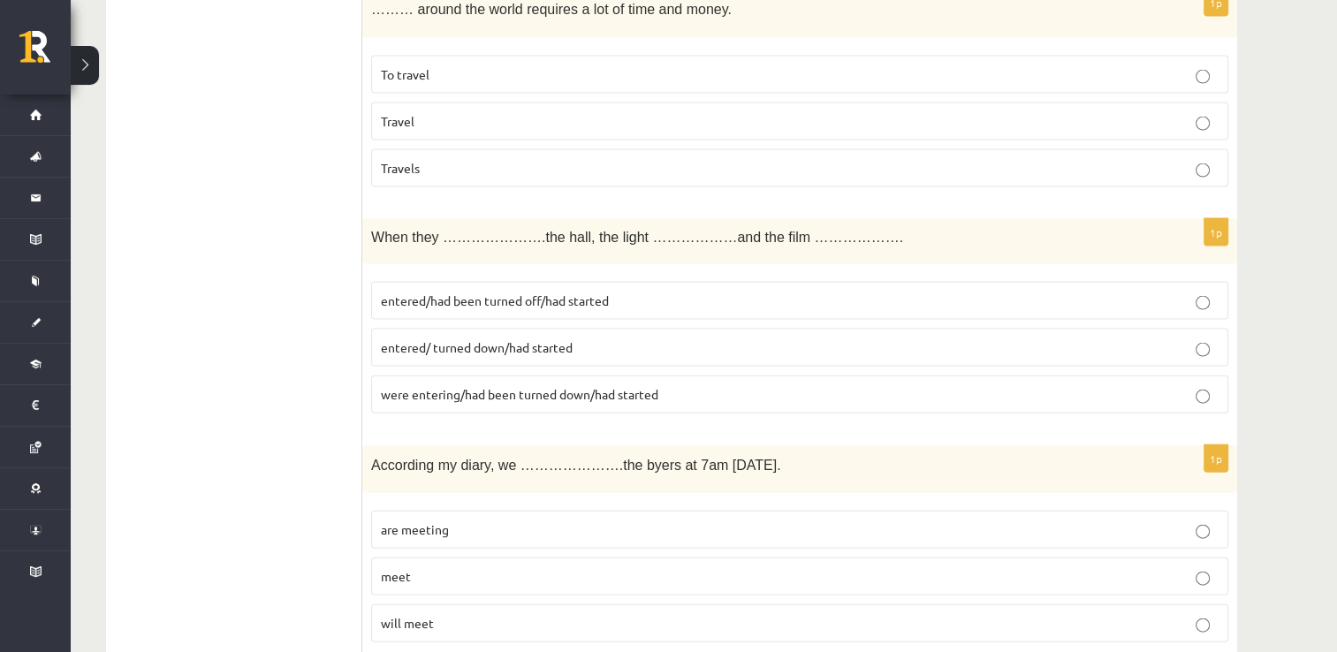
scroll to position [3907, 0]
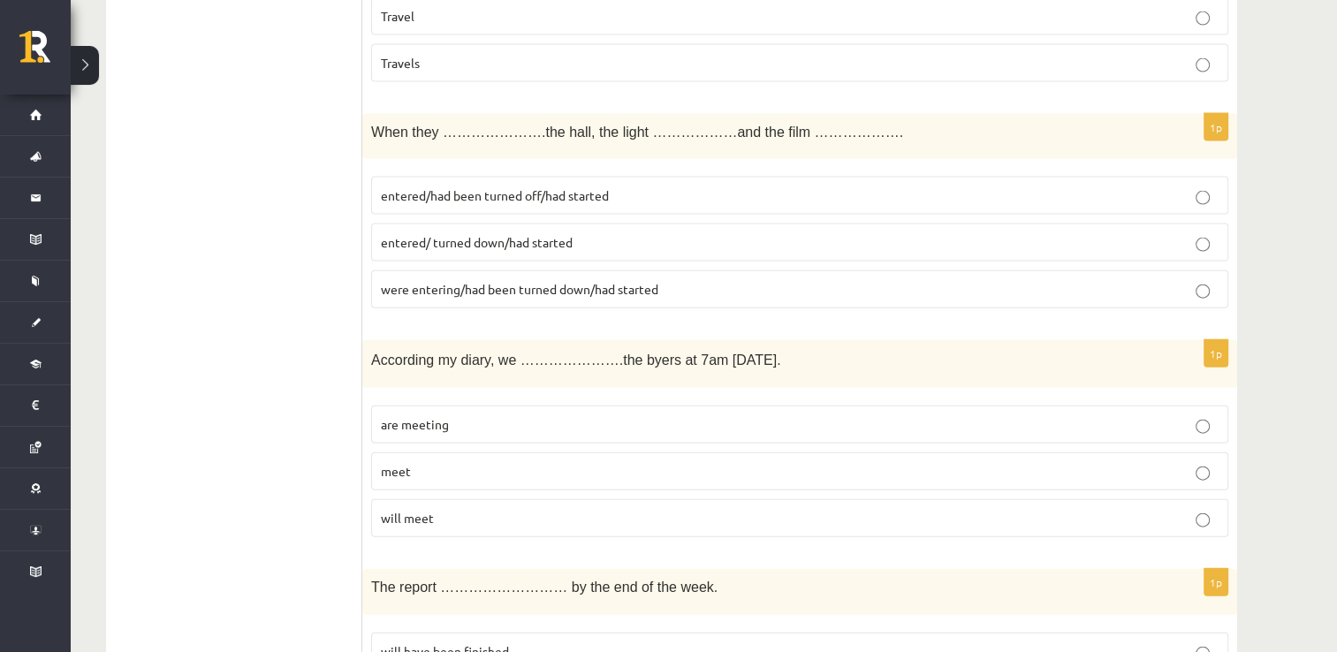
click p "will meet"
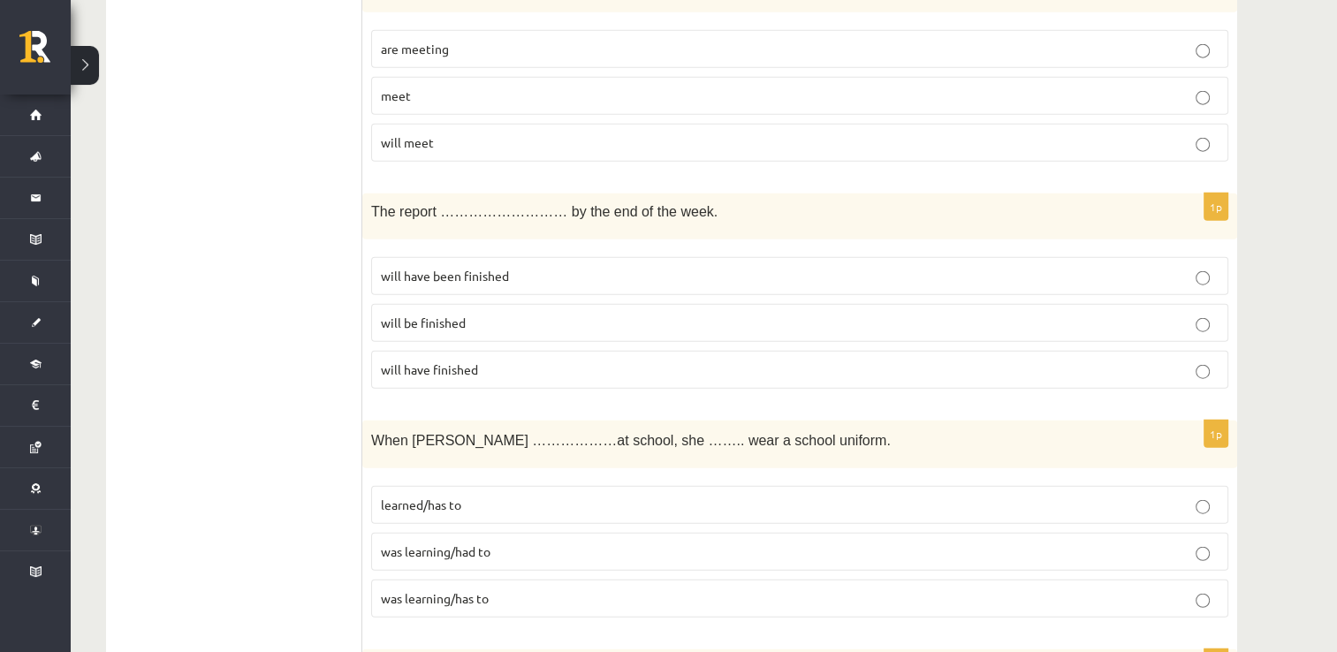
scroll to position [4283, 0]
click p "will be finished"
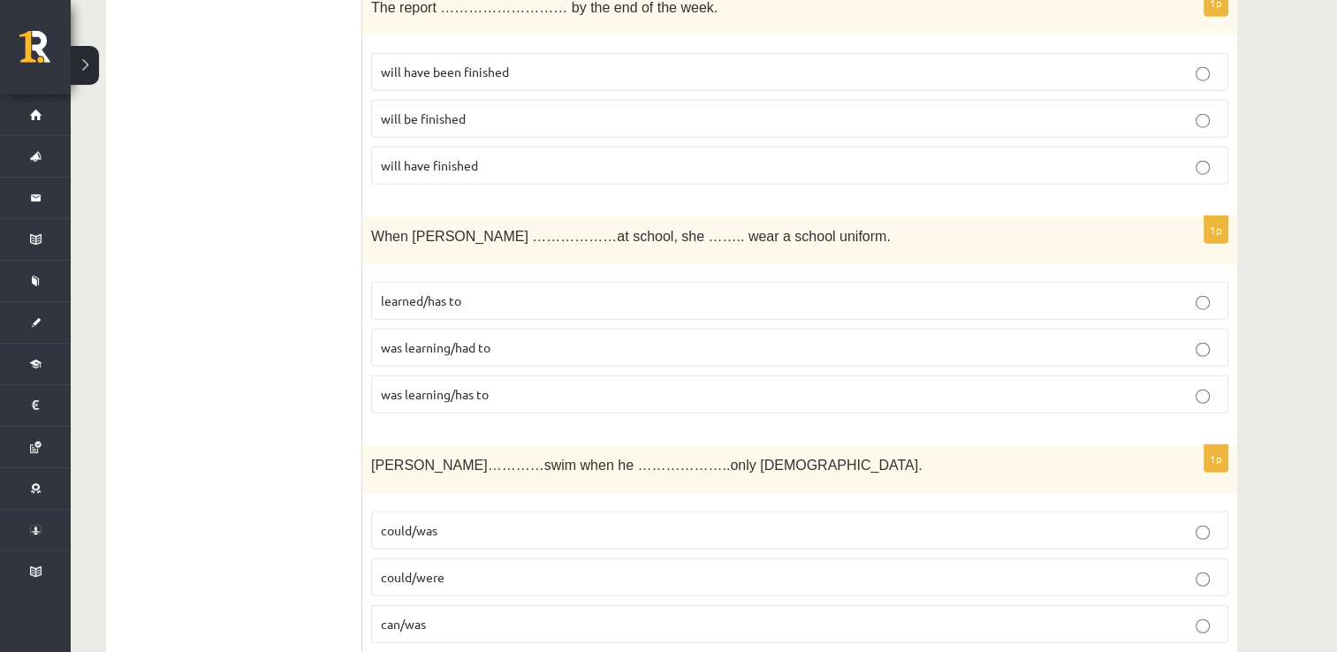
scroll to position [4488, 0]
click p "was learning/had to"
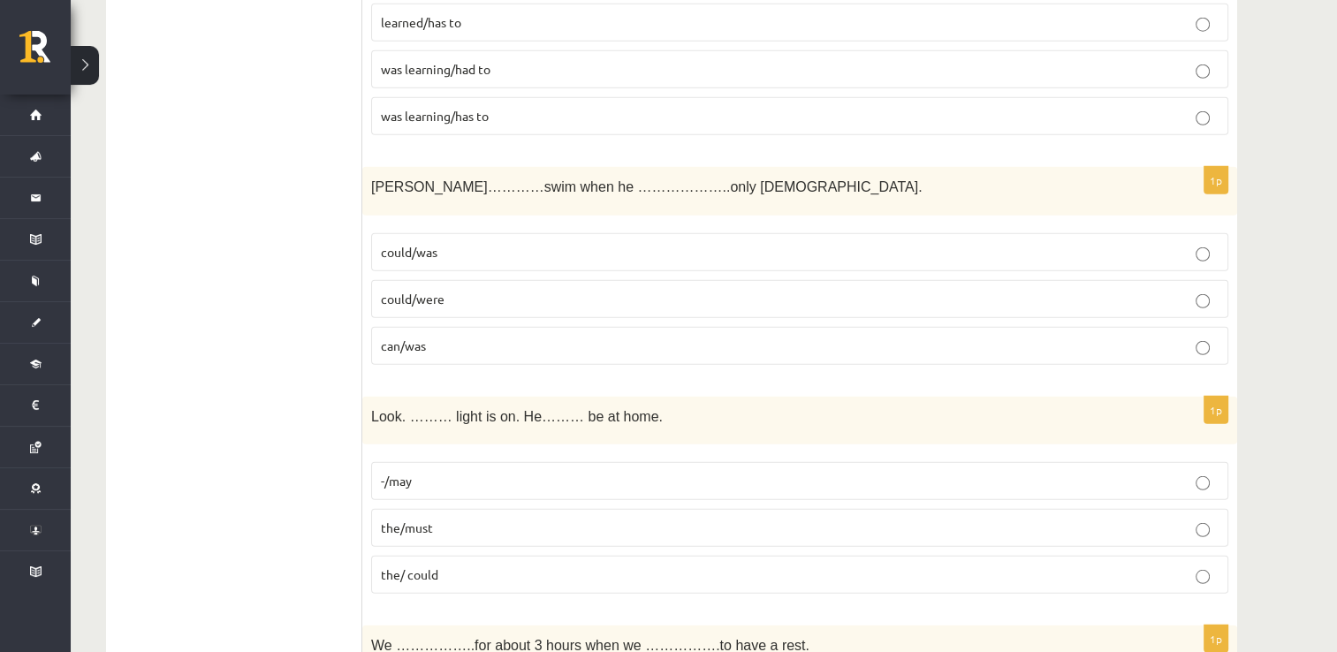
scroll to position [4770, 0]
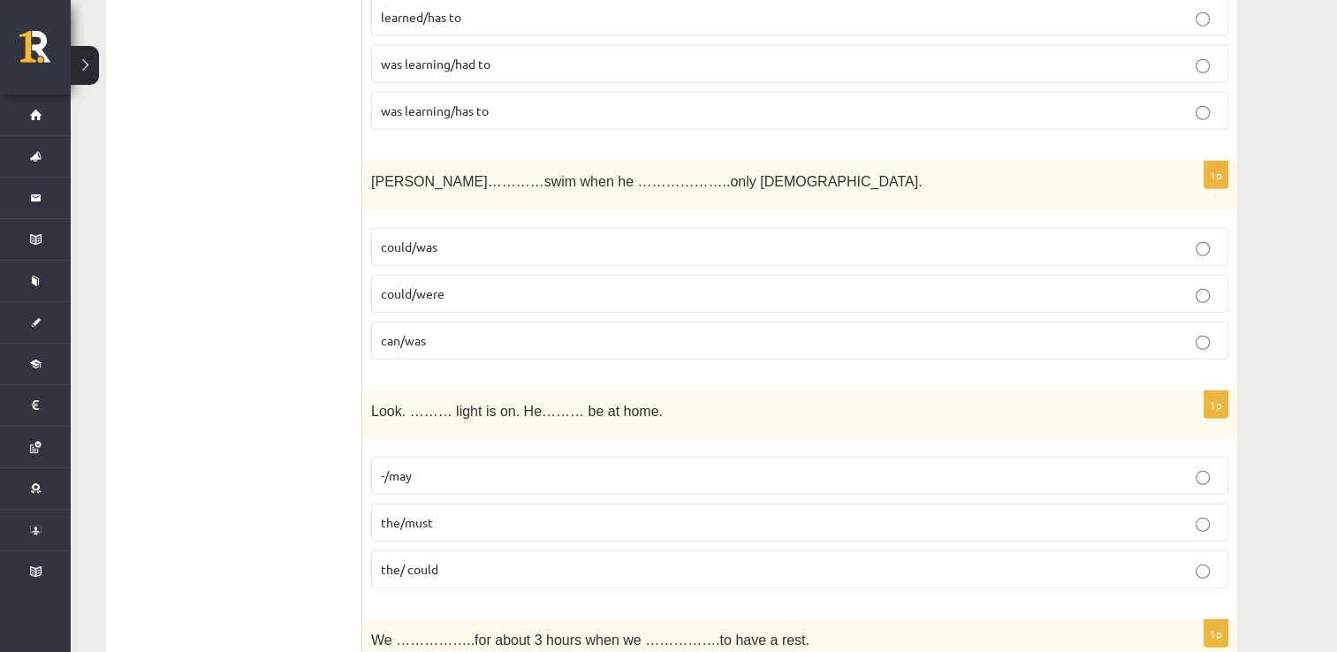
click p "could/was"
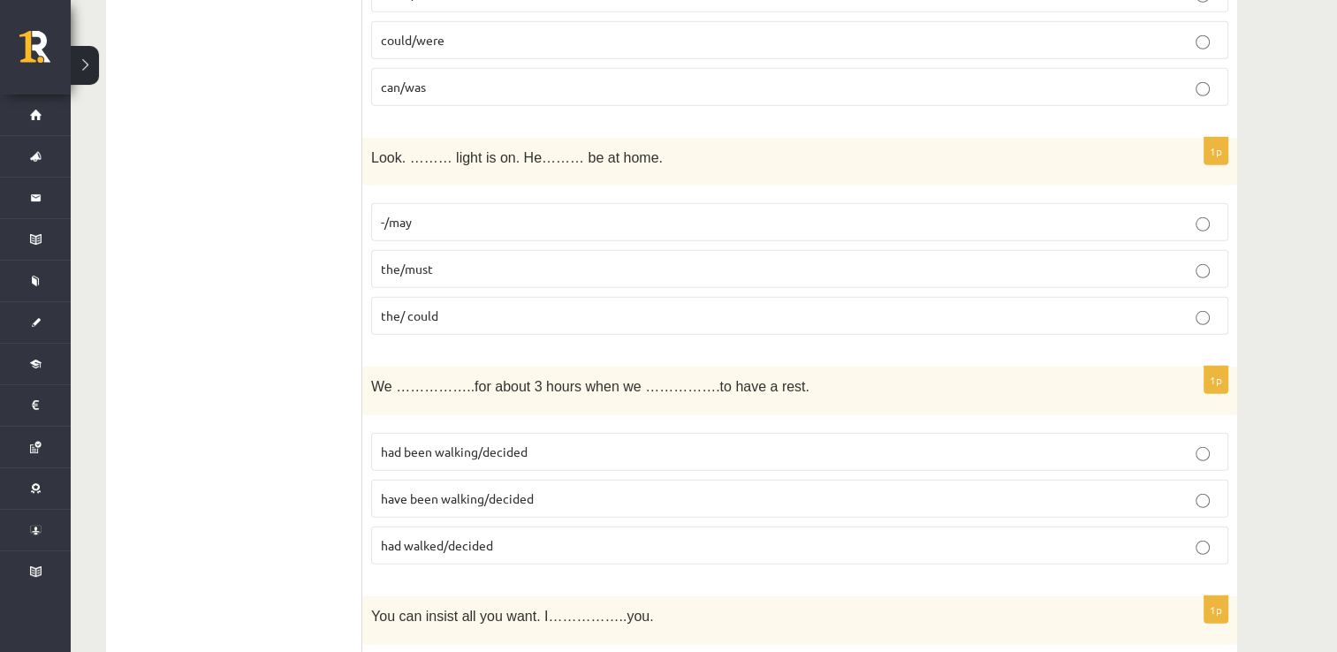
scroll to position [5025, 0]
click p "the/ could"
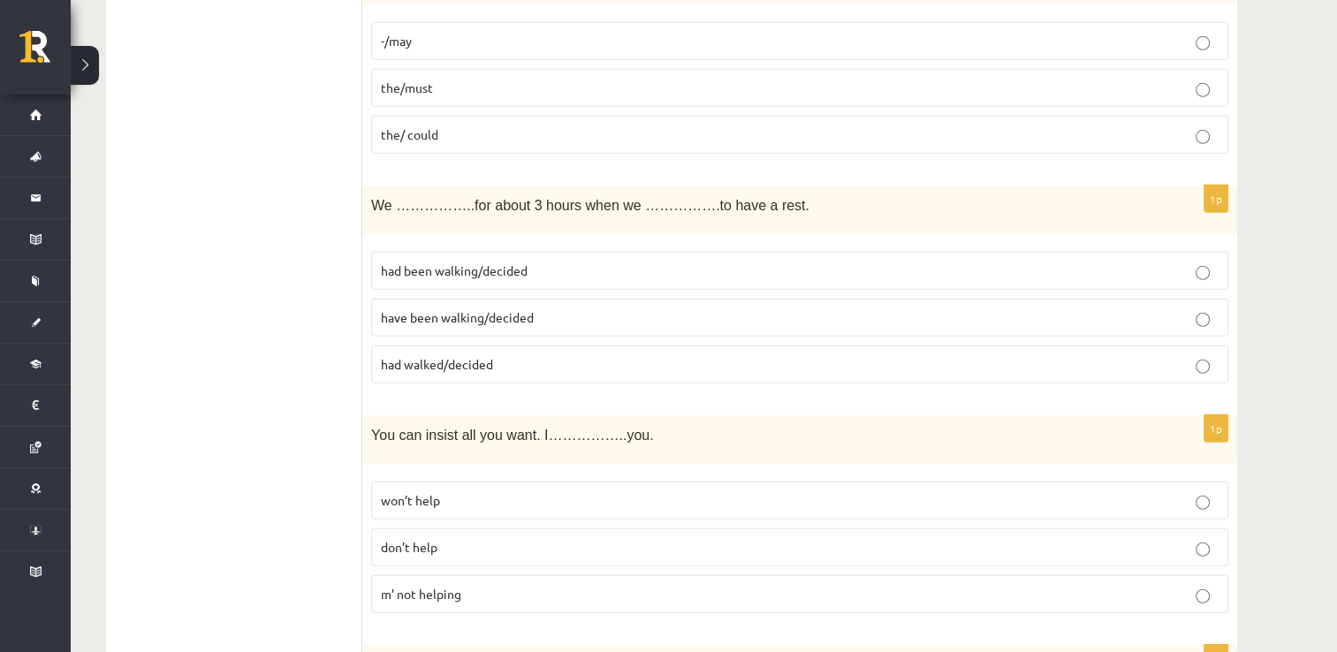
scroll to position [5212, 0]
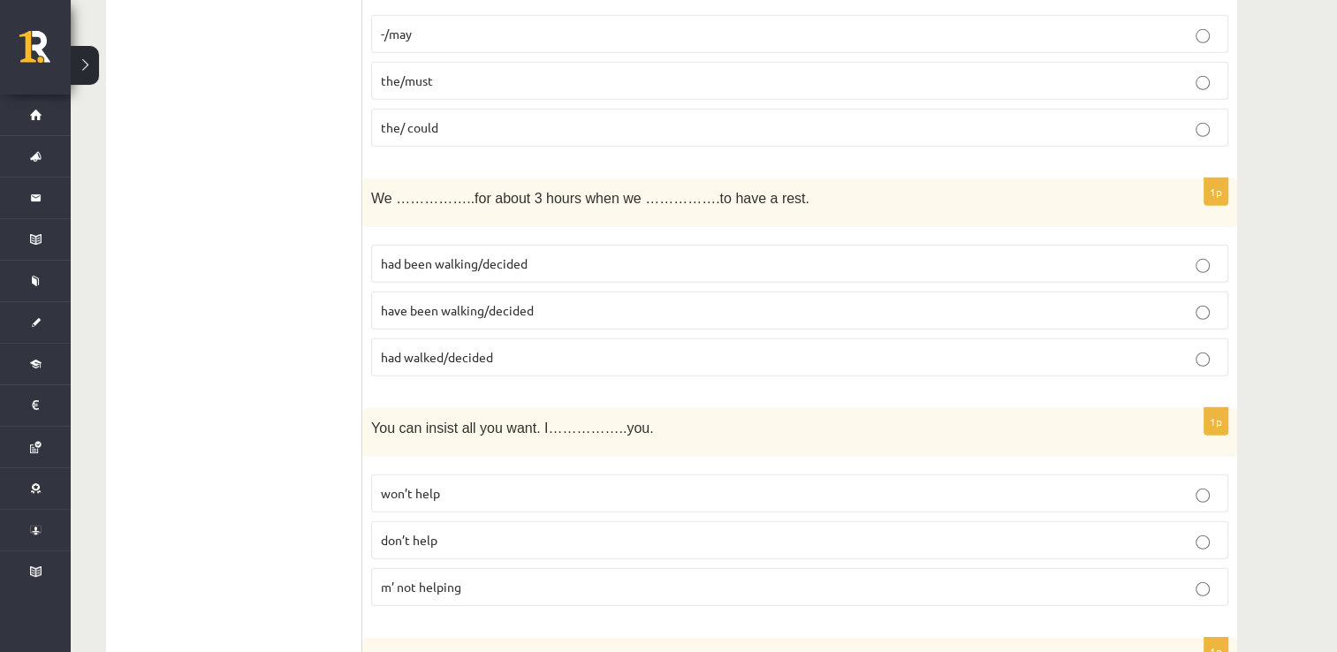
click p "have been walking/decided"
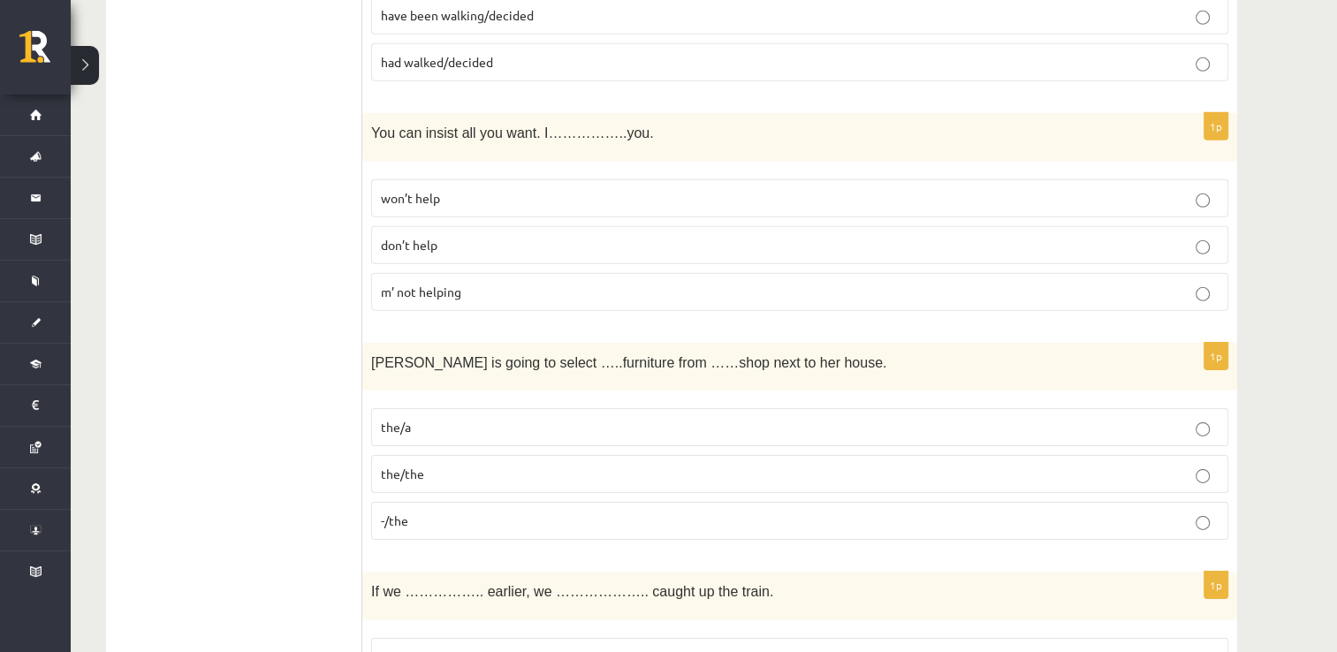
scroll to position [5505, 0]
click p "won’t help"
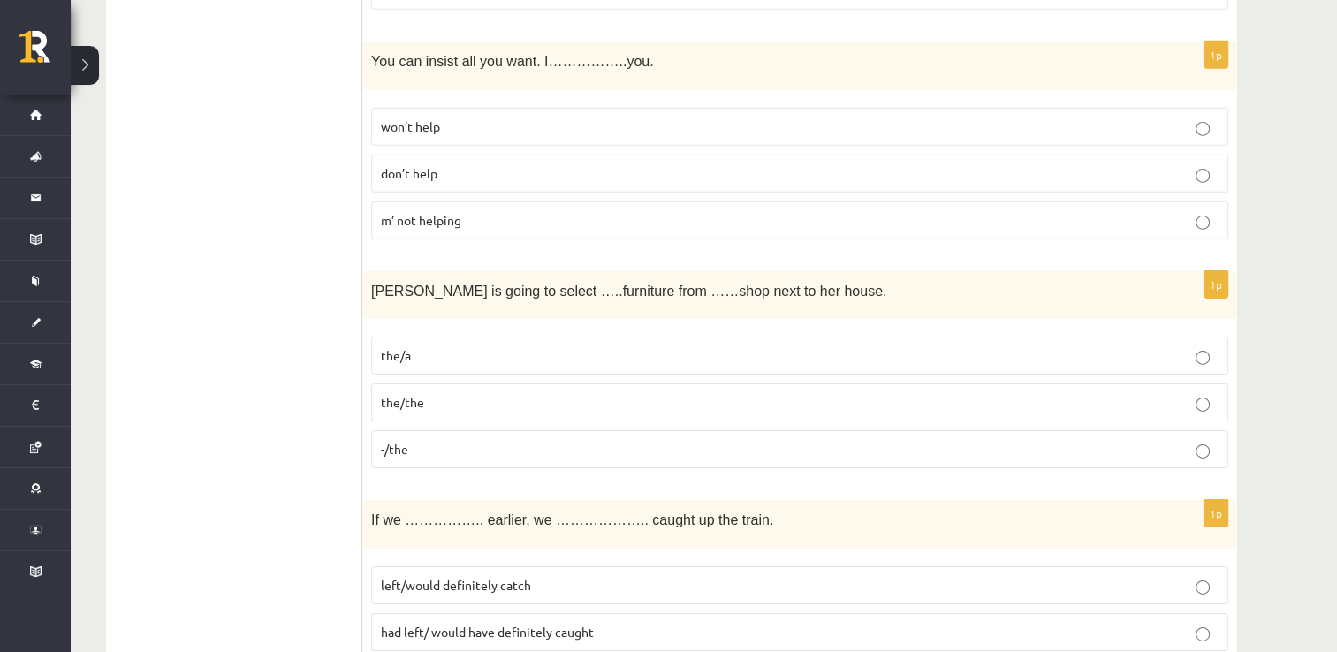
scroll to position [5581, 0]
click p "-/the"
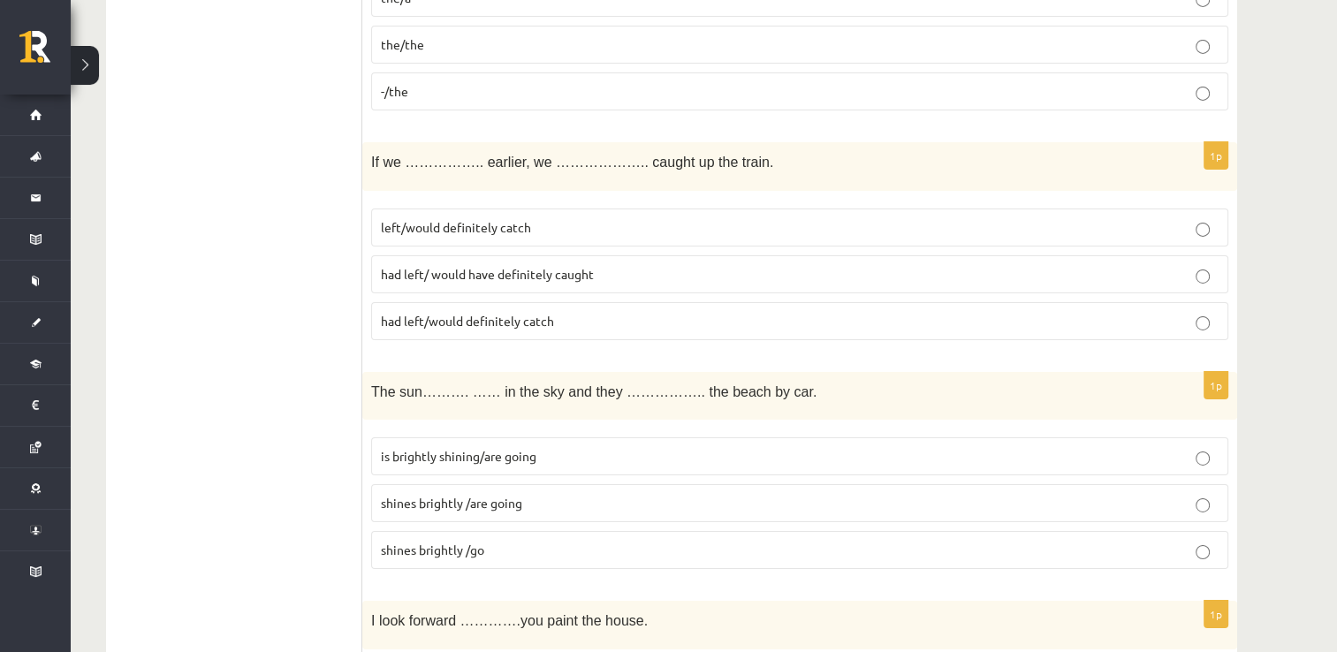
scroll to position [5940, 0]
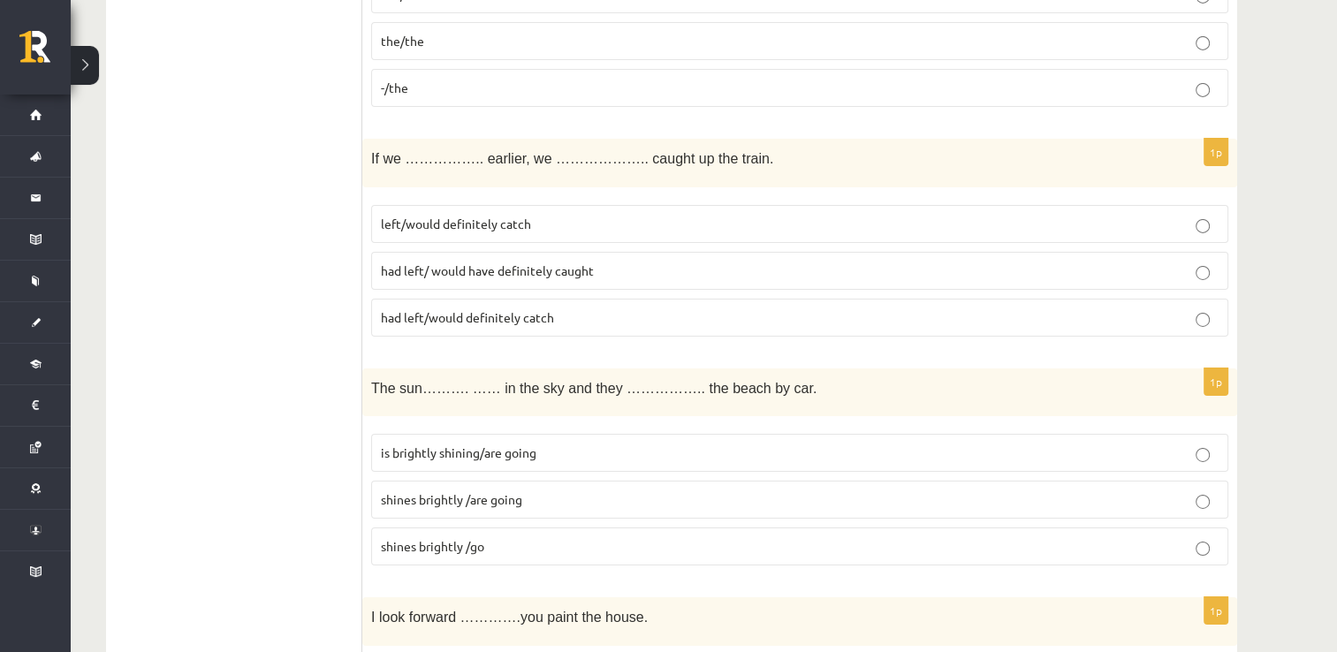
click p "had left/ would have definitely caught"
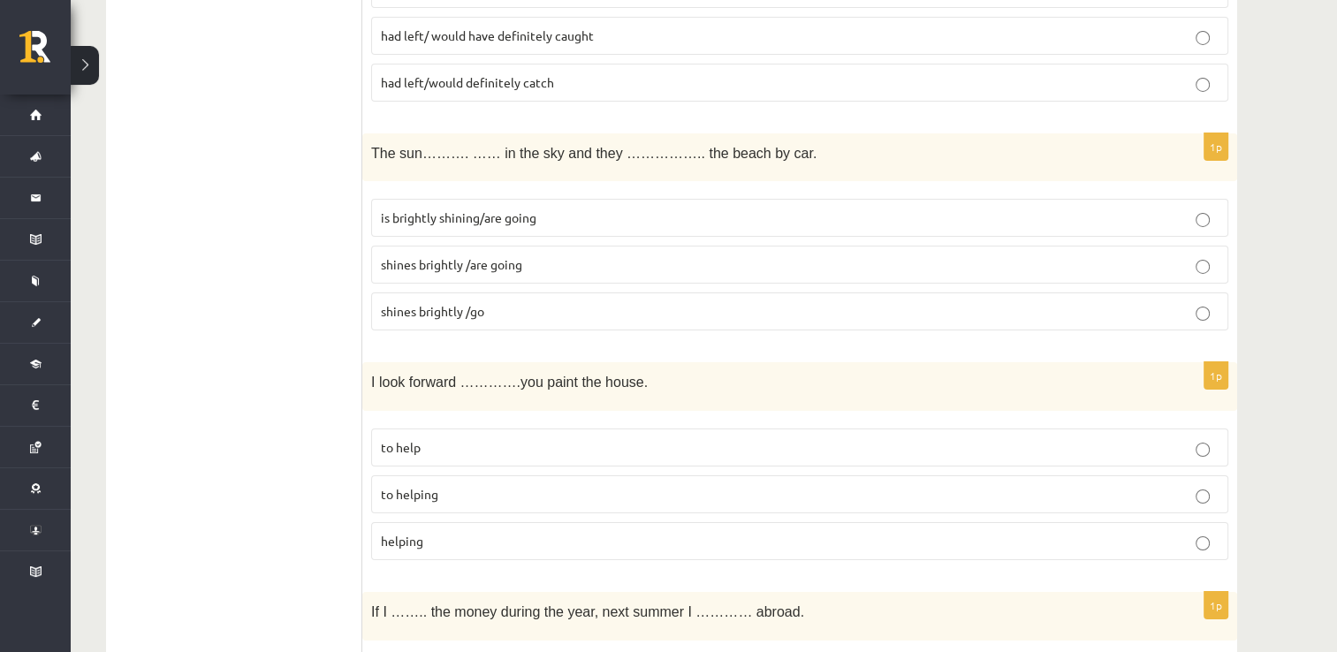
scroll to position [6177, 0]
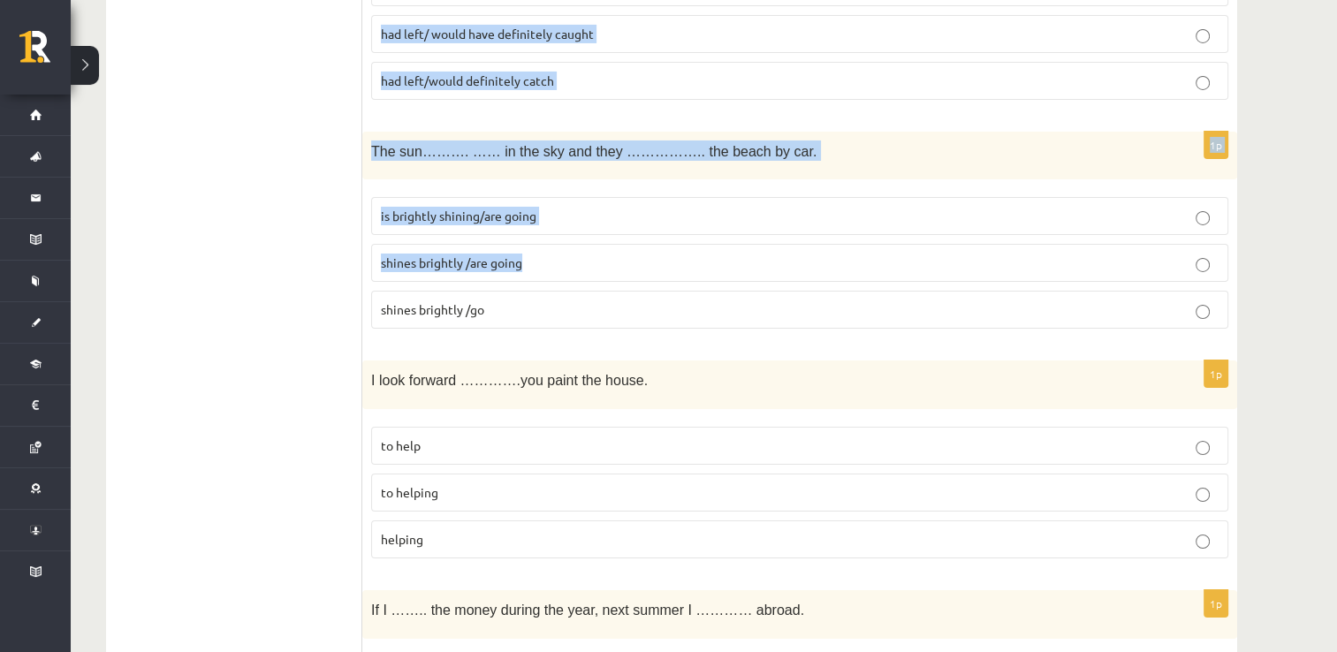
drag, startPoint x: 777, startPoint y: 232, endPoint x: 763, endPoint y: -28, distance: 261.0
click html "0 Dāvanas 1 mP 0 xp Rebeka Zvirgzdiņa - Stepanova Sākums Aktuāli Kā mācīties eS…"
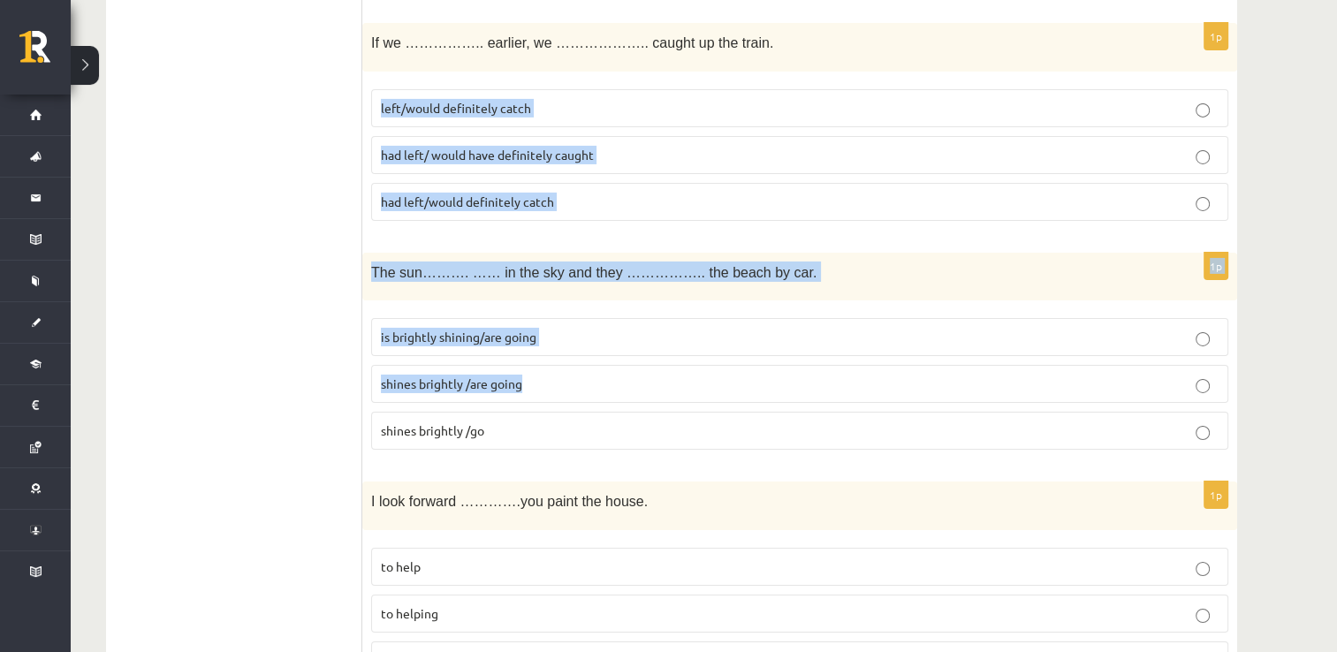
click div "1p The sun………. …… in the sky and they …………….. the beach by car. is brightly shi…"
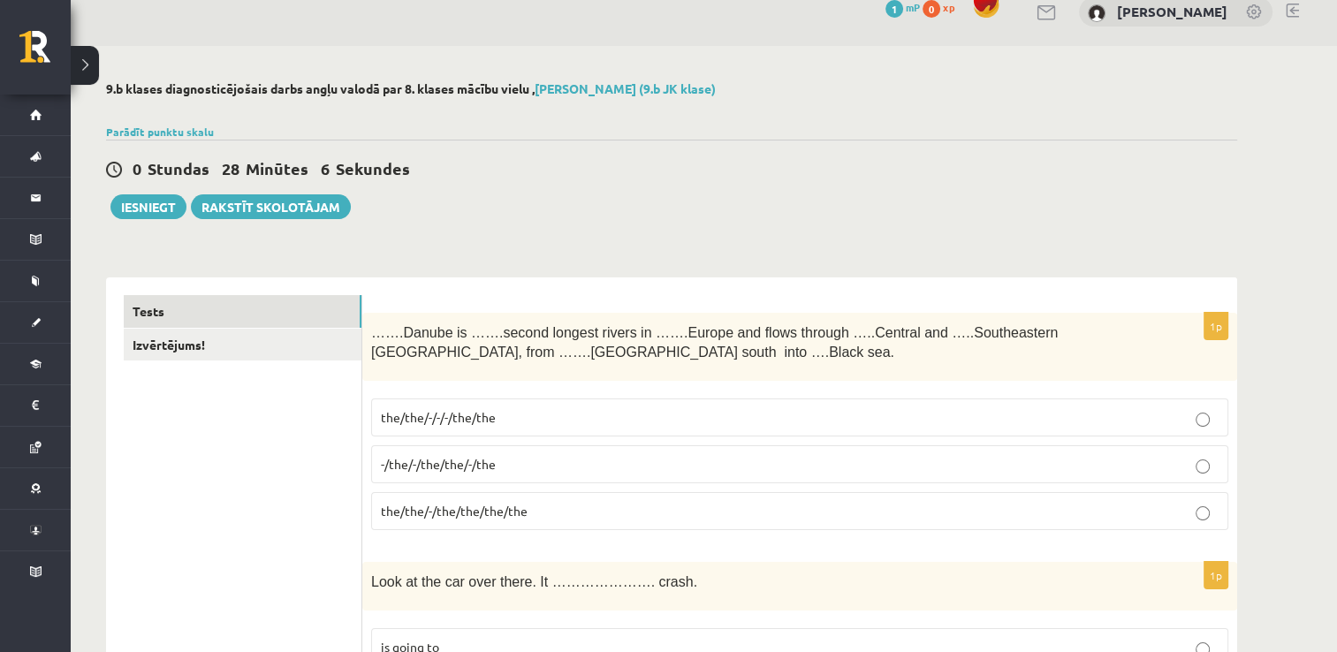
scroll to position [0, 0]
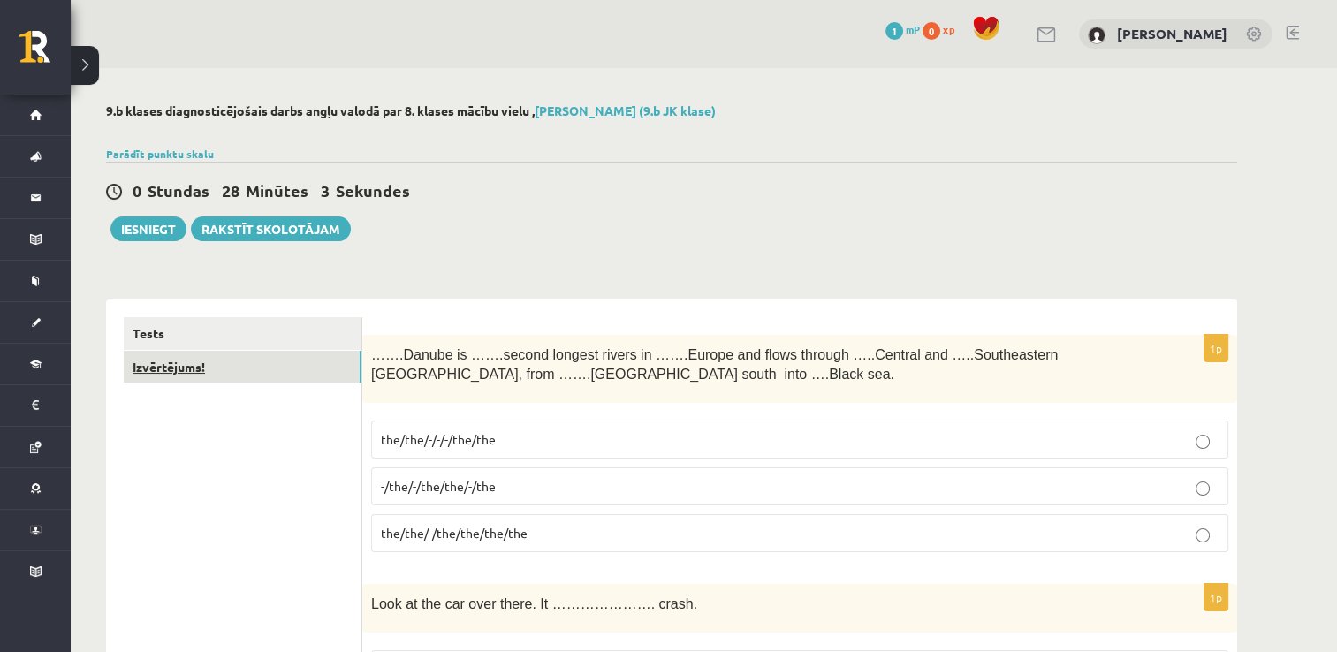
click link "Izvērtējums!"
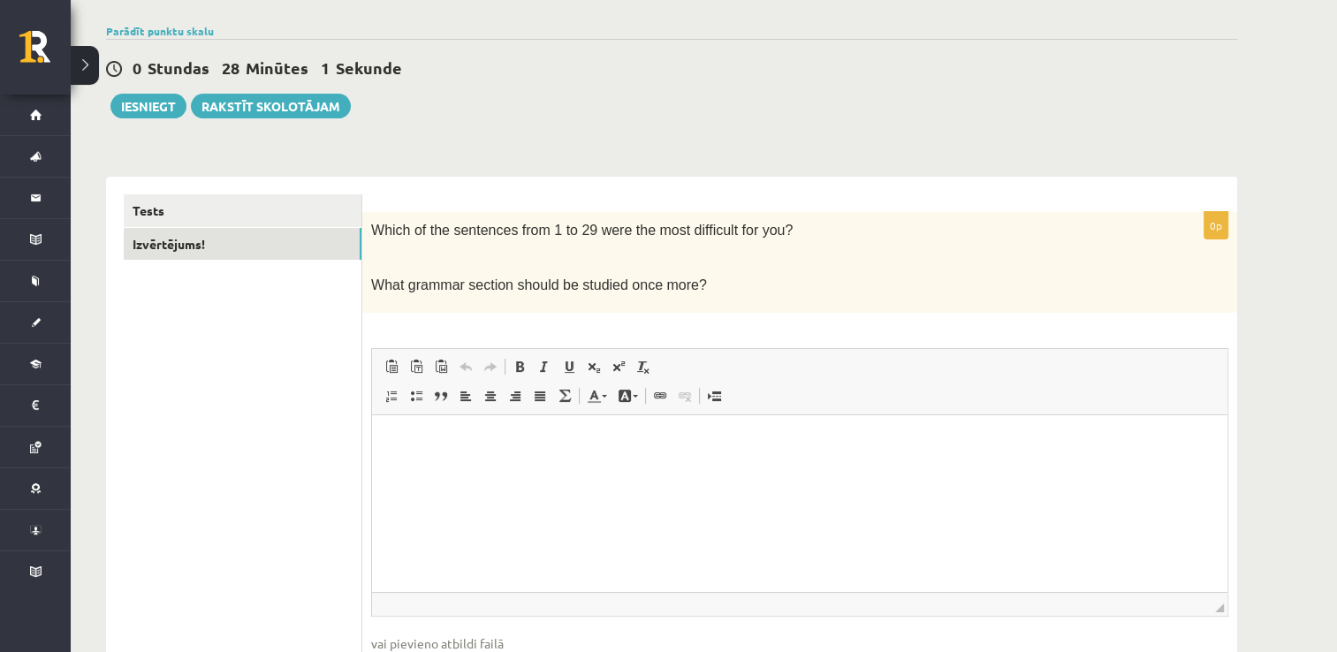
scroll to position [238, 0]
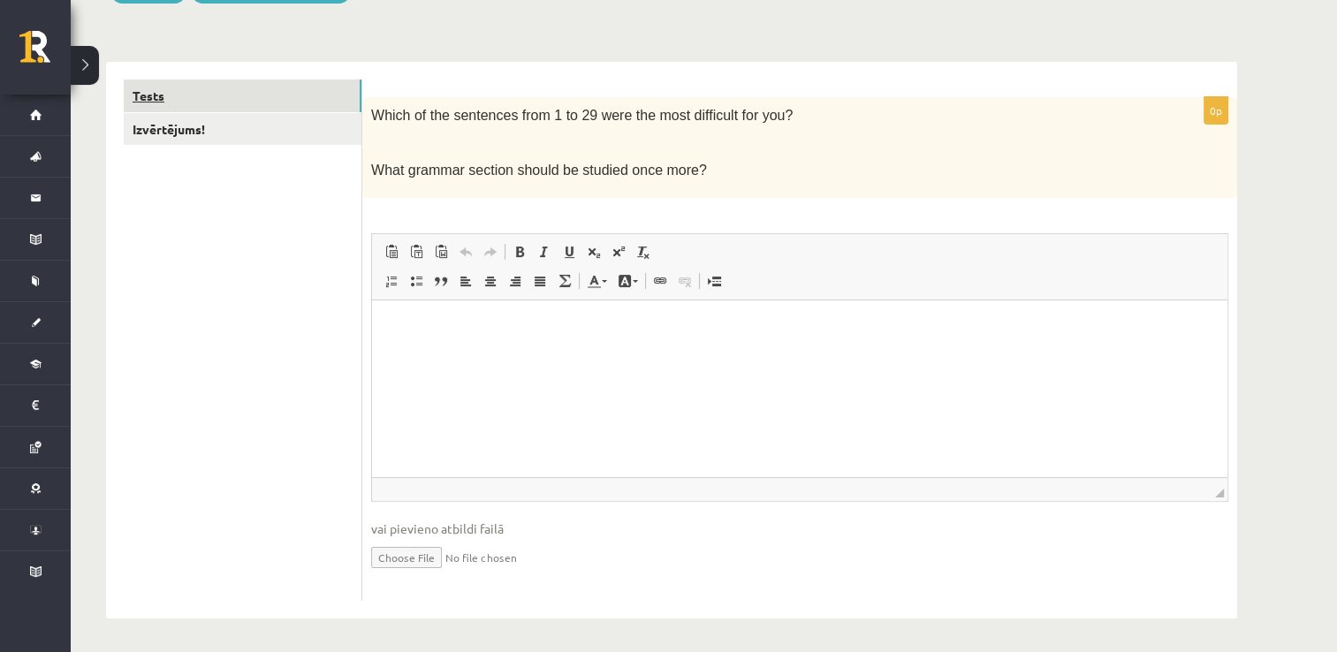
click link "Tests"
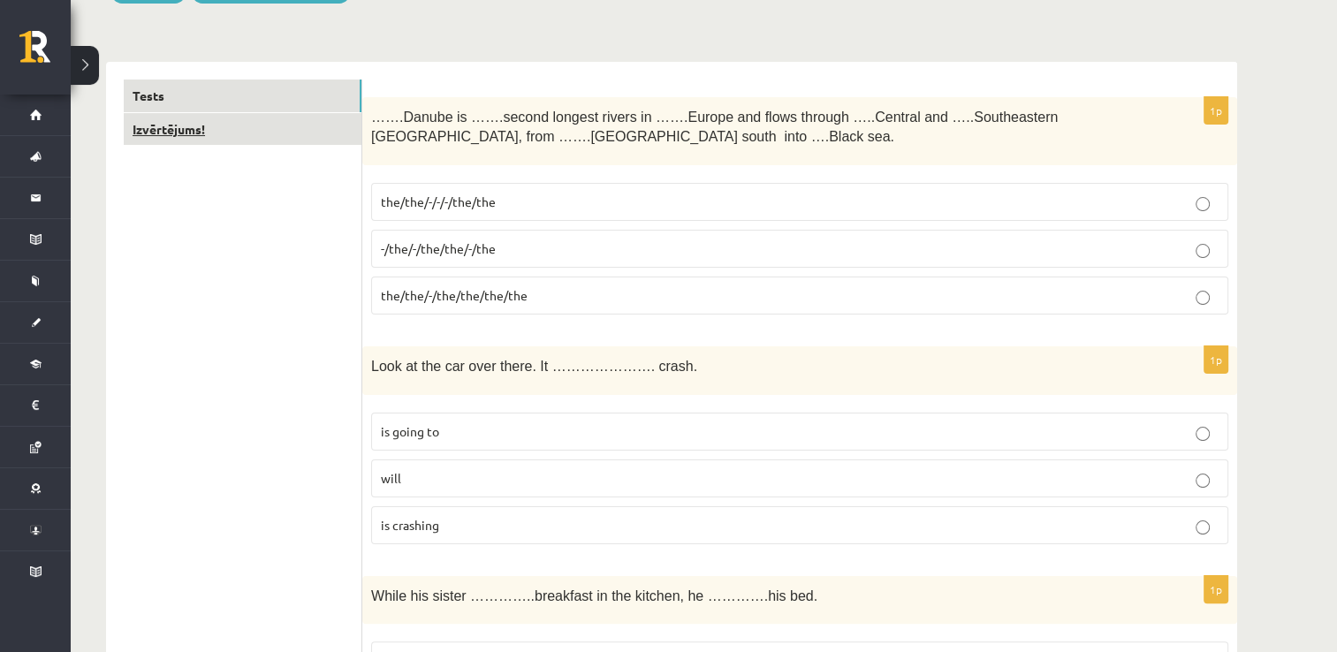
click link "Izvērtējums!"
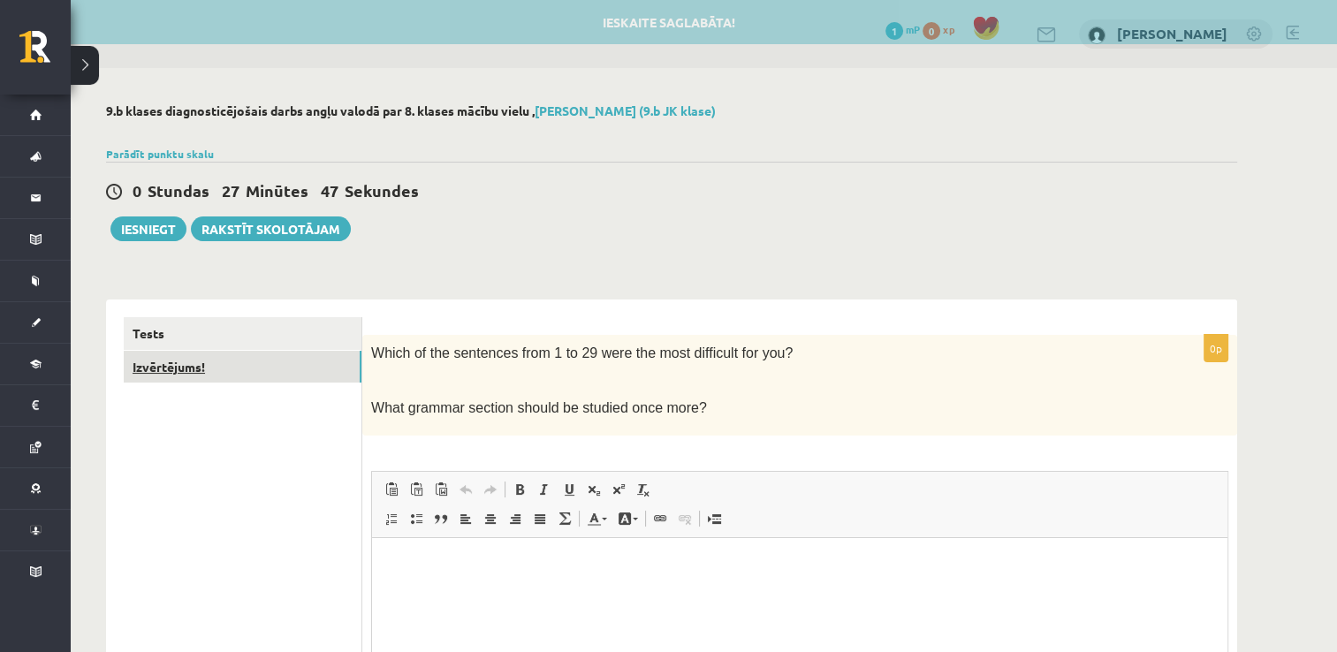
scroll to position [0, 0]
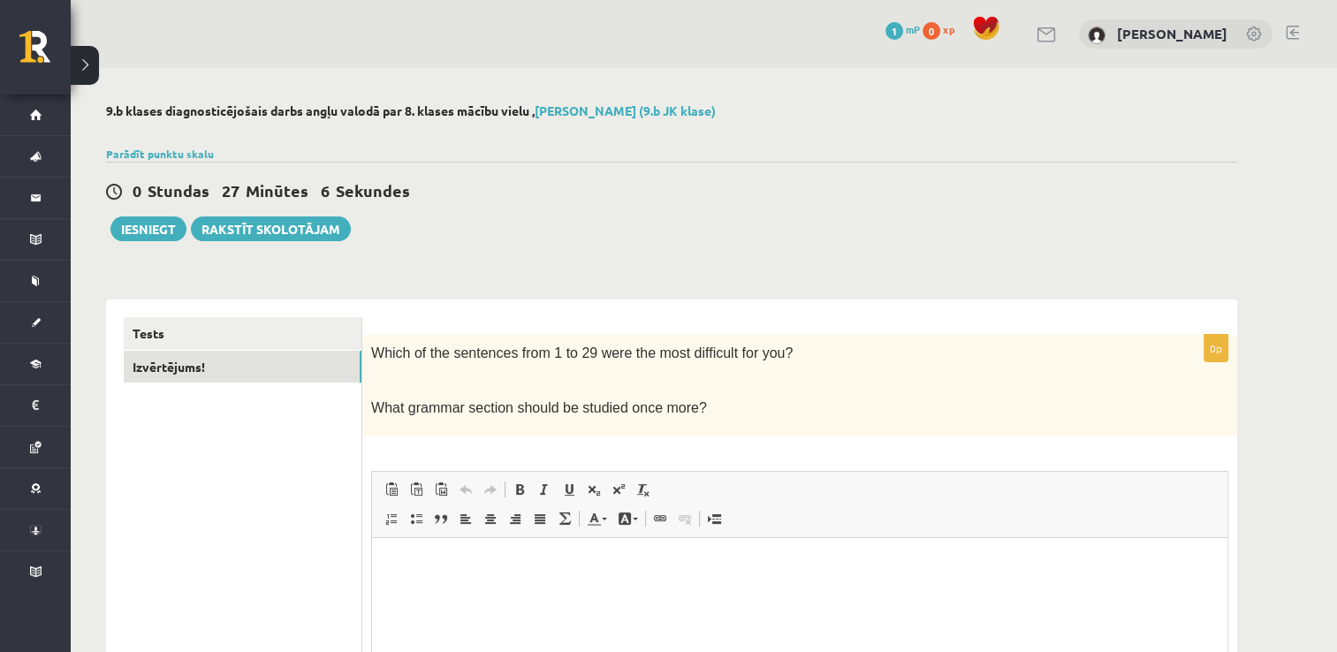
click button
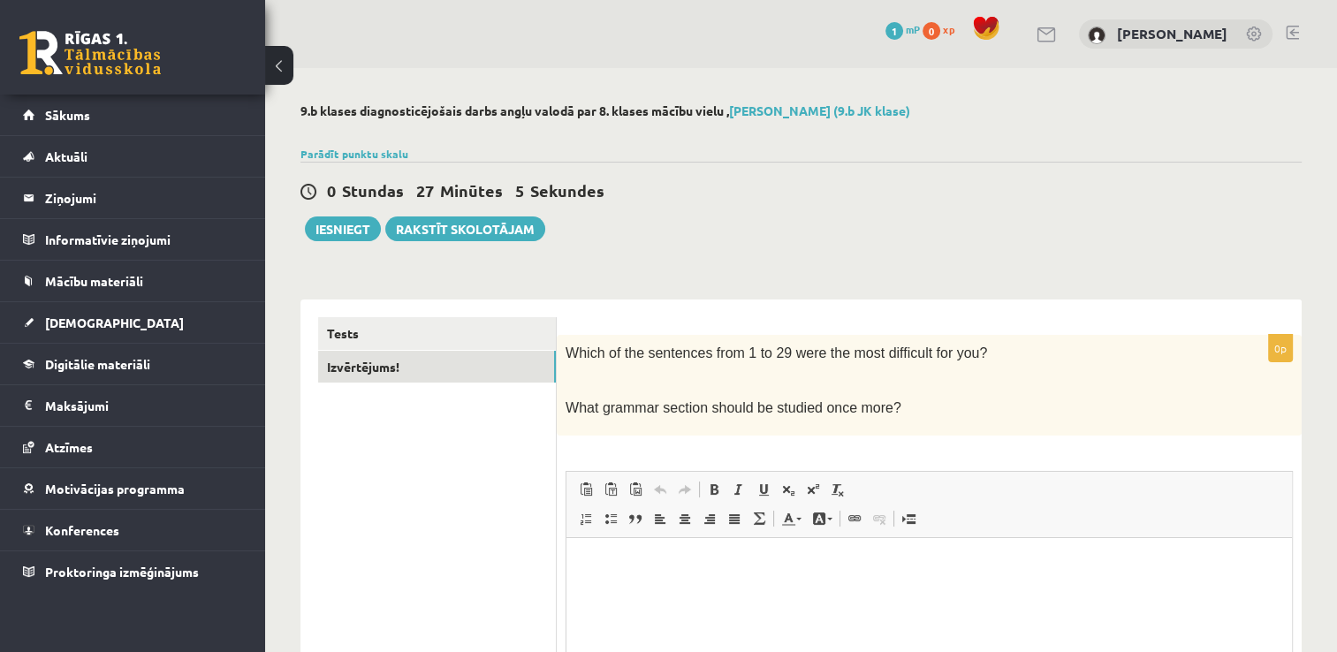
click button
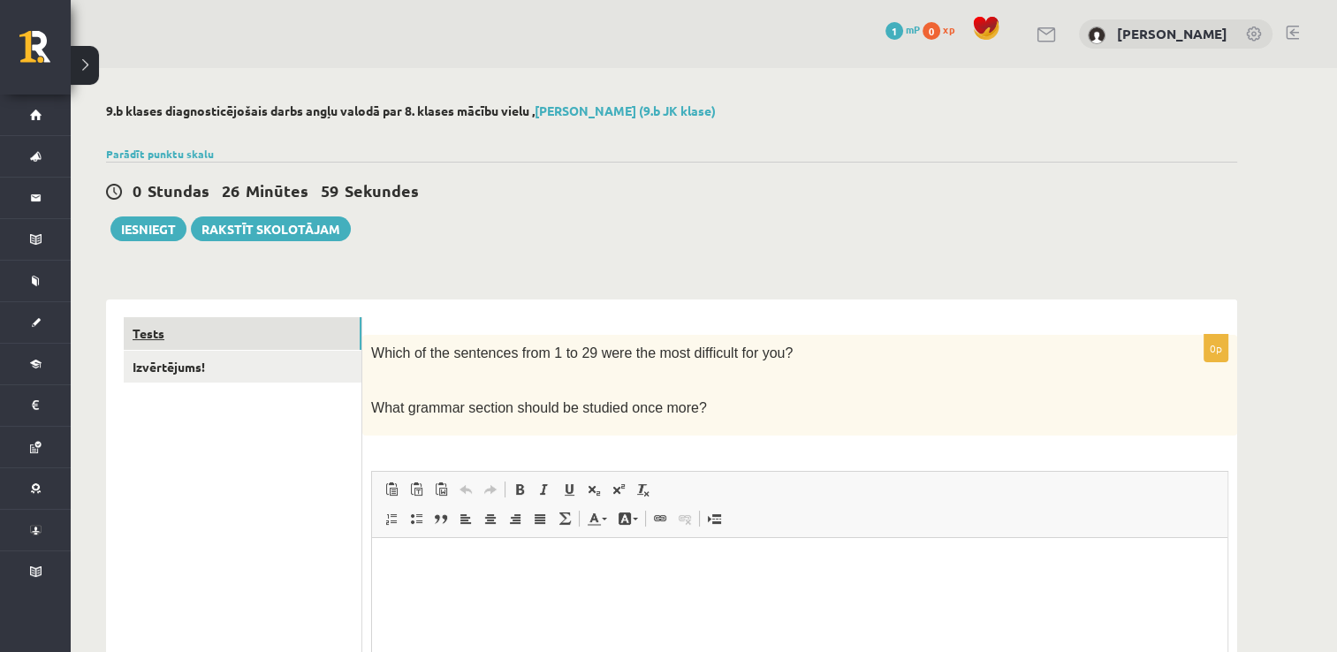
click link "Tests"
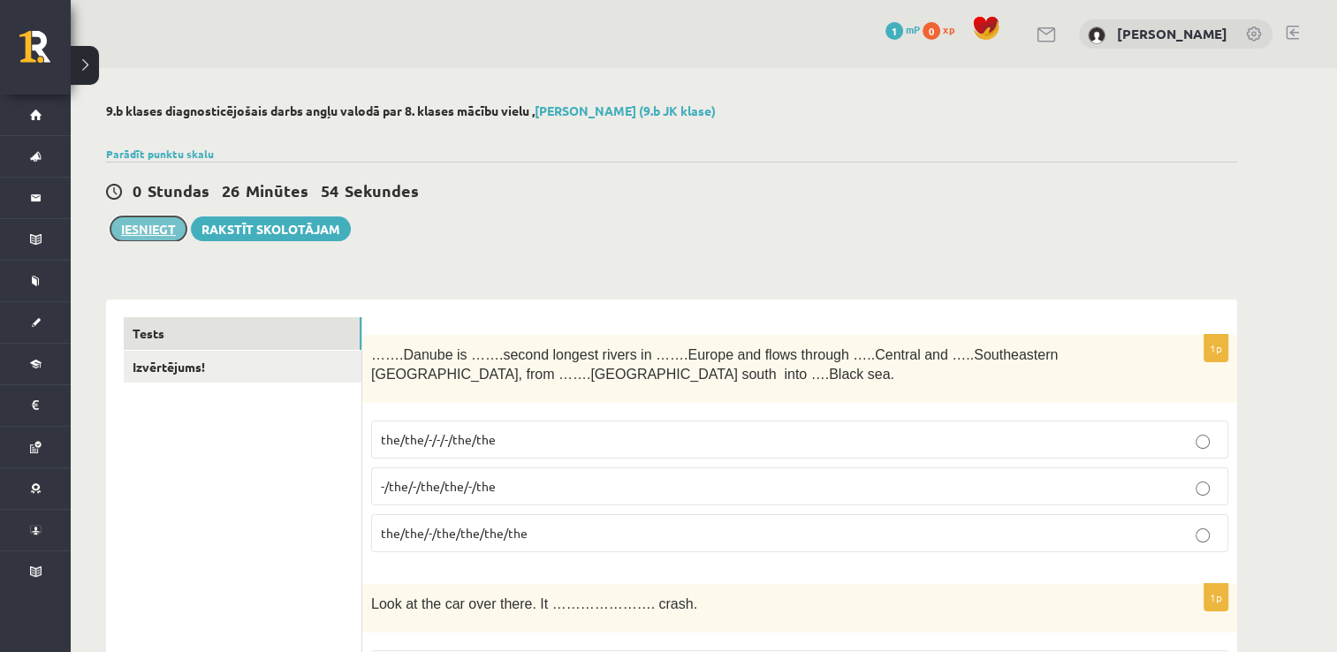
click button "Iesniegt"
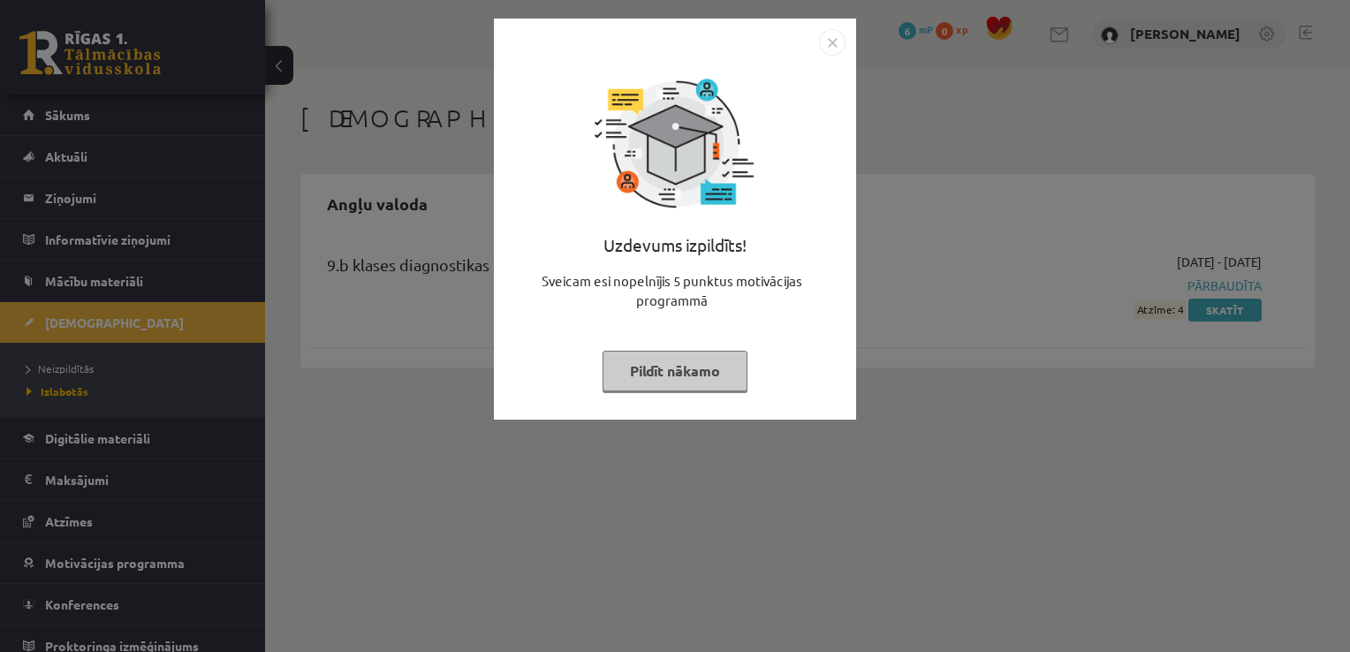
click at [668, 362] on button "Pildīt nākamo" at bounding box center [674, 371] width 145 height 41
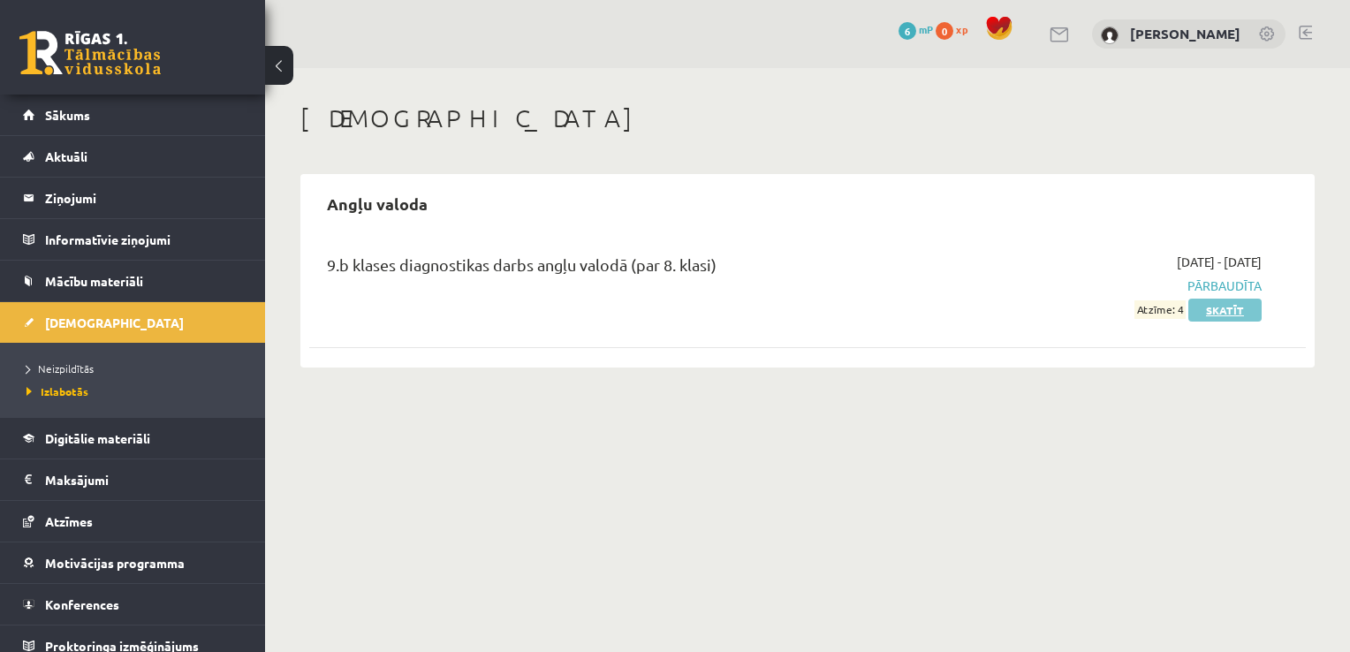
click at [1227, 307] on link "Skatīt" at bounding box center [1224, 310] width 73 height 23
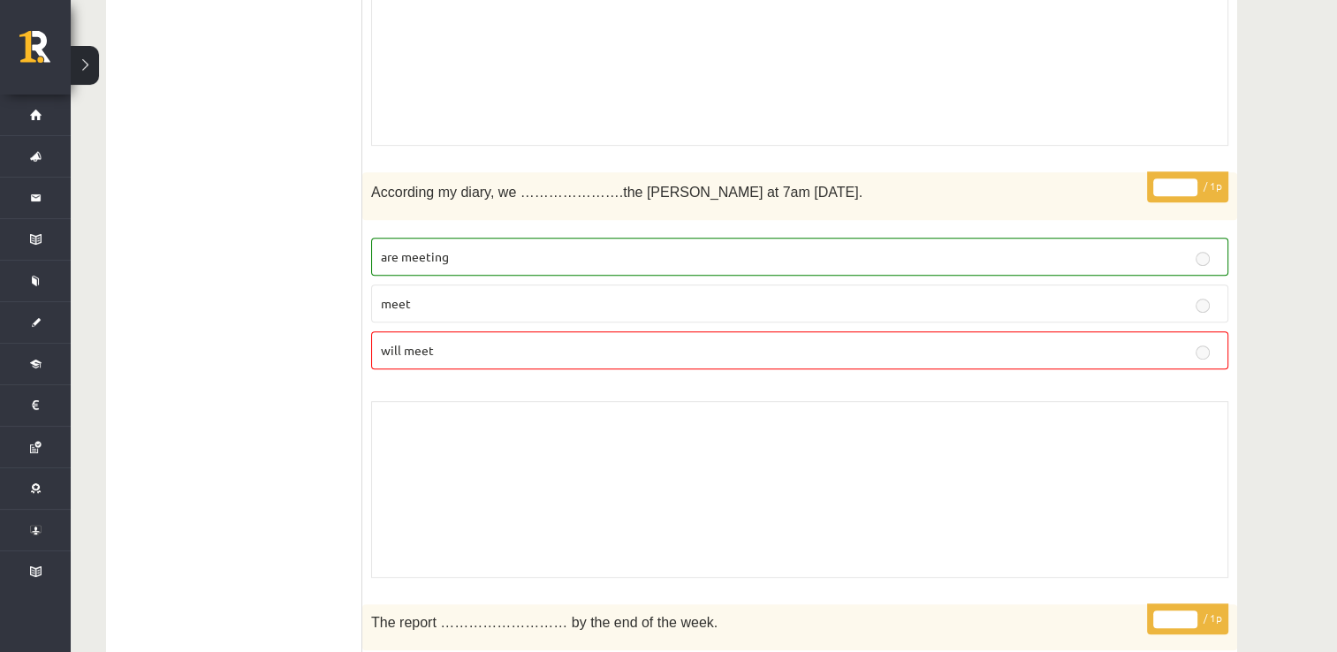
scroll to position [7561, 0]
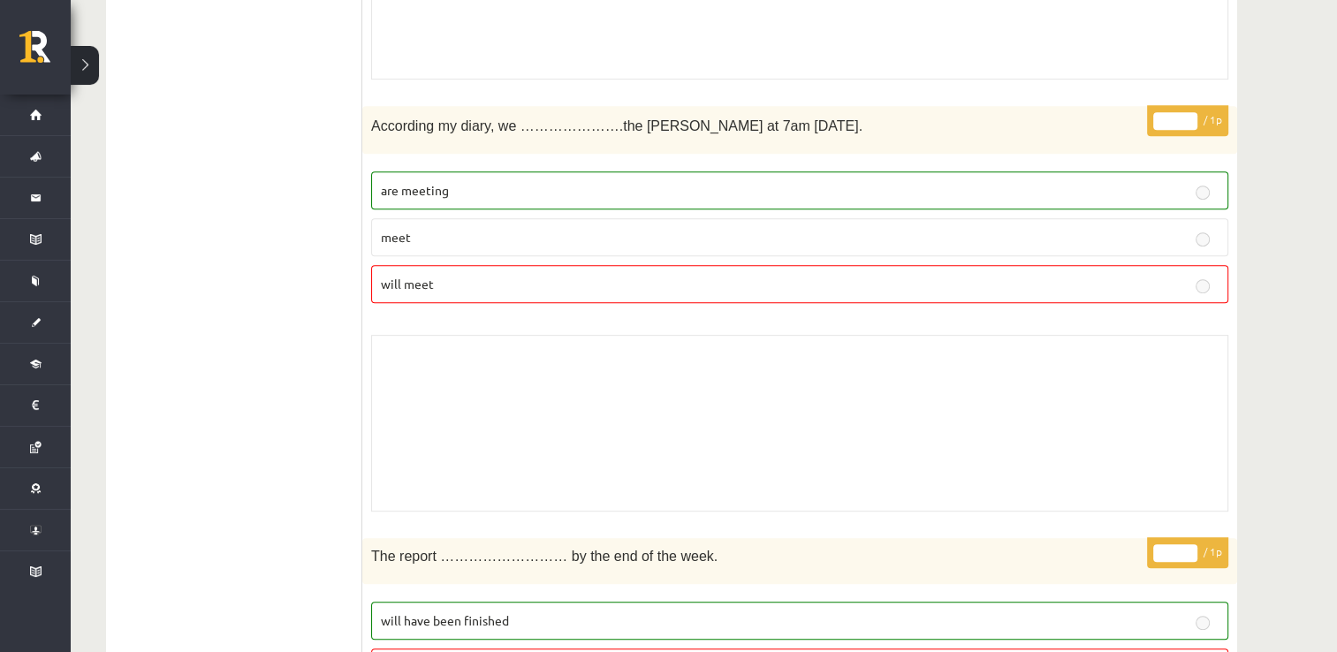
click at [1090, 337] on div "Skolotāja pielikums" at bounding box center [799, 423] width 857 height 177
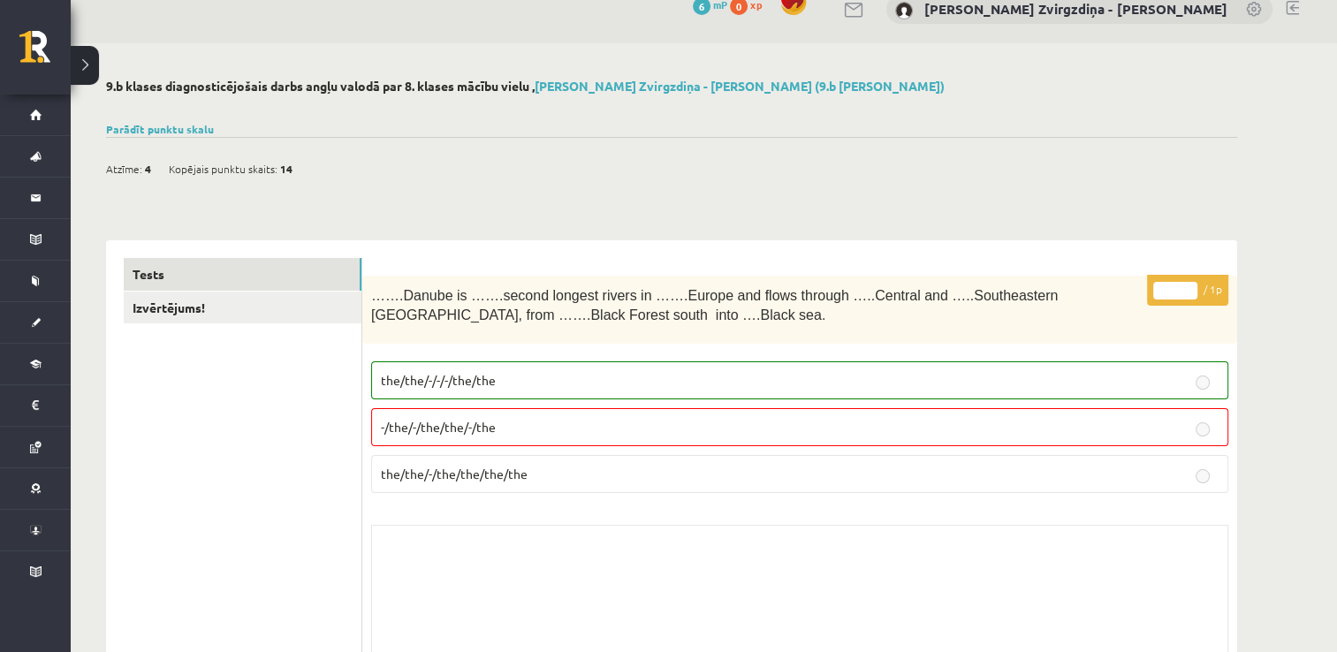
scroll to position [23, 0]
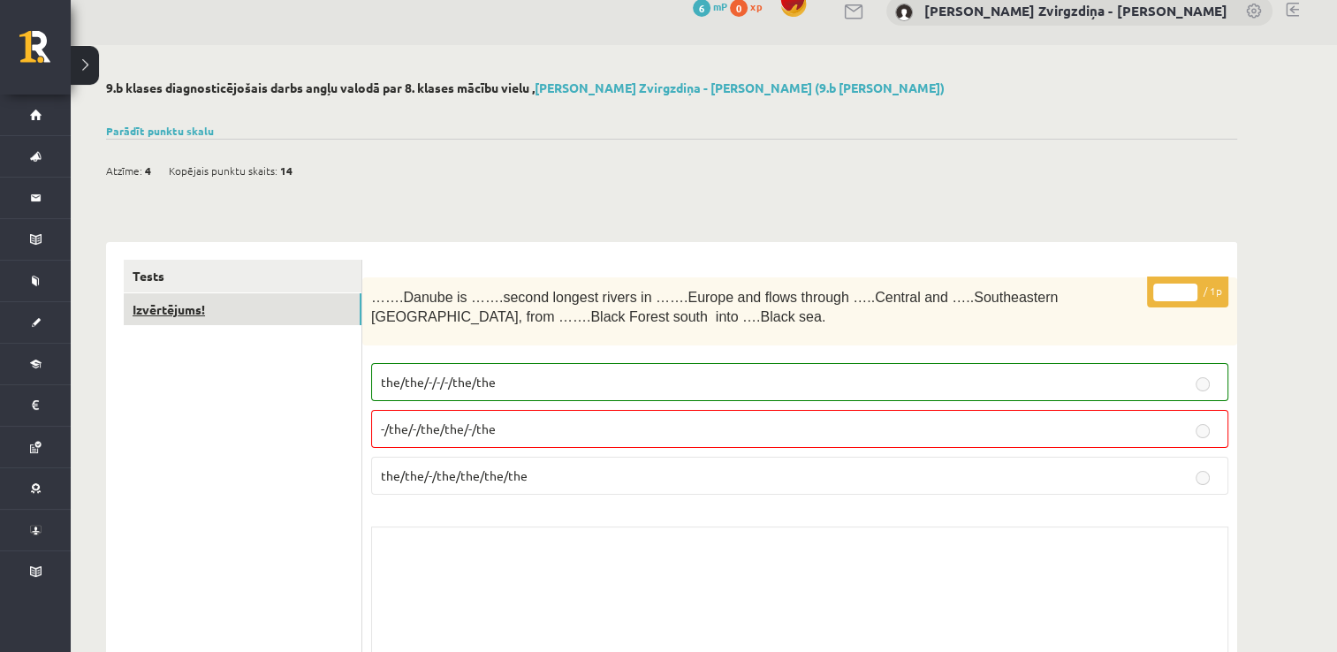
click at [336, 316] on link "Izvērtējums!" at bounding box center [243, 309] width 238 height 33
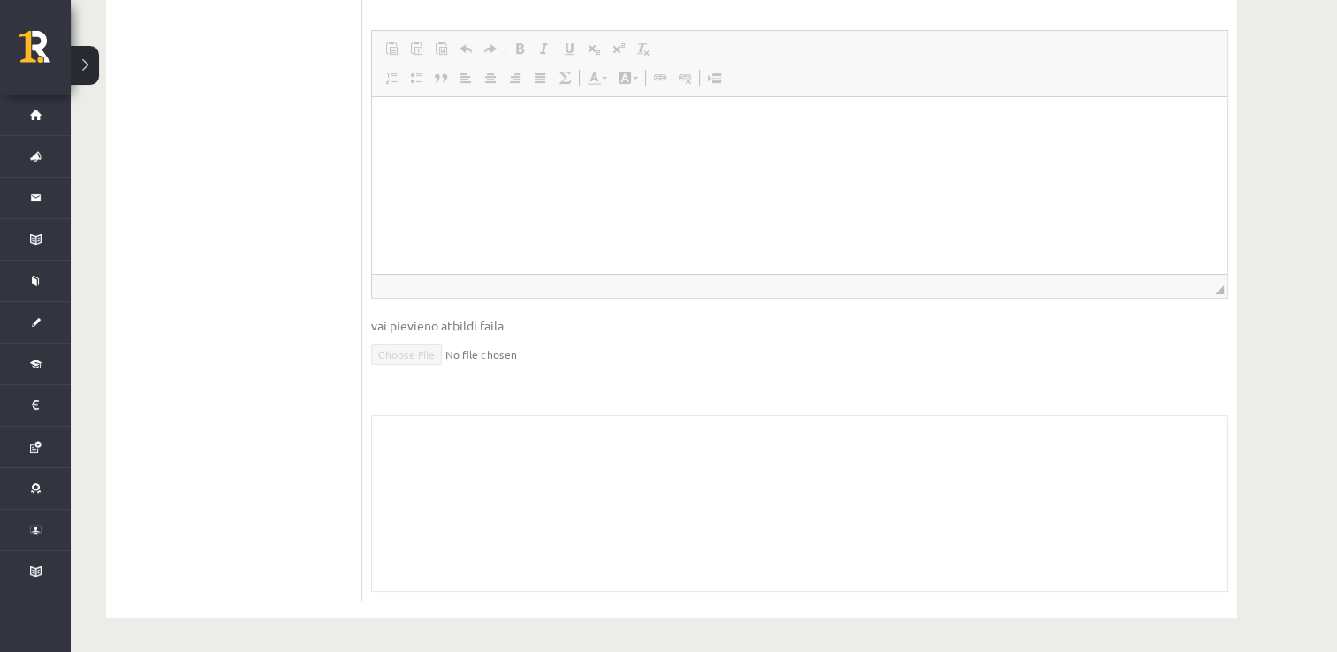
scroll to position [0, 0]
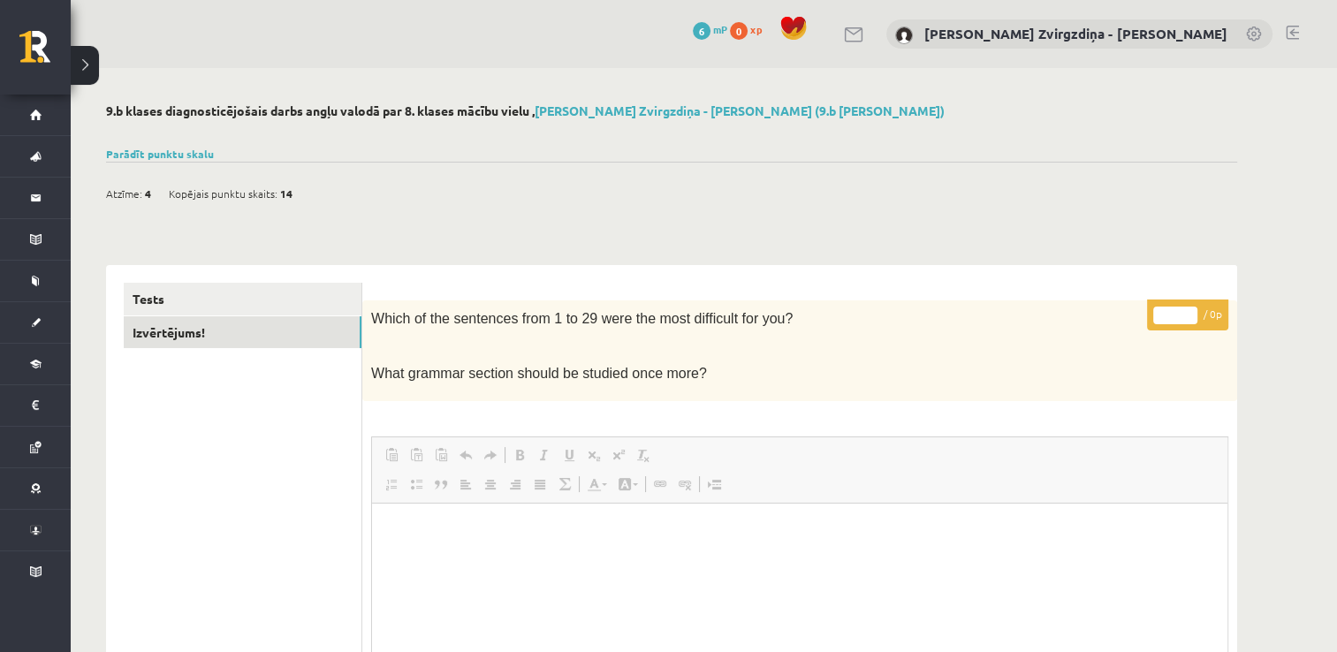
click at [277, 278] on div "Tests Izvērtējums!" at bounding box center [234, 645] width 256 height 760
click at [276, 288] on link "Tests" at bounding box center [243, 299] width 238 height 33
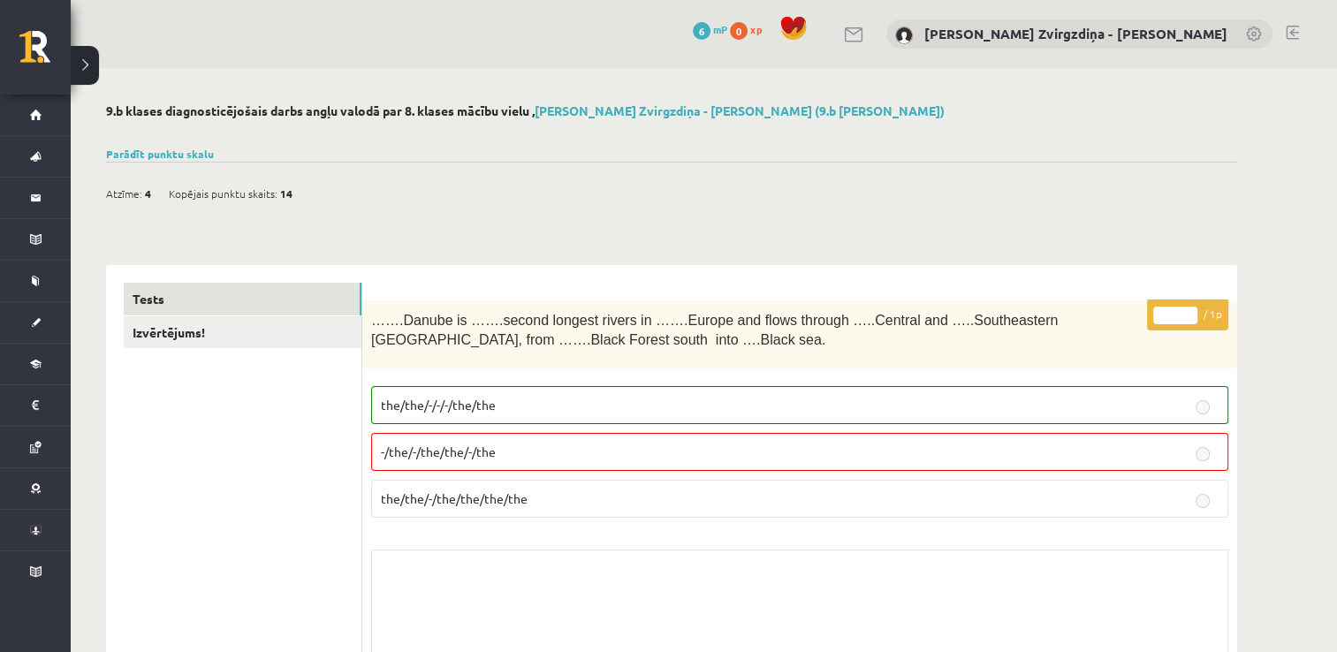
click at [92, 61] on button at bounding box center [85, 65] width 28 height 39
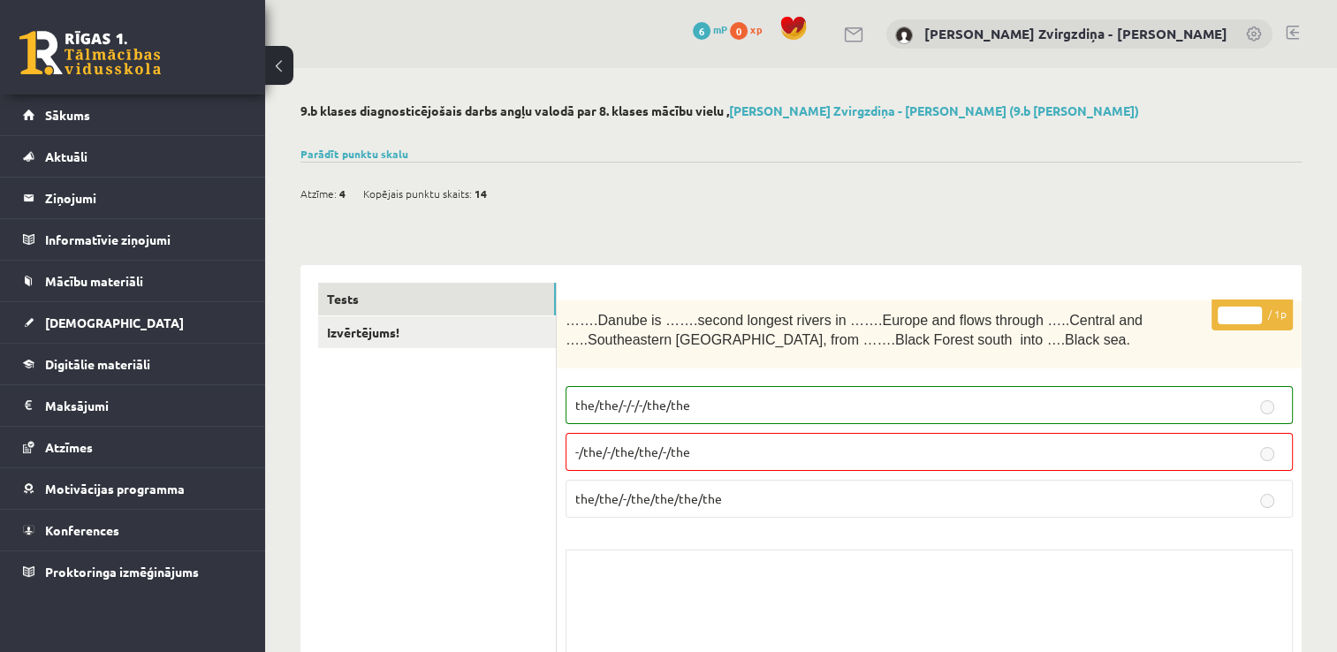
click at [277, 61] on button at bounding box center [279, 65] width 28 height 39
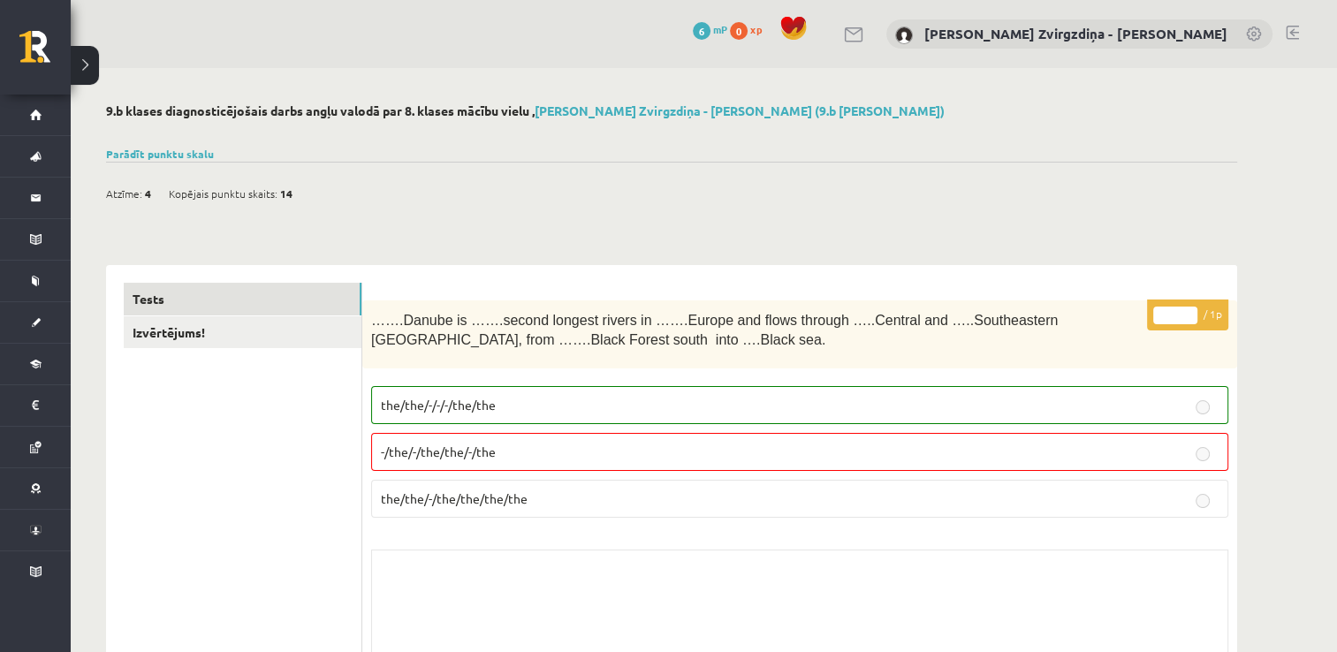
click at [88, 57] on button at bounding box center [85, 65] width 28 height 39
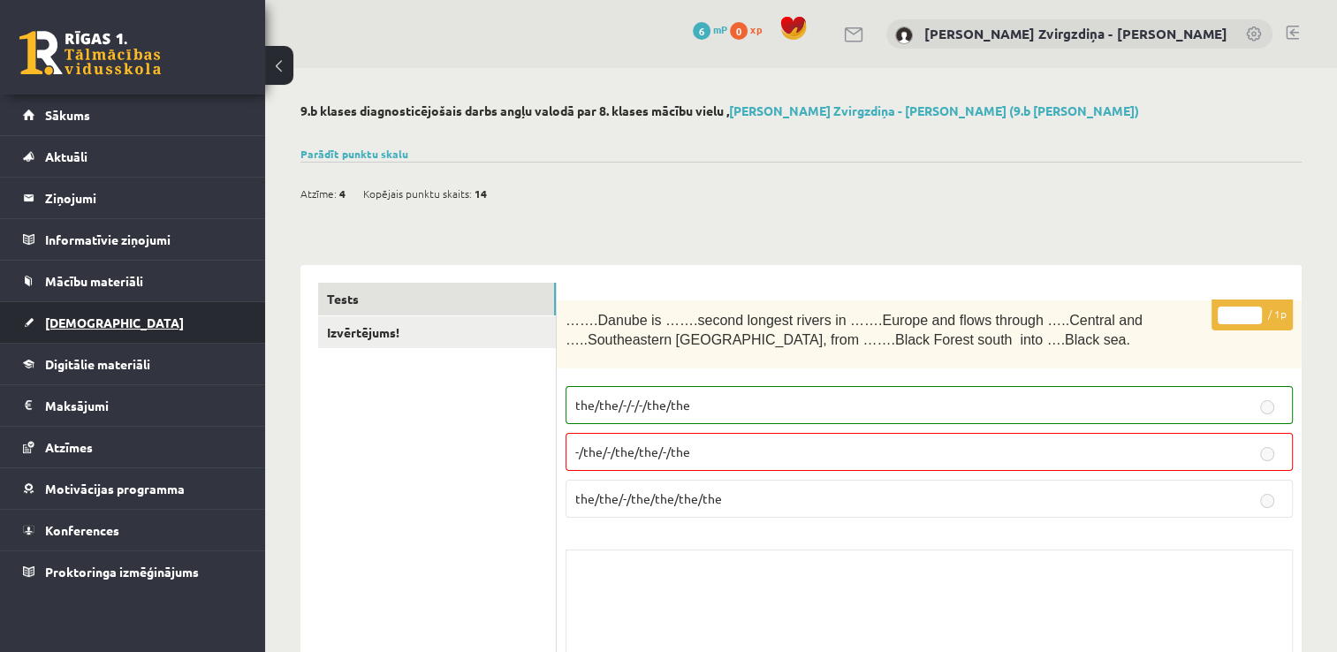
click at [99, 322] on link "[DEMOGRAPHIC_DATA]" at bounding box center [133, 322] width 220 height 41
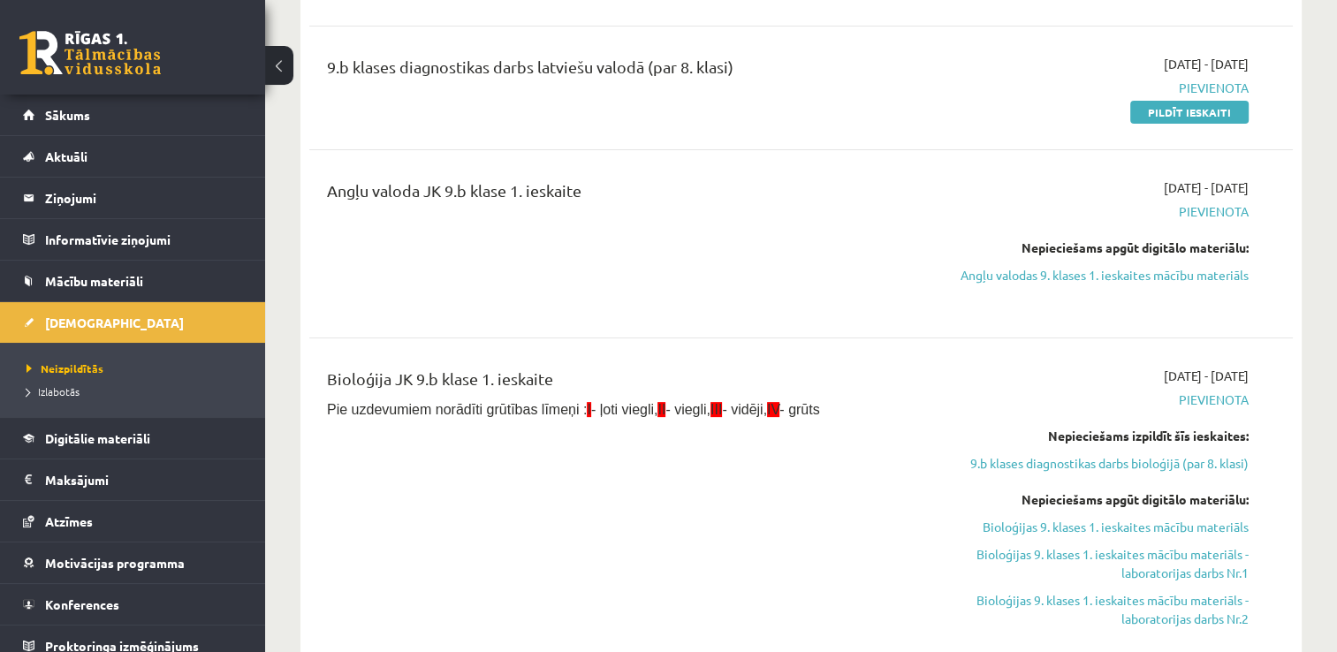
scroll to position [445, 0]
click at [1049, 276] on link "Angļu valodas 9. klases 1. ieskaites mācību materiāls" at bounding box center [1103, 275] width 290 height 19
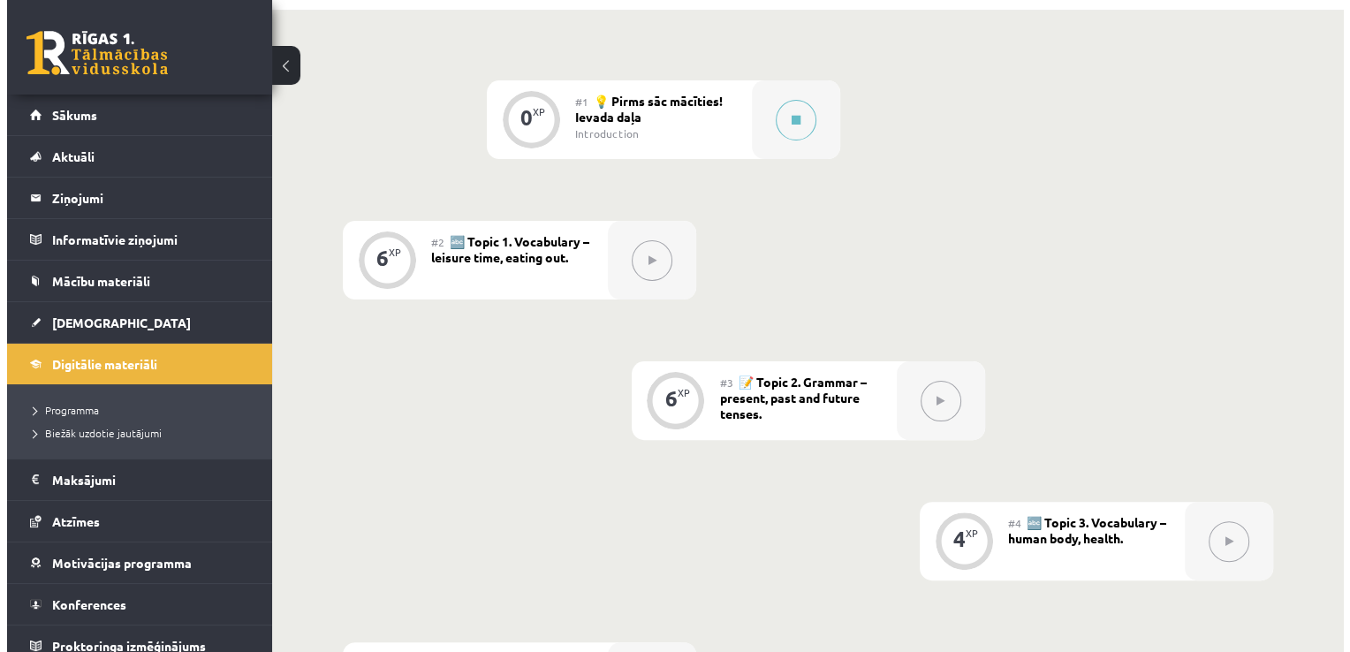
scroll to position [484, 0]
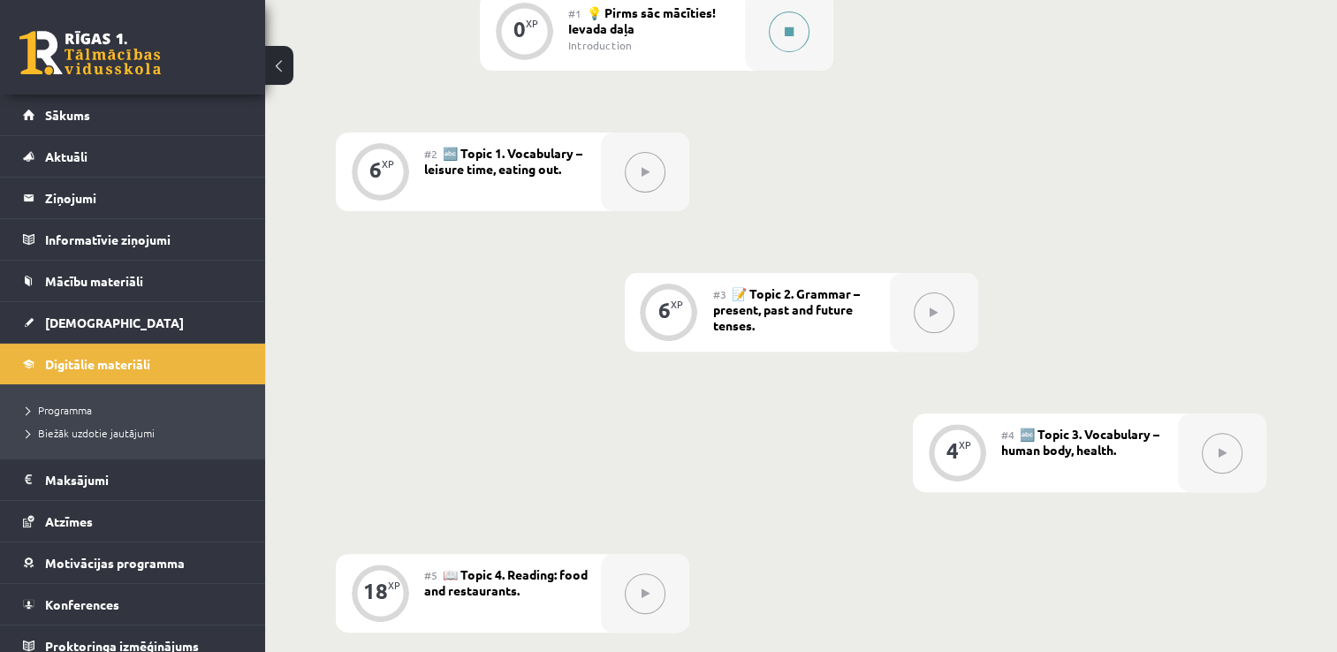
click at [784, 44] on button at bounding box center [789, 31] width 41 height 41
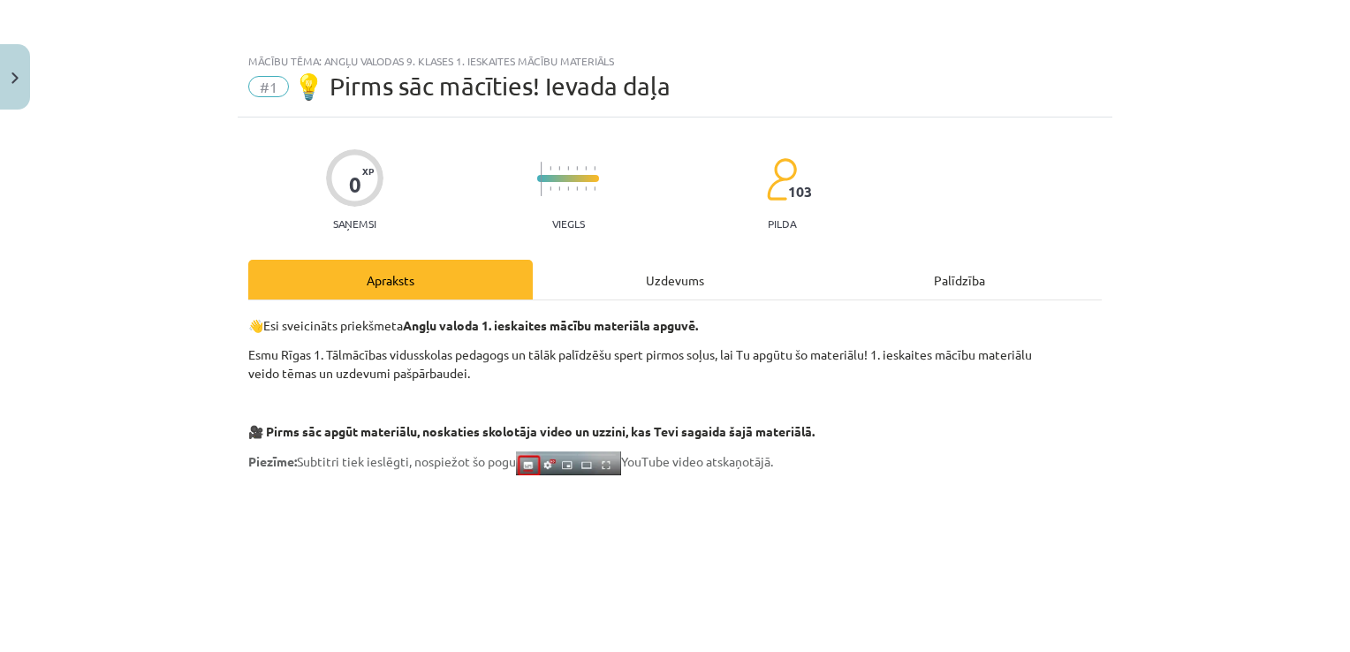
click at [671, 285] on div "Uzdevums" at bounding box center [675, 280] width 284 height 40
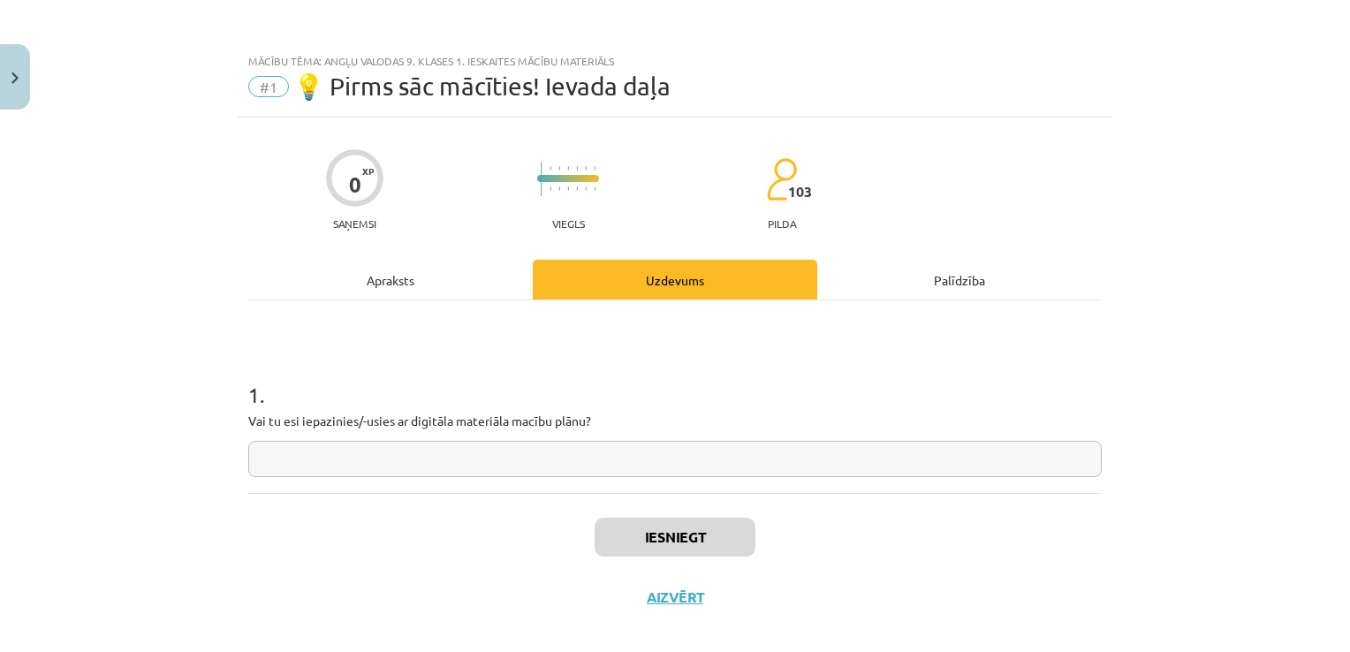
scroll to position [18, 0]
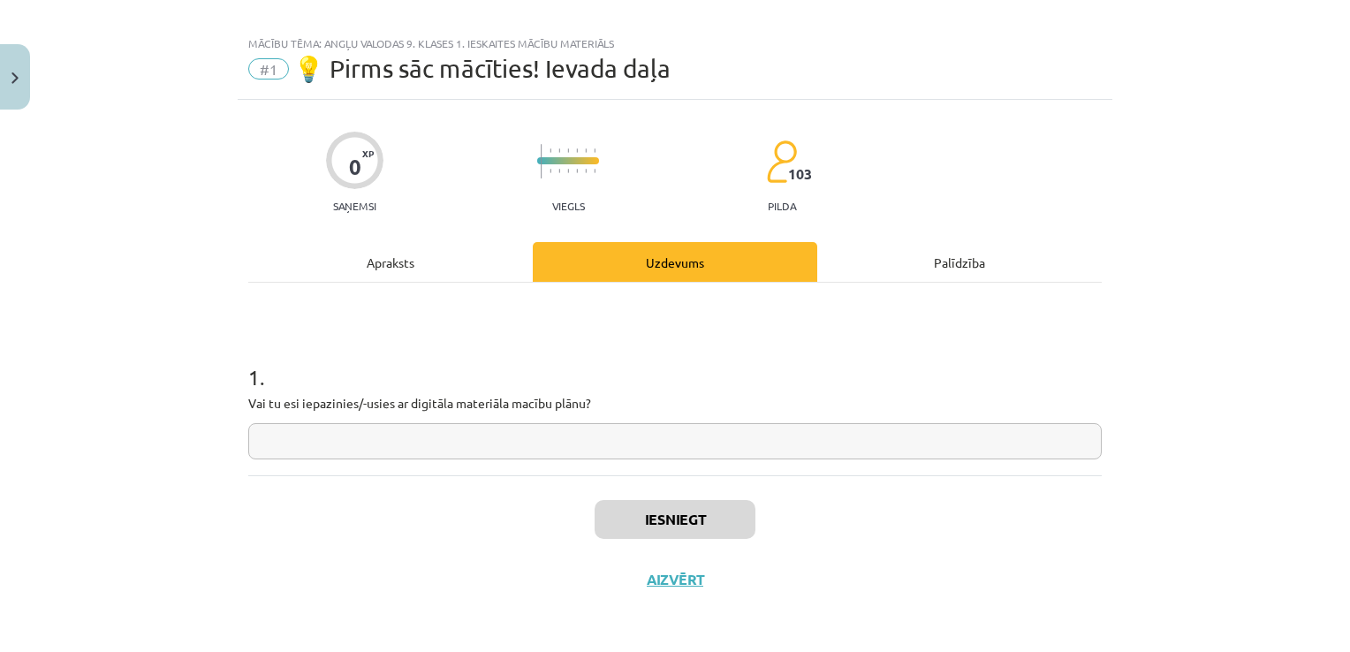
click at [958, 260] on div "Palīdzība" at bounding box center [959, 262] width 284 height 40
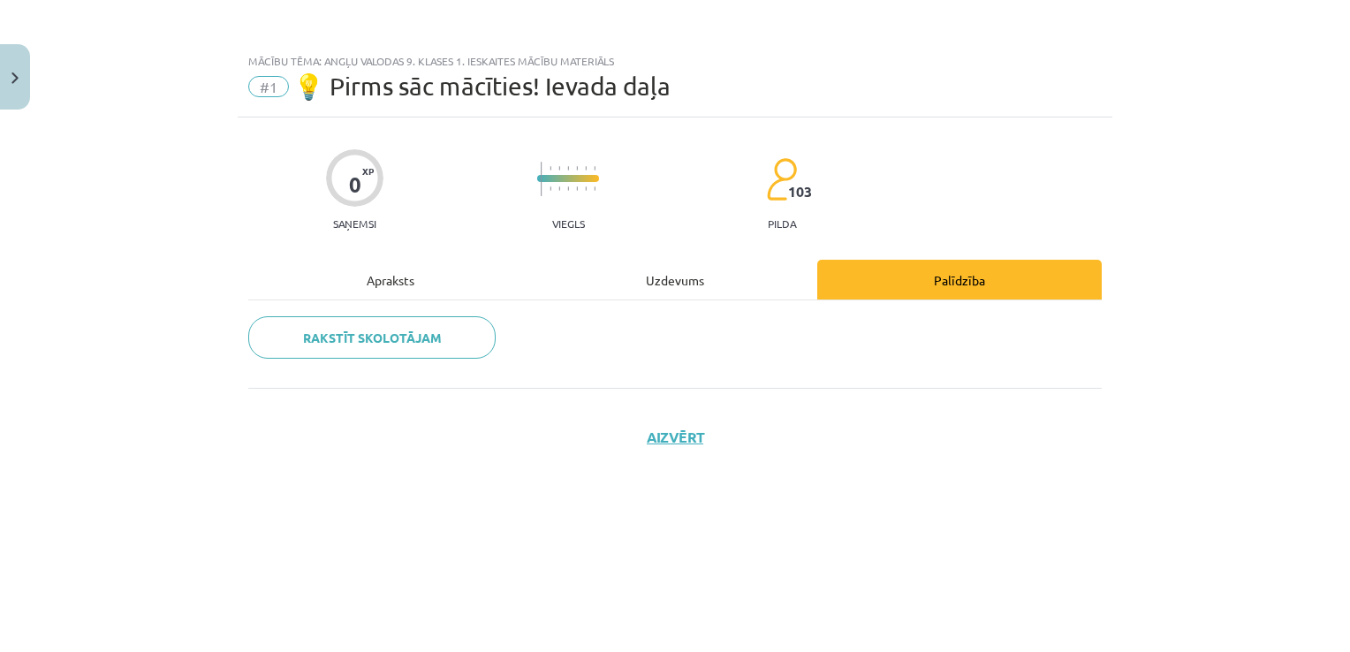
click at [403, 283] on div "Apraksts" at bounding box center [390, 280] width 284 height 40
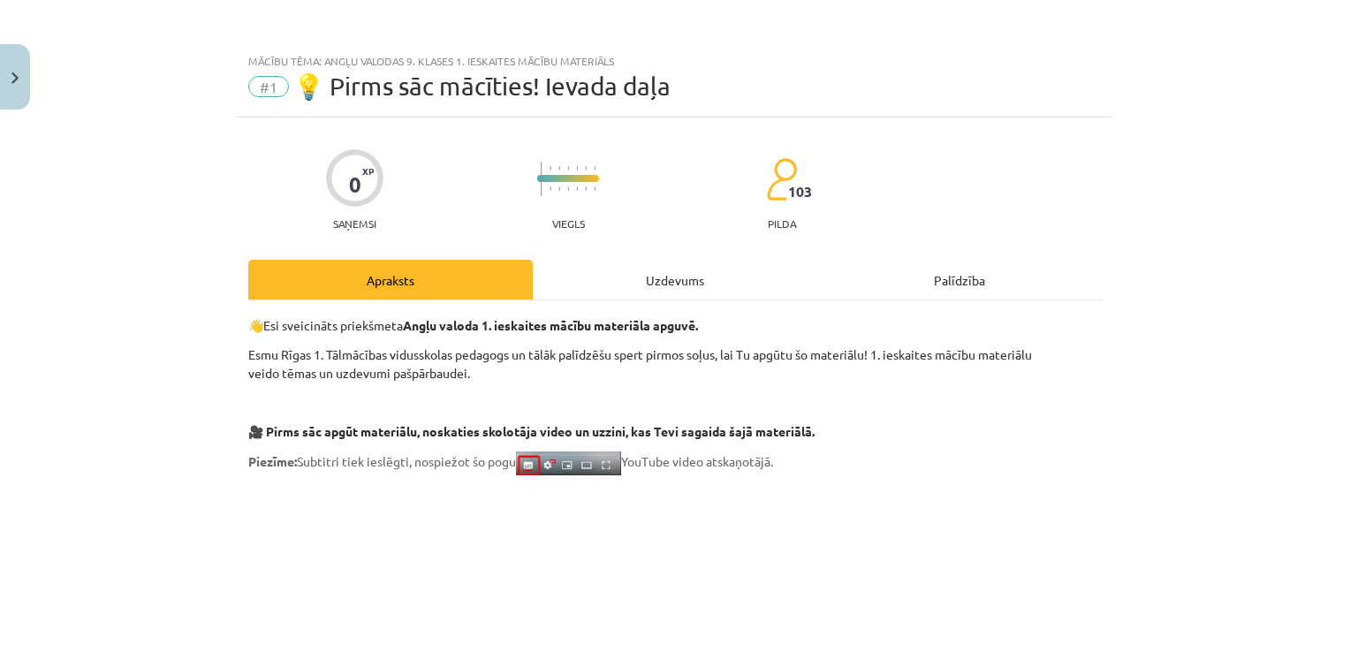
click at [658, 277] on div "Uzdevums" at bounding box center [675, 280] width 284 height 40
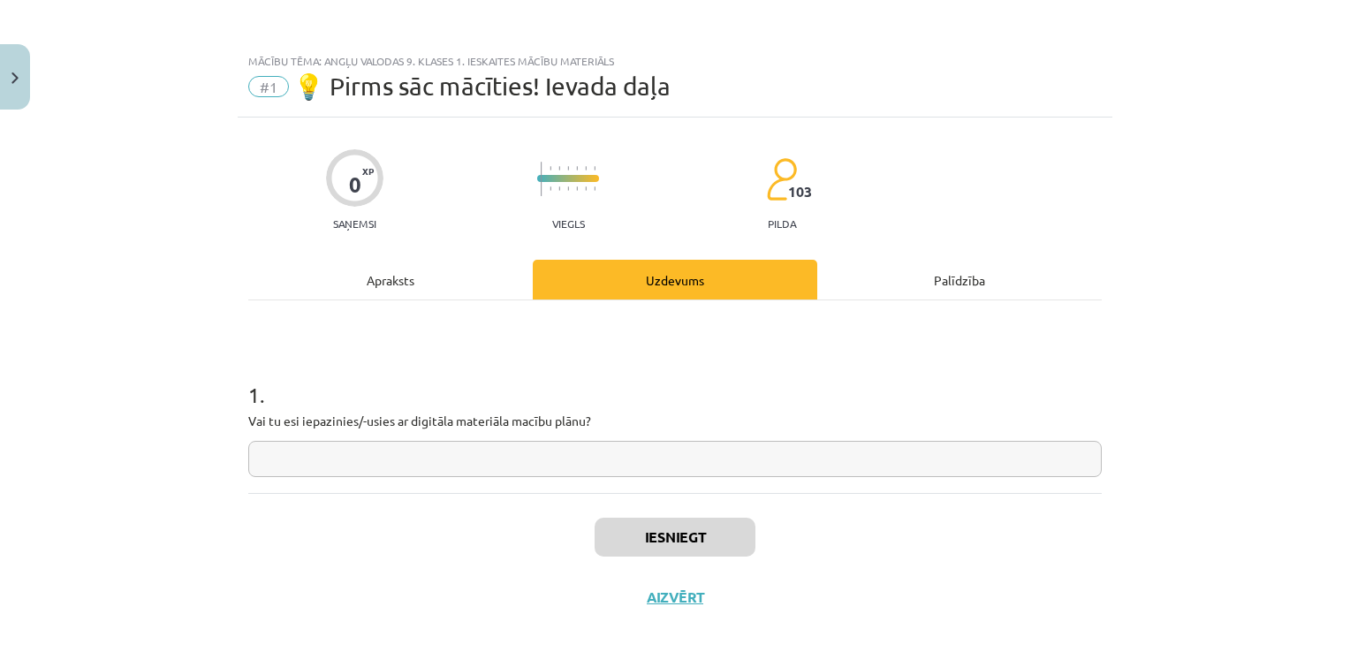
scroll to position [18, 0]
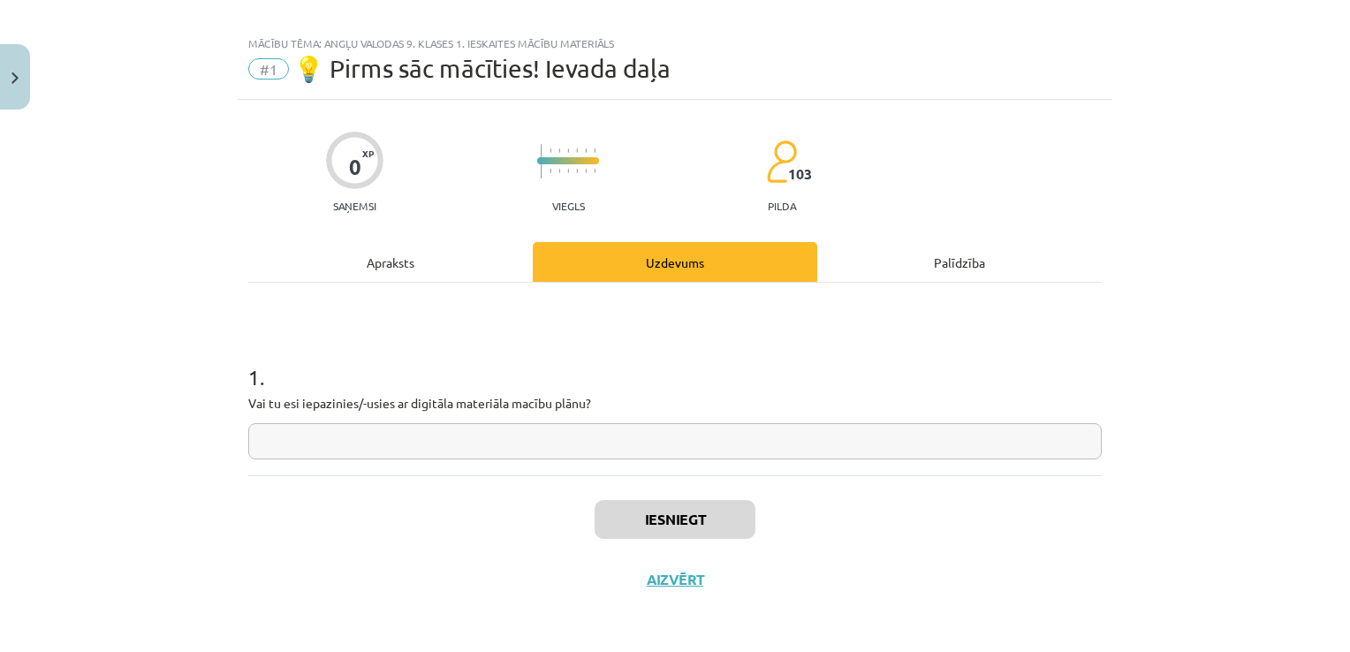
click at [396, 253] on div "Apraksts" at bounding box center [390, 262] width 284 height 40
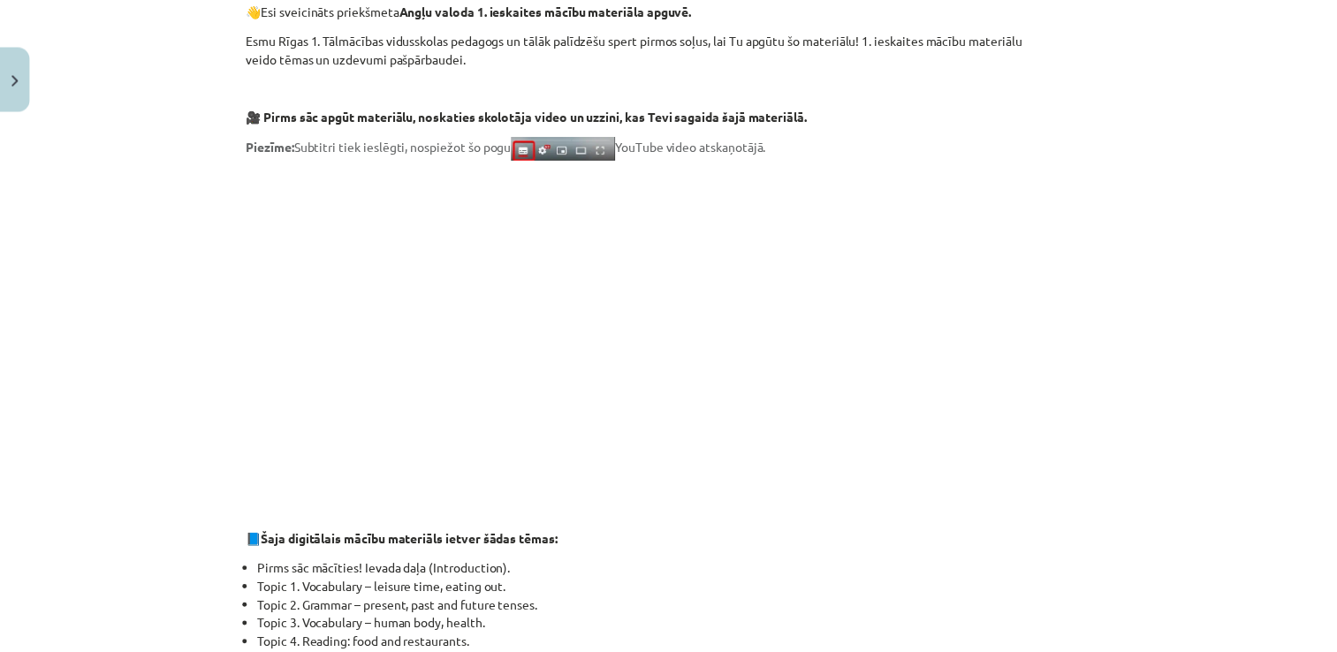
scroll to position [0, 0]
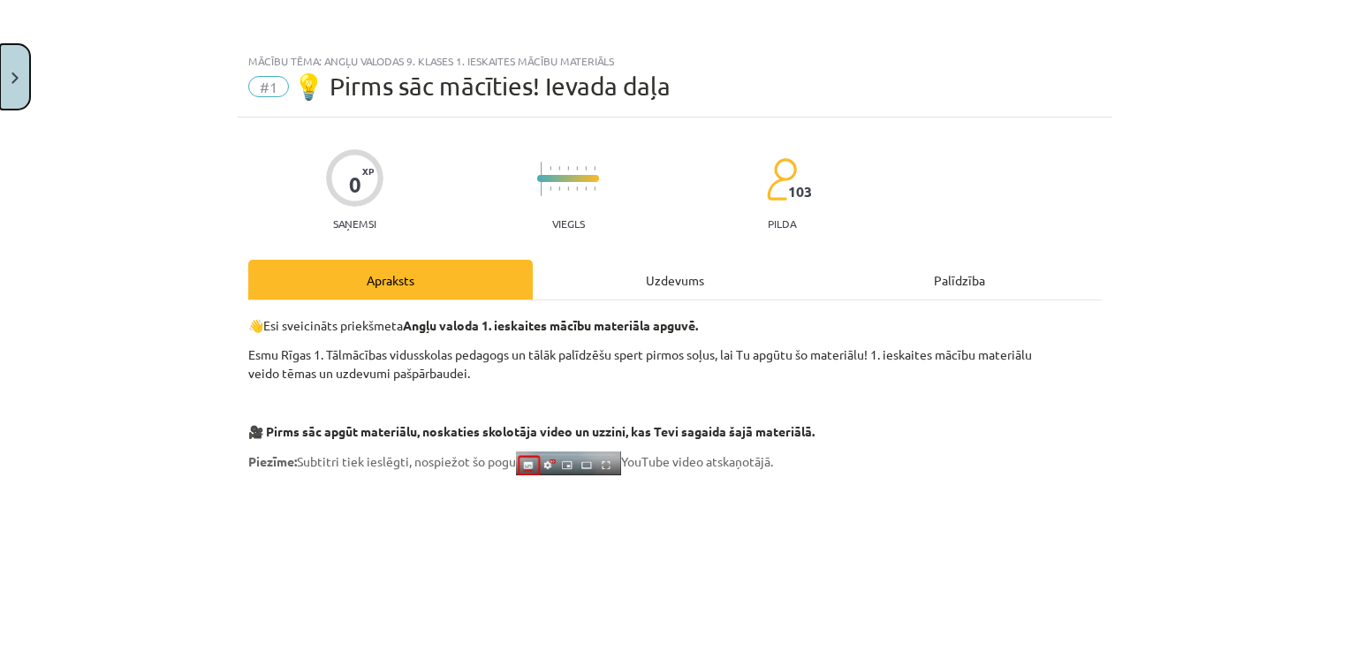
click at [19, 63] on button "Close" at bounding box center [15, 76] width 30 height 65
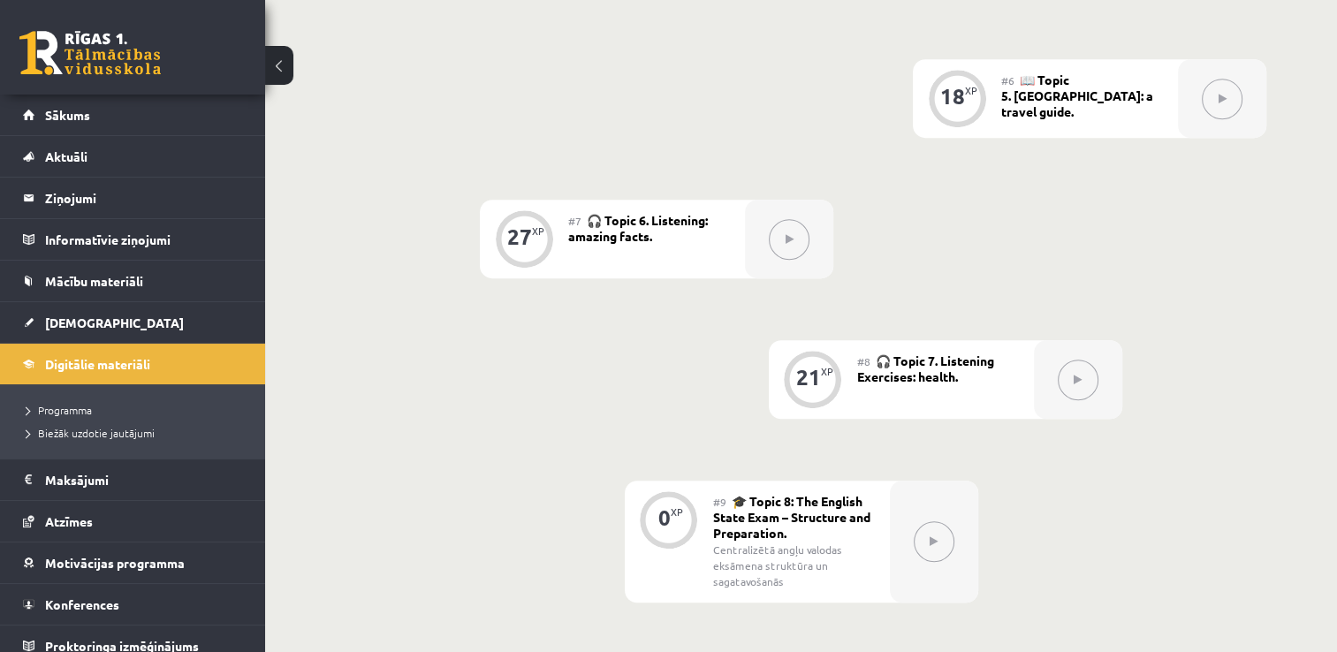
scroll to position [1117, 0]
click at [194, 366] on link "Digitālie materiāli" at bounding box center [133, 364] width 220 height 41
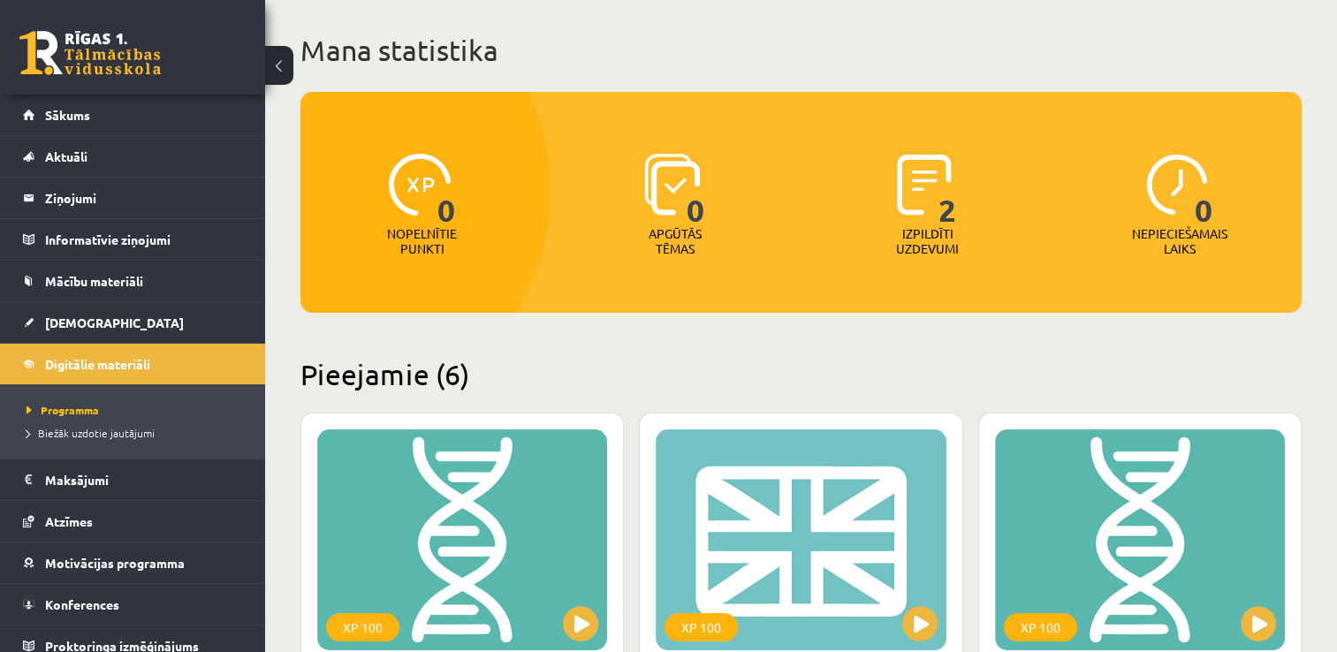
scroll to position [97, 0]
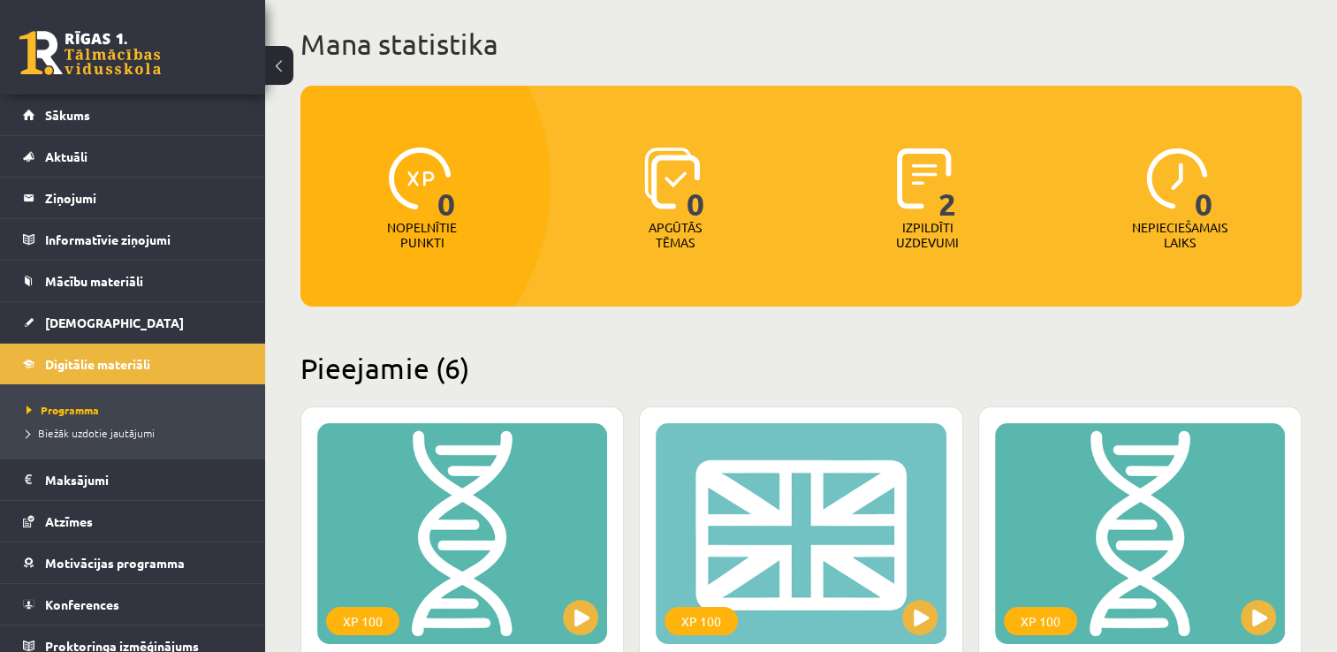
click at [902, 204] on img at bounding box center [924, 179] width 55 height 62
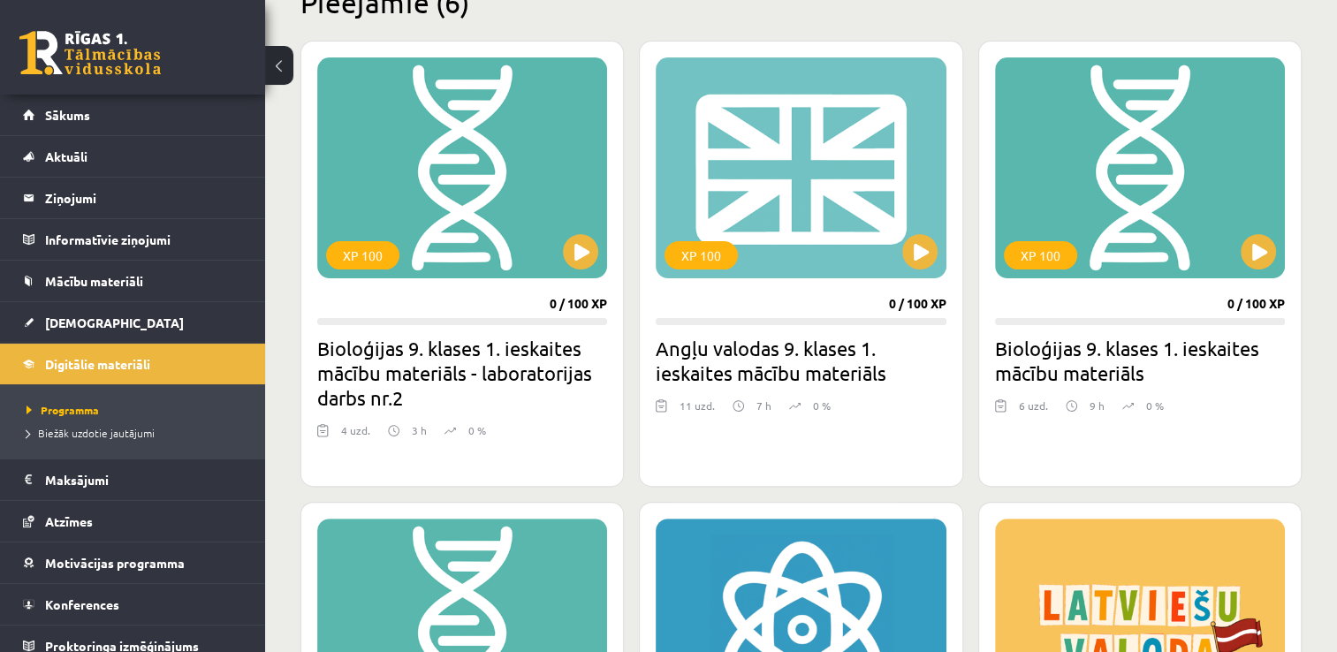
scroll to position [465, 0]
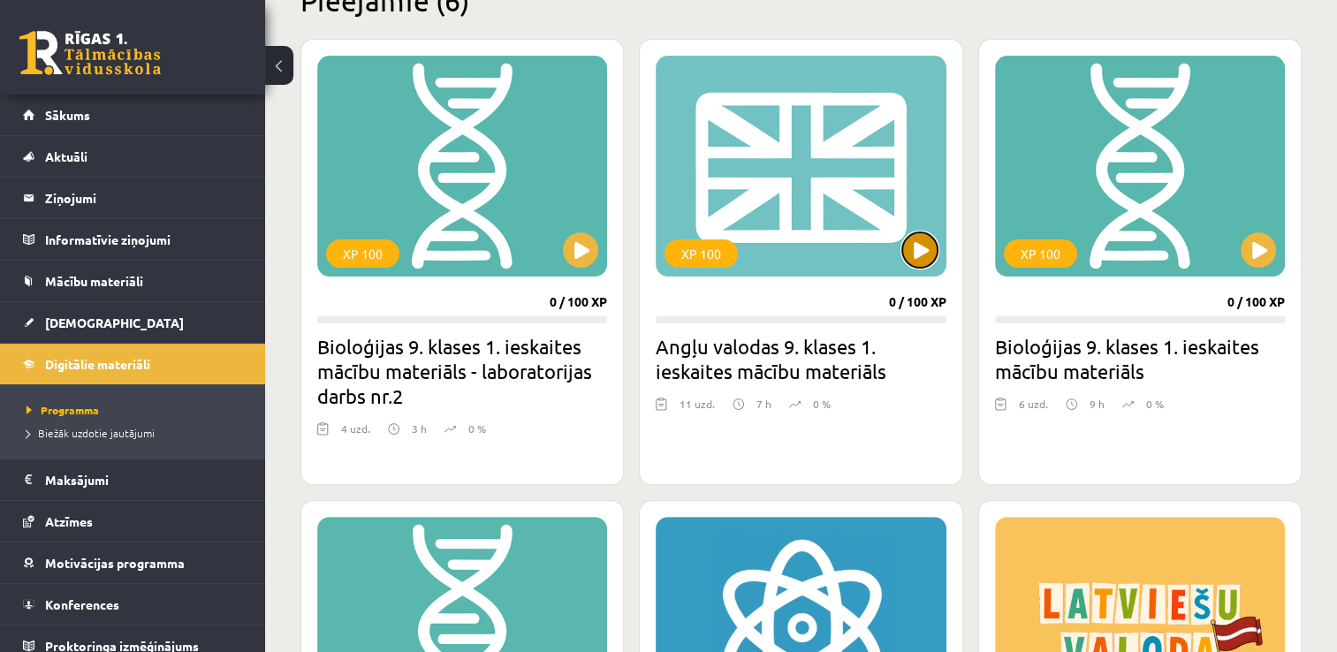
click at [922, 263] on button at bounding box center [919, 249] width 35 height 35
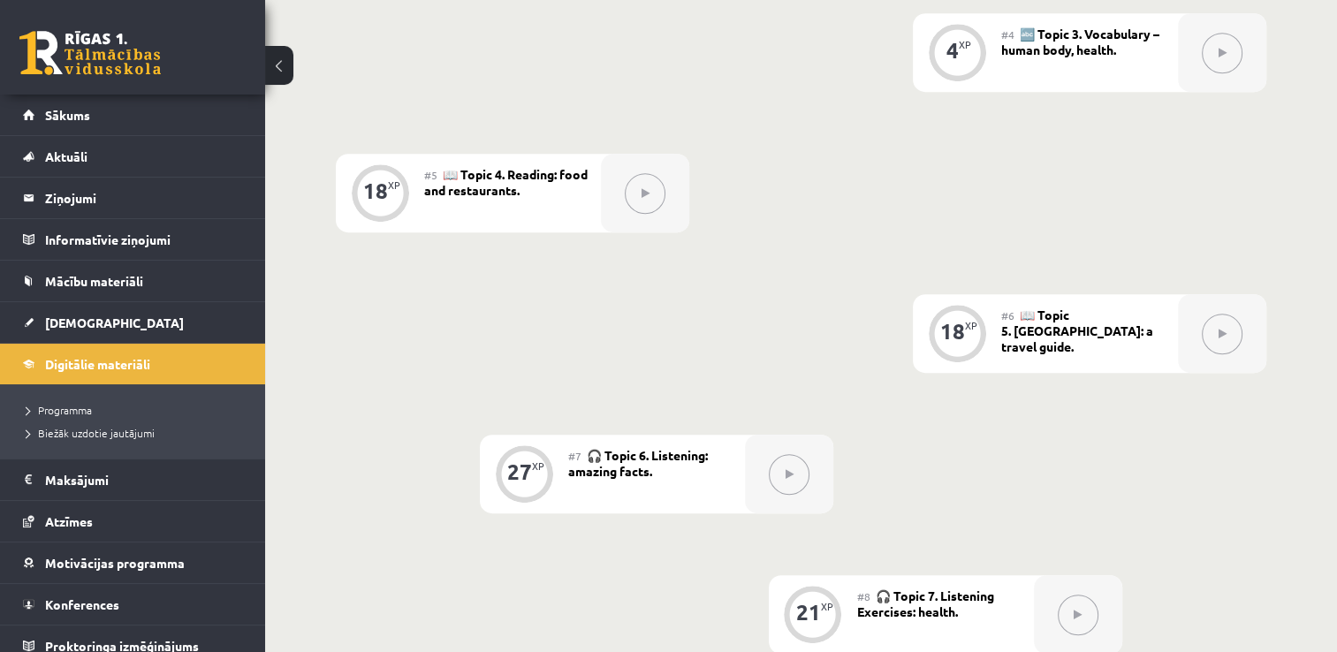
scroll to position [881, 0]
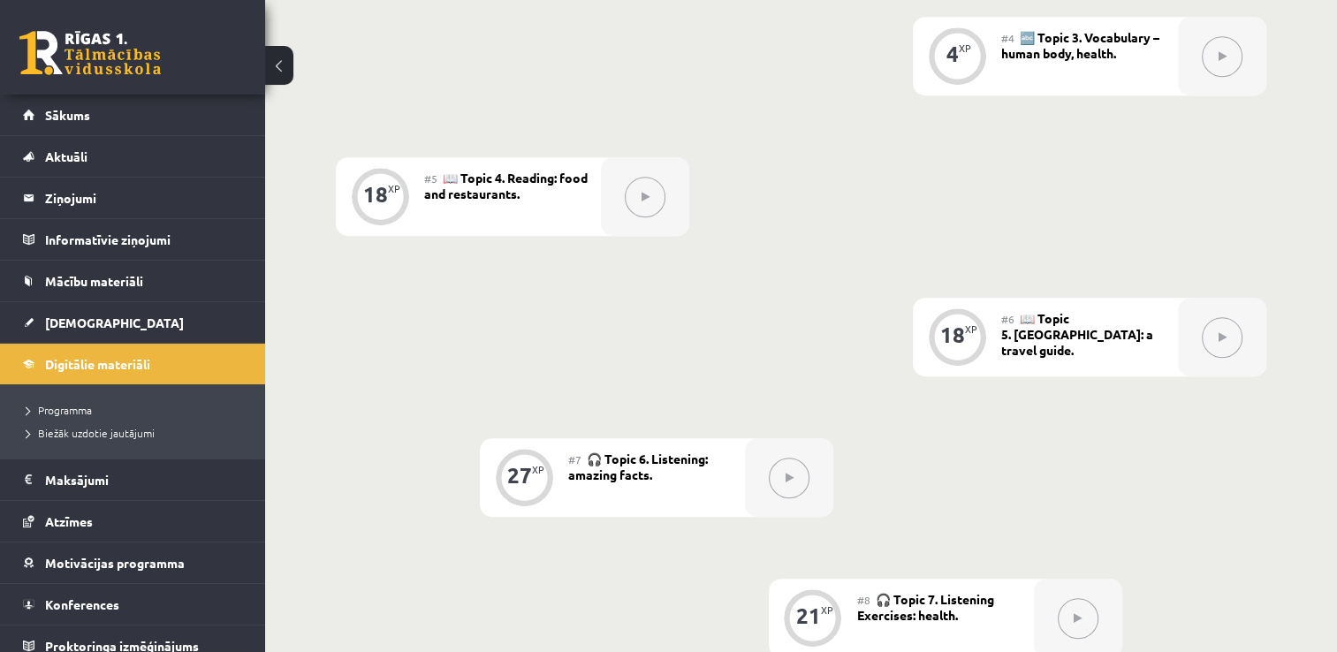
click at [642, 375] on div "0 XP #1 💡 Pirms sāc mācīties! Ievada daļa Introduction 6 XP #2 🔤 Topic 1. Vocab…" at bounding box center [801, 301] width 930 height 1413
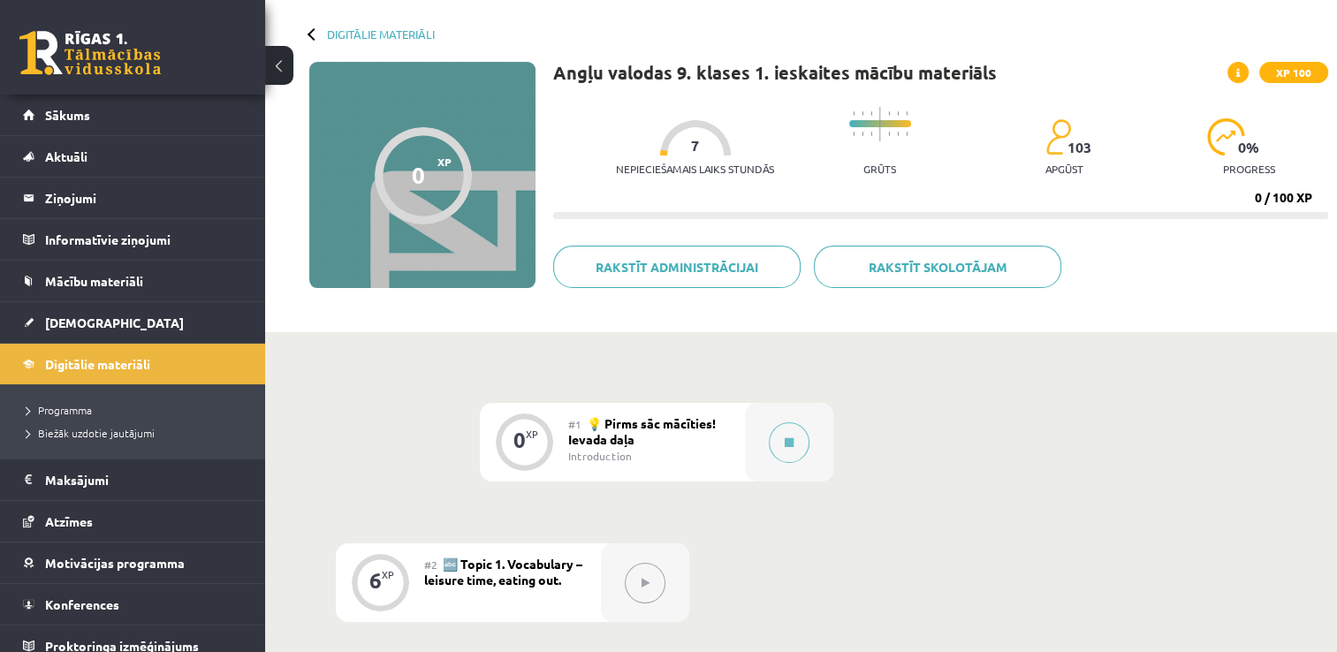
scroll to position [67, 0]
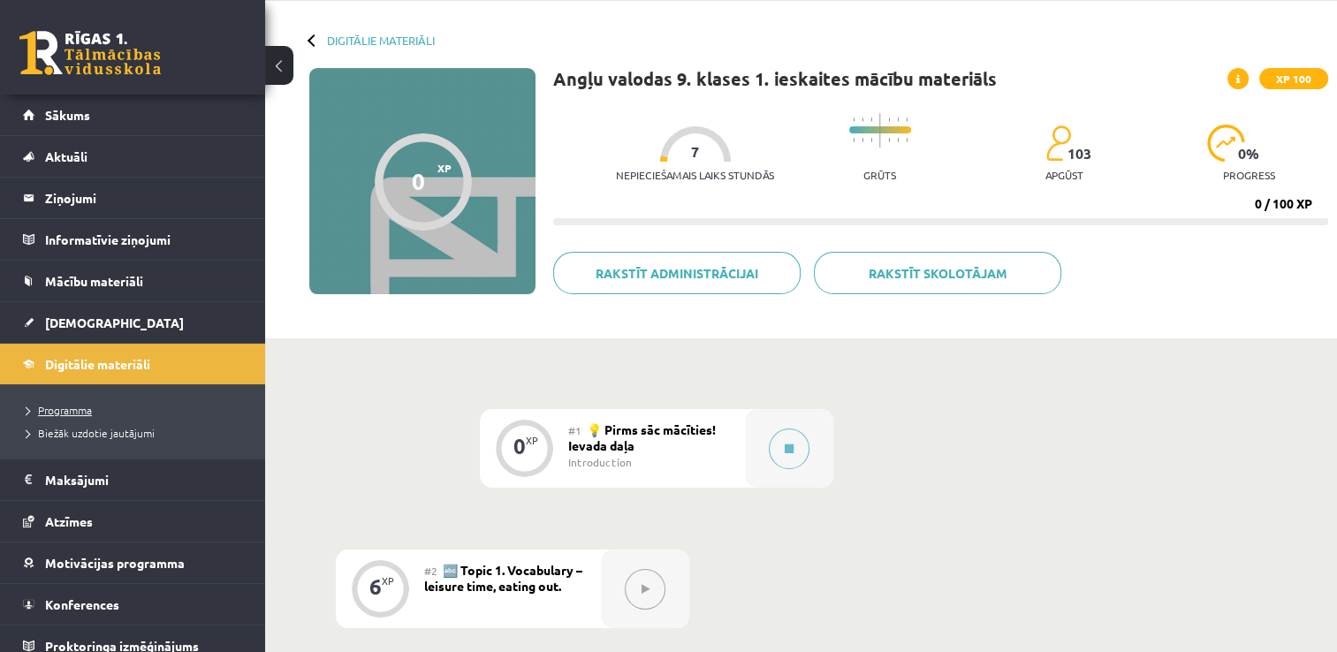
click at [80, 408] on span "Programma" at bounding box center [59, 410] width 65 height 14
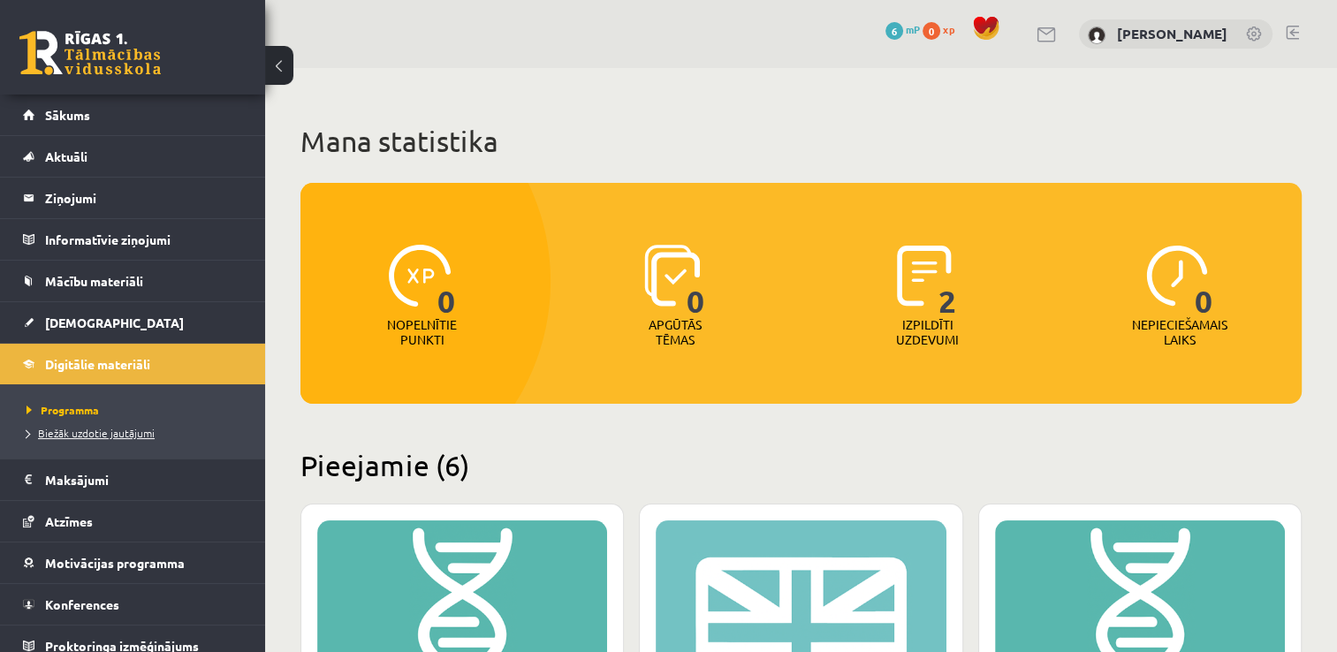
click at [80, 429] on span "Biežāk uzdotie jautājumi" at bounding box center [91, 433] width 128 height 14
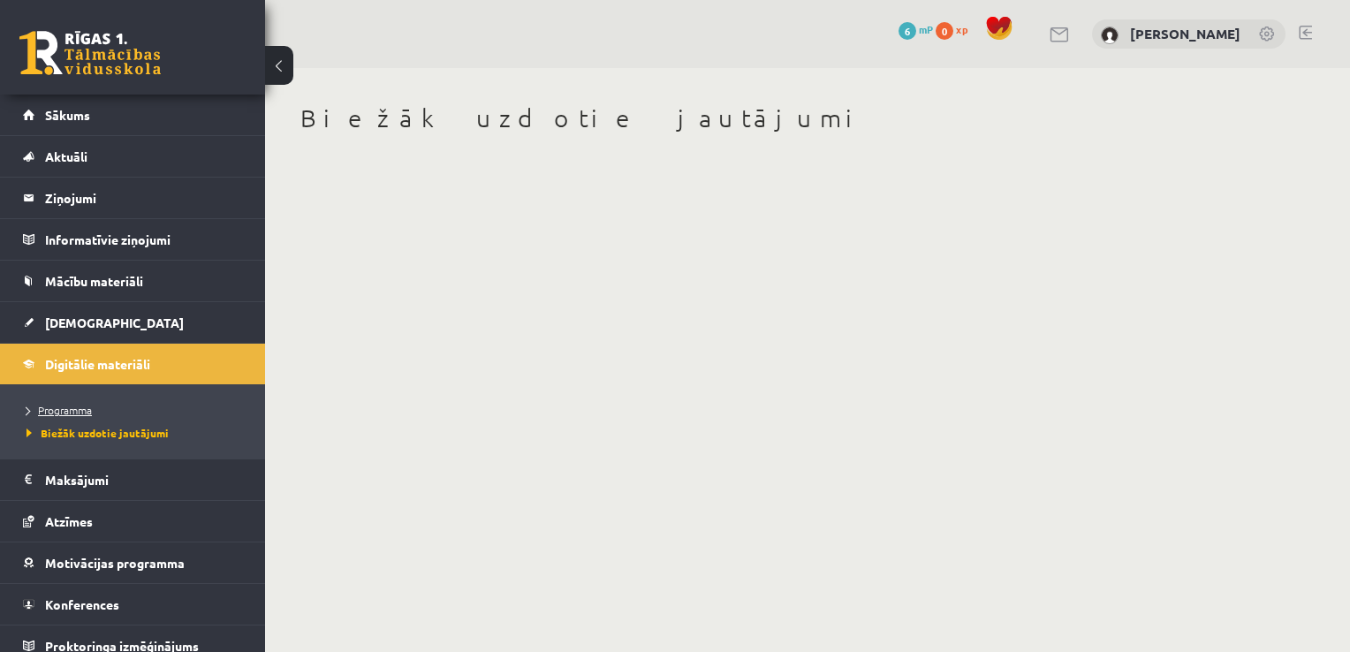
click at [152, 405] on link "Programma" at bounding box center [137, 410] width 221 height 16
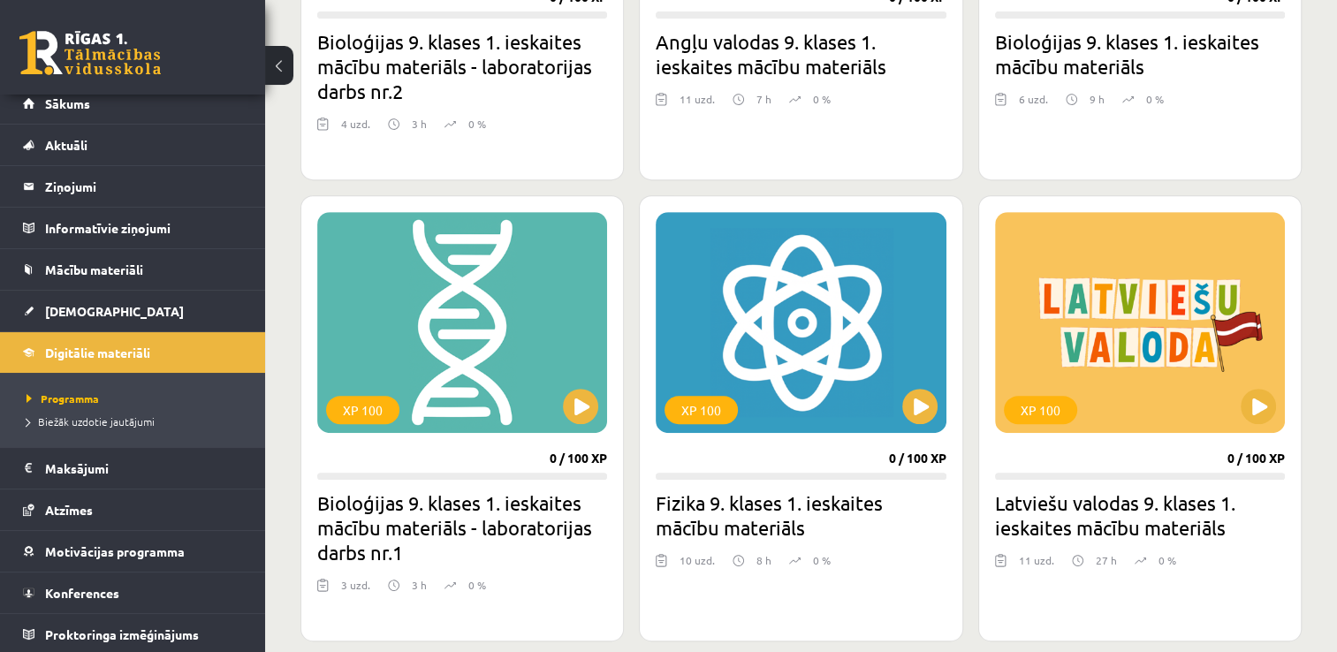
scroll to position [893, 0]
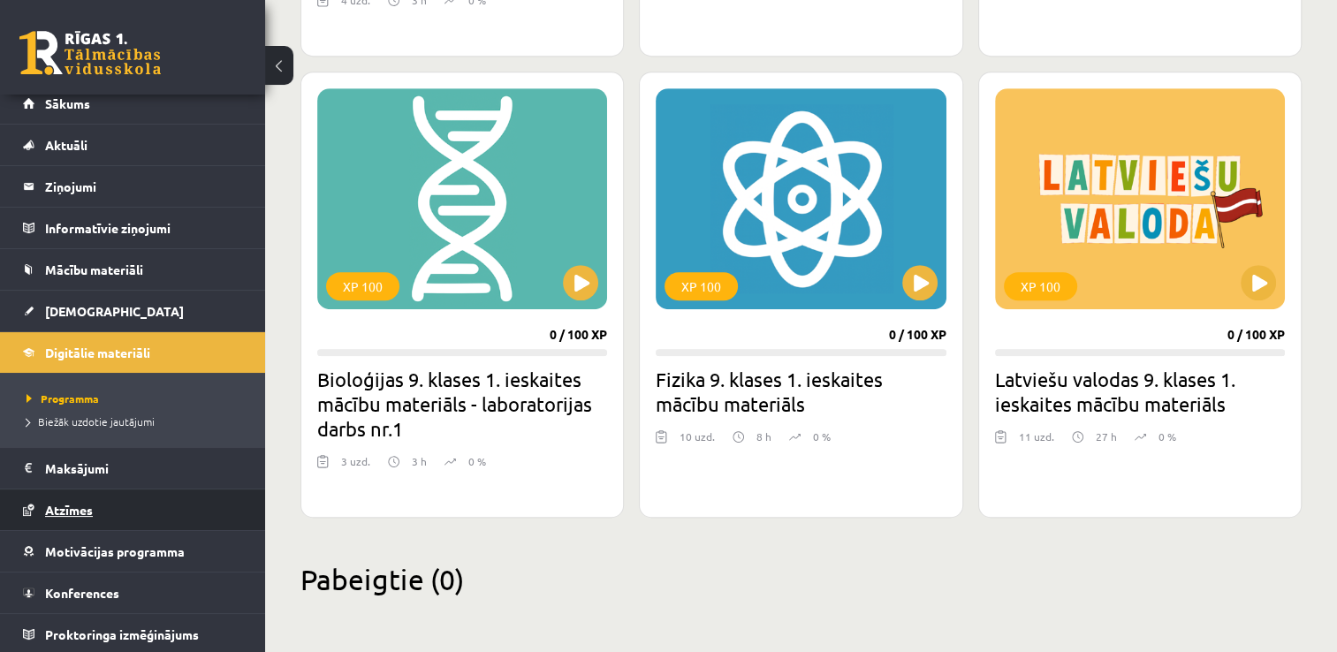
click at [106, 512] on link "Atzīmes" at bounding box center [133, 509] width 220 height 41
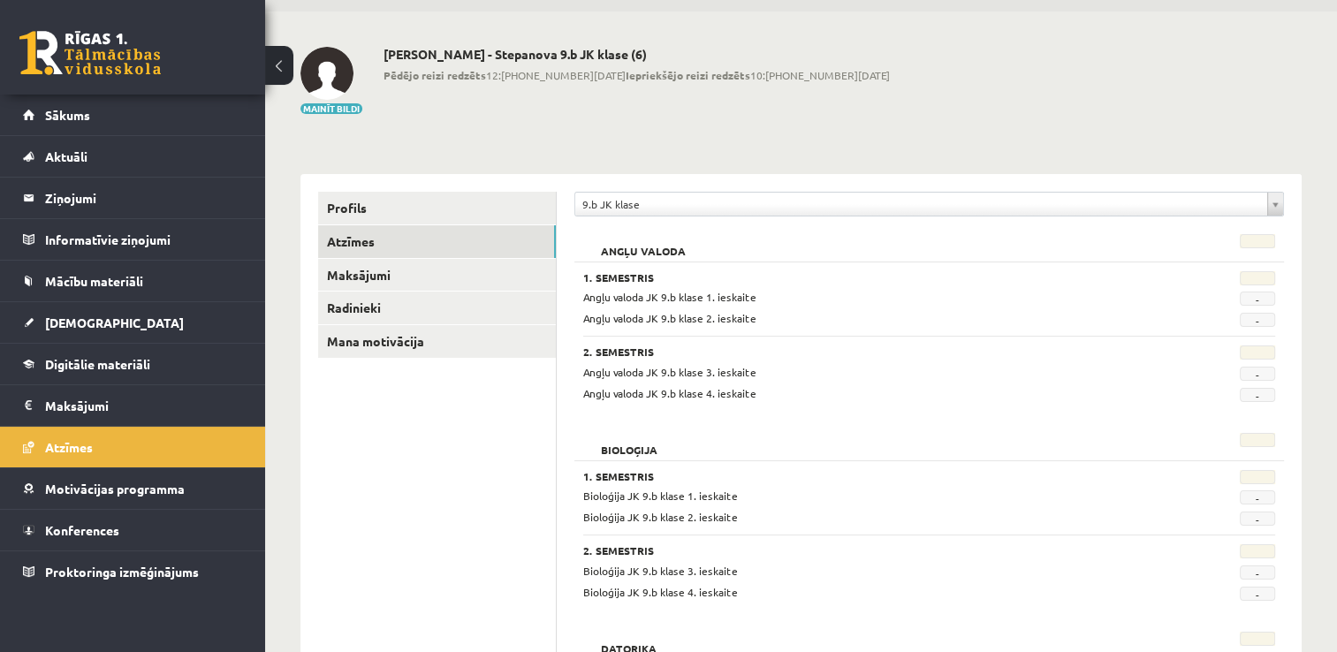
scroll to position [92, 0]
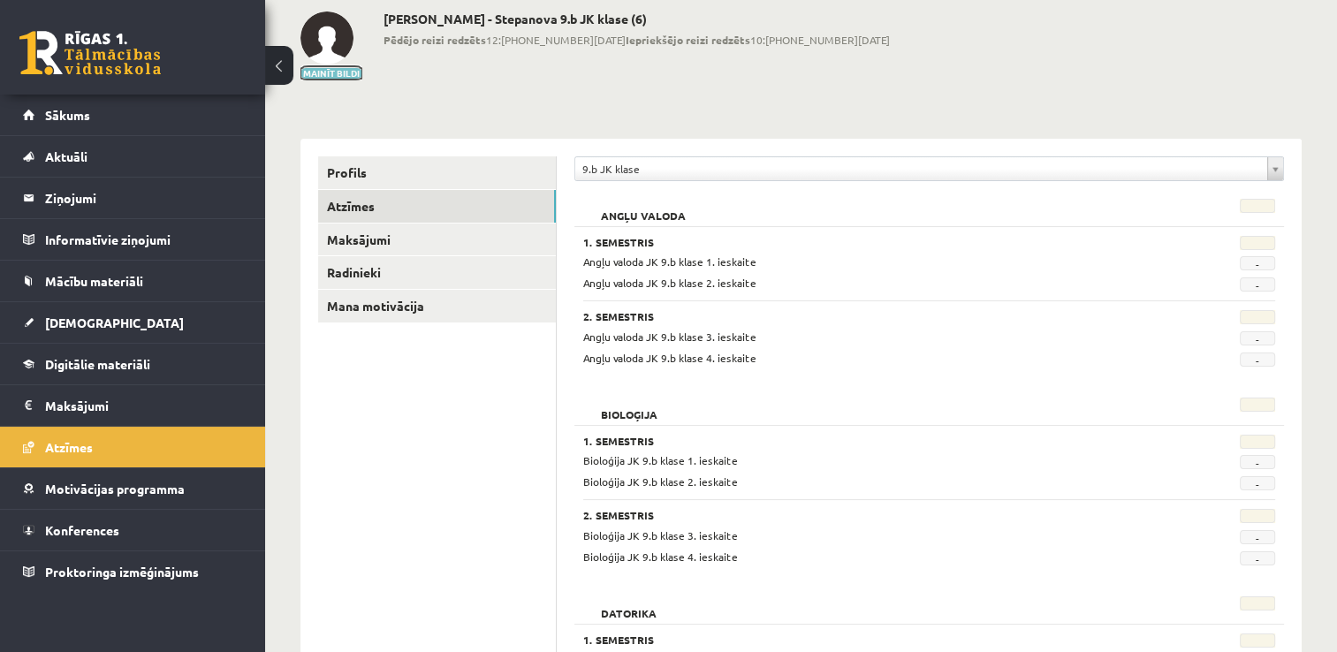
click at [344, 68] on button "Mainīt bildi" at bounding box center [331, 73] width 62 height 11
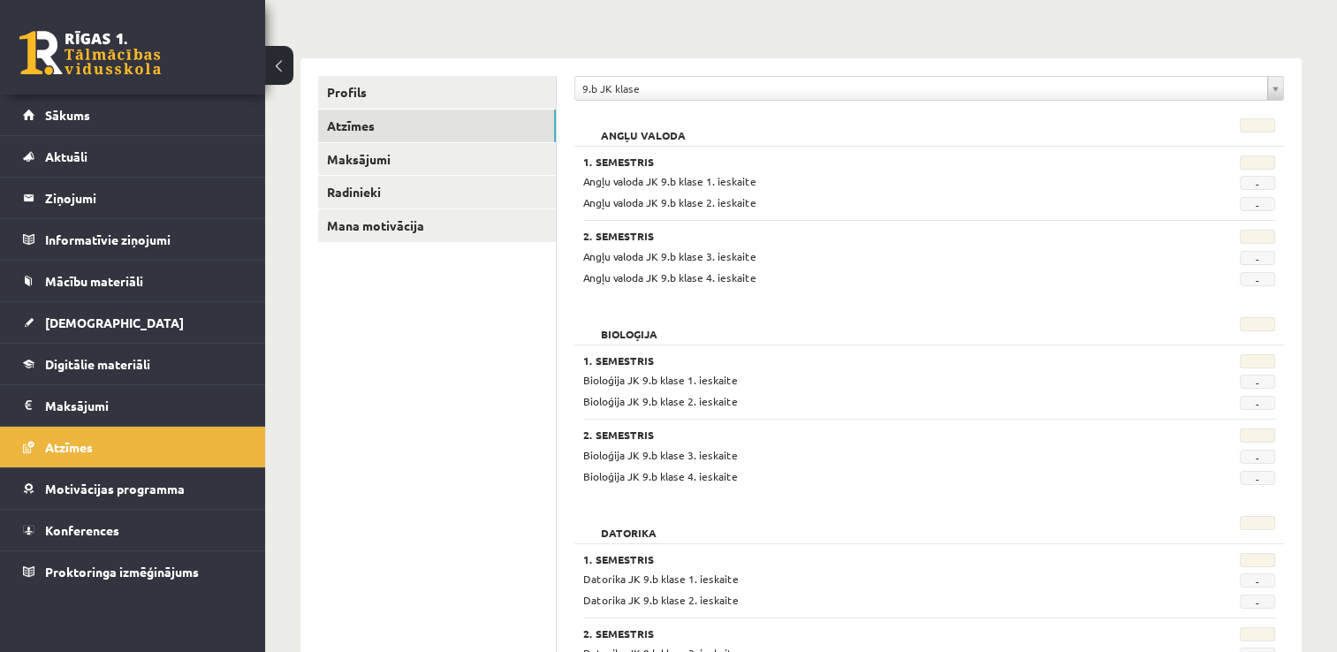
scroll to position [166, 0]
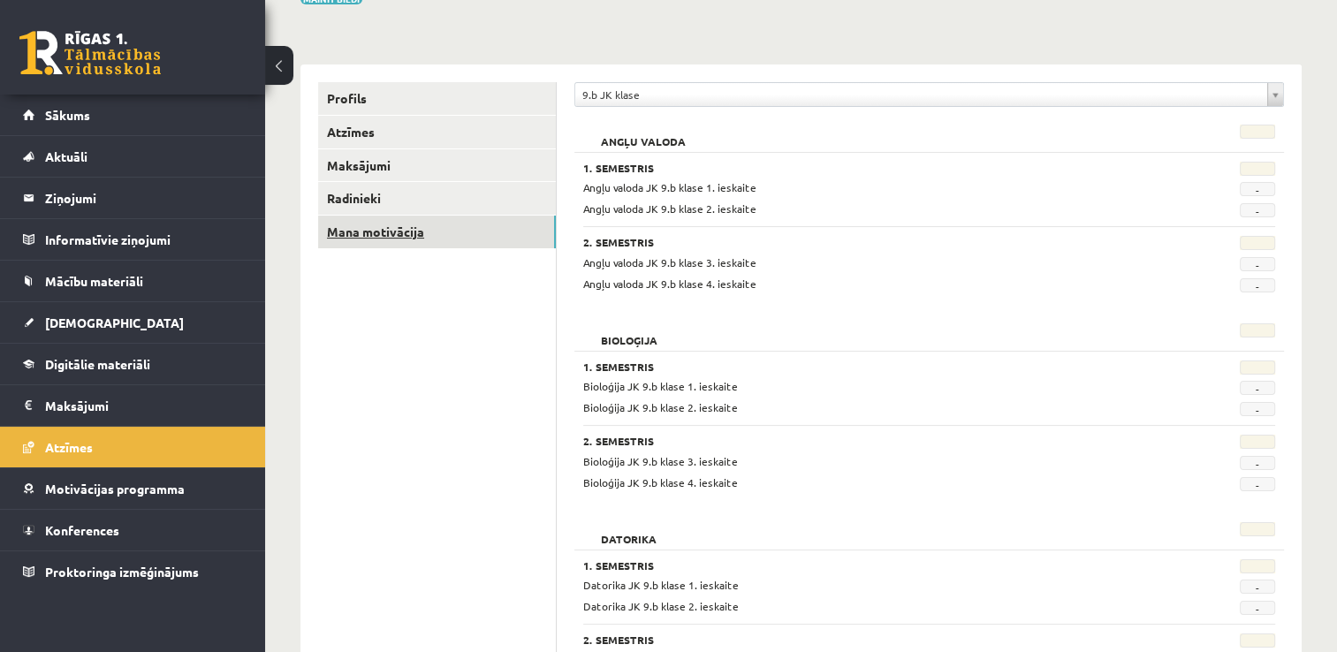
click at [463, 229] on link "Mana motivācija" at bounding box center [437, 232] width 238 height 33
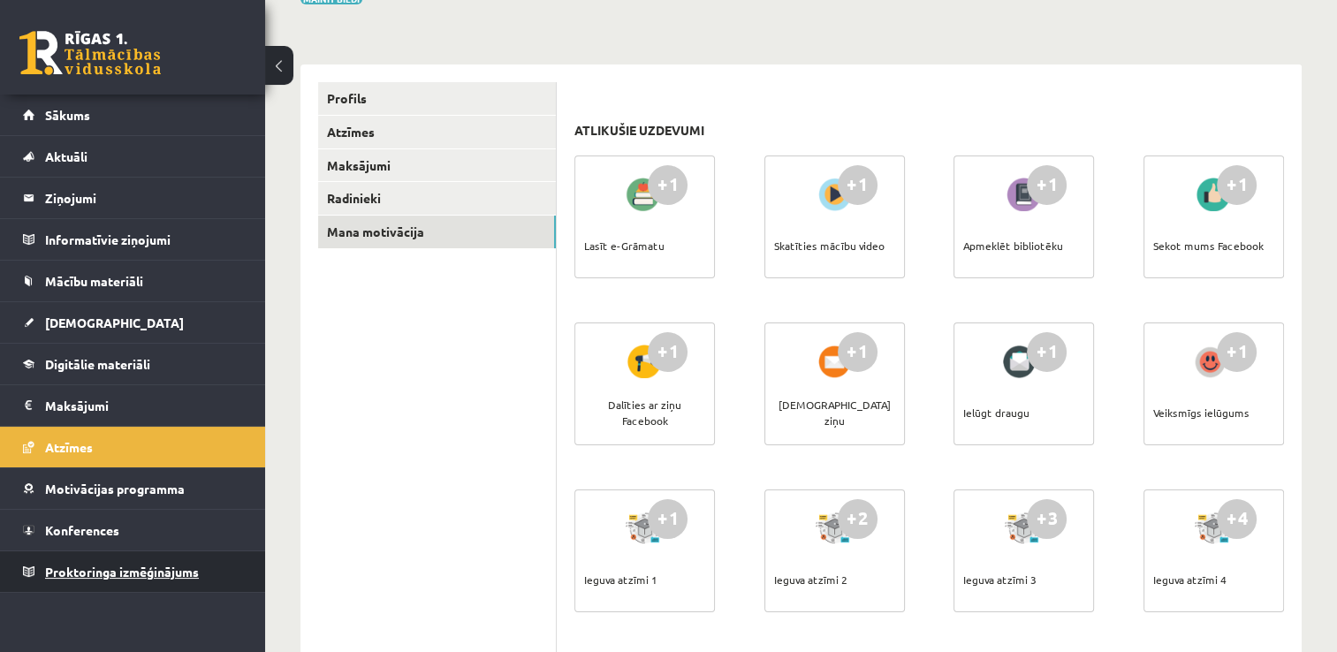
click at [152, 571] on span "Proktoringa izmēģinājums" at bounding box center [122, 572] width 154 height 16
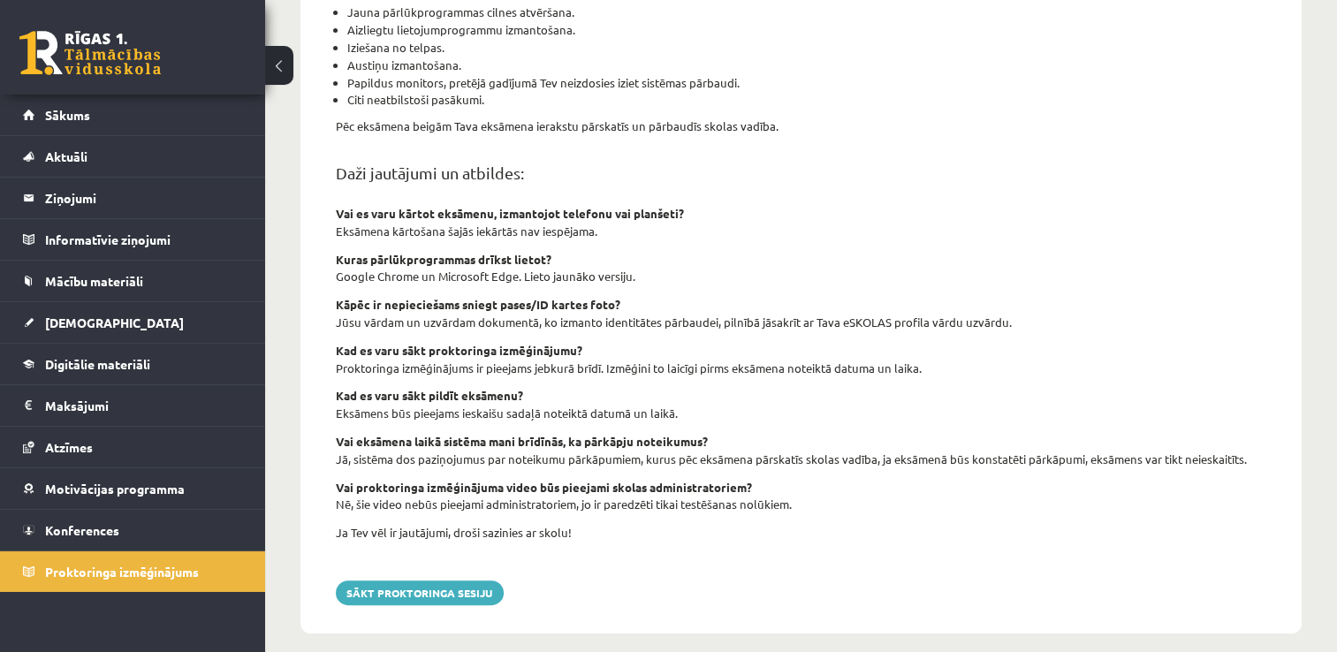
scroll to position [602, 0]
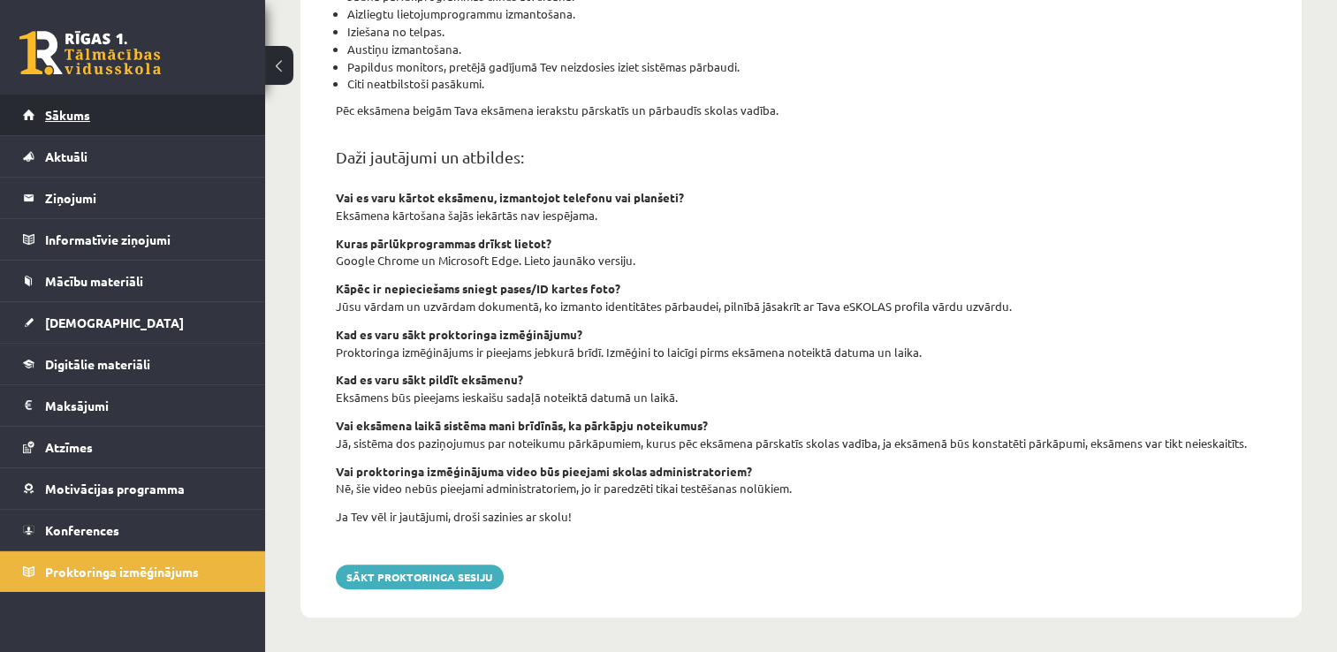
click at [75, 111] on span "Sākums" at bounding box center [67, 115] width 45 height 16
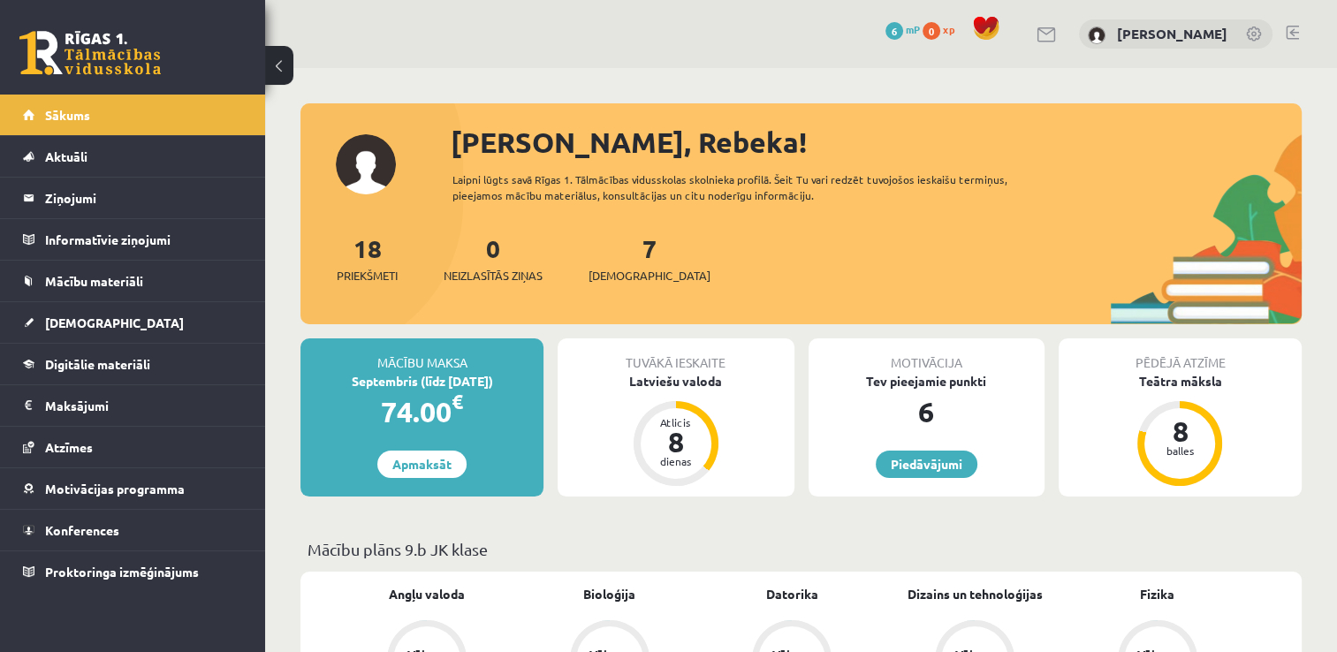
click at [602, 262] on div "7 Ieskaites" at bounding box center [649, 257] width 122 height 55
click at [616, 269] on span "[DEMOGRAPHIC_DATA]" at bounding box center [649, 276] width 122 height 18
